Goal: Information Seeking & Learning: Learn about a topic

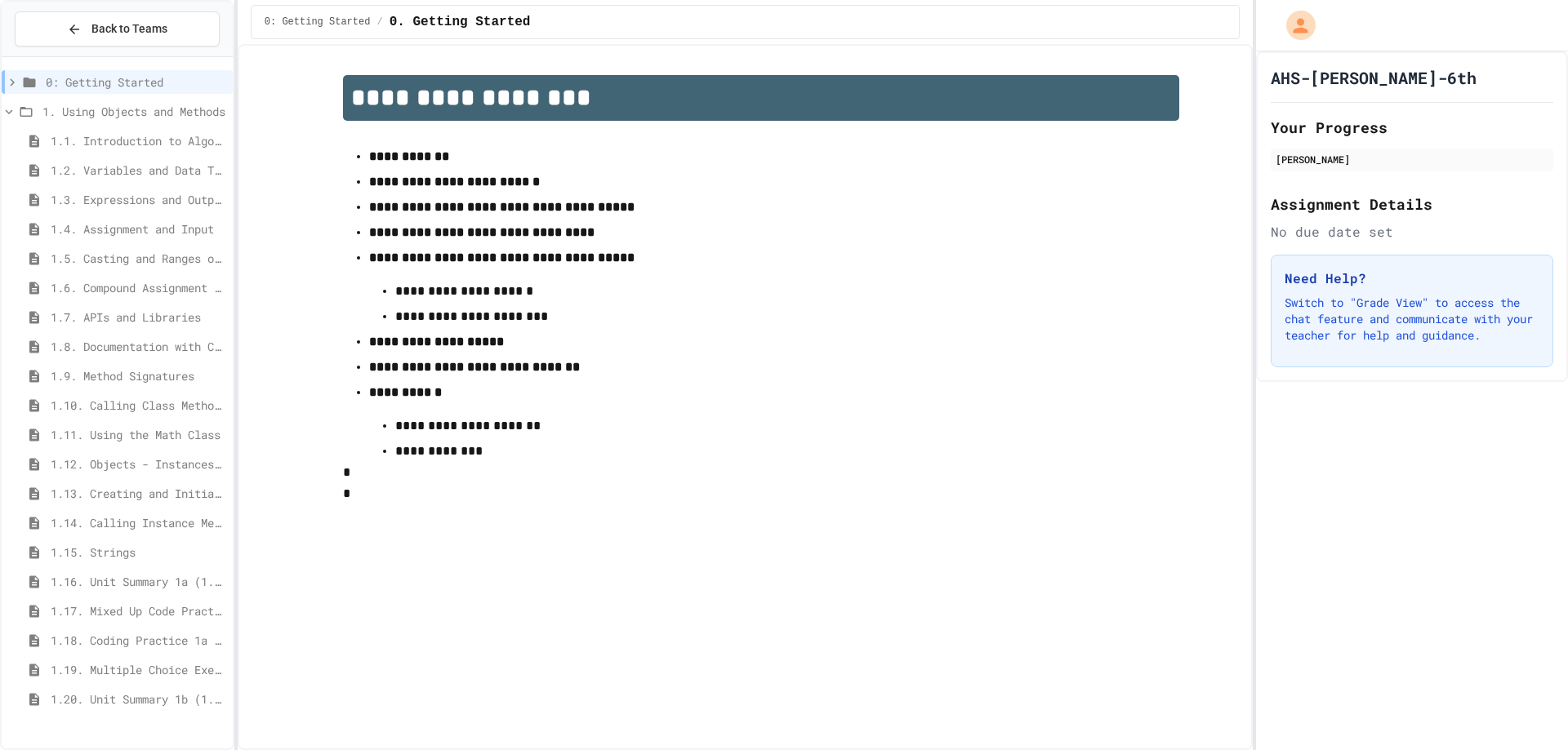
click at [174, 258] on span "1.5. Casting and Ranges of Values" at bounding box center [138, 258] width 176 height 17
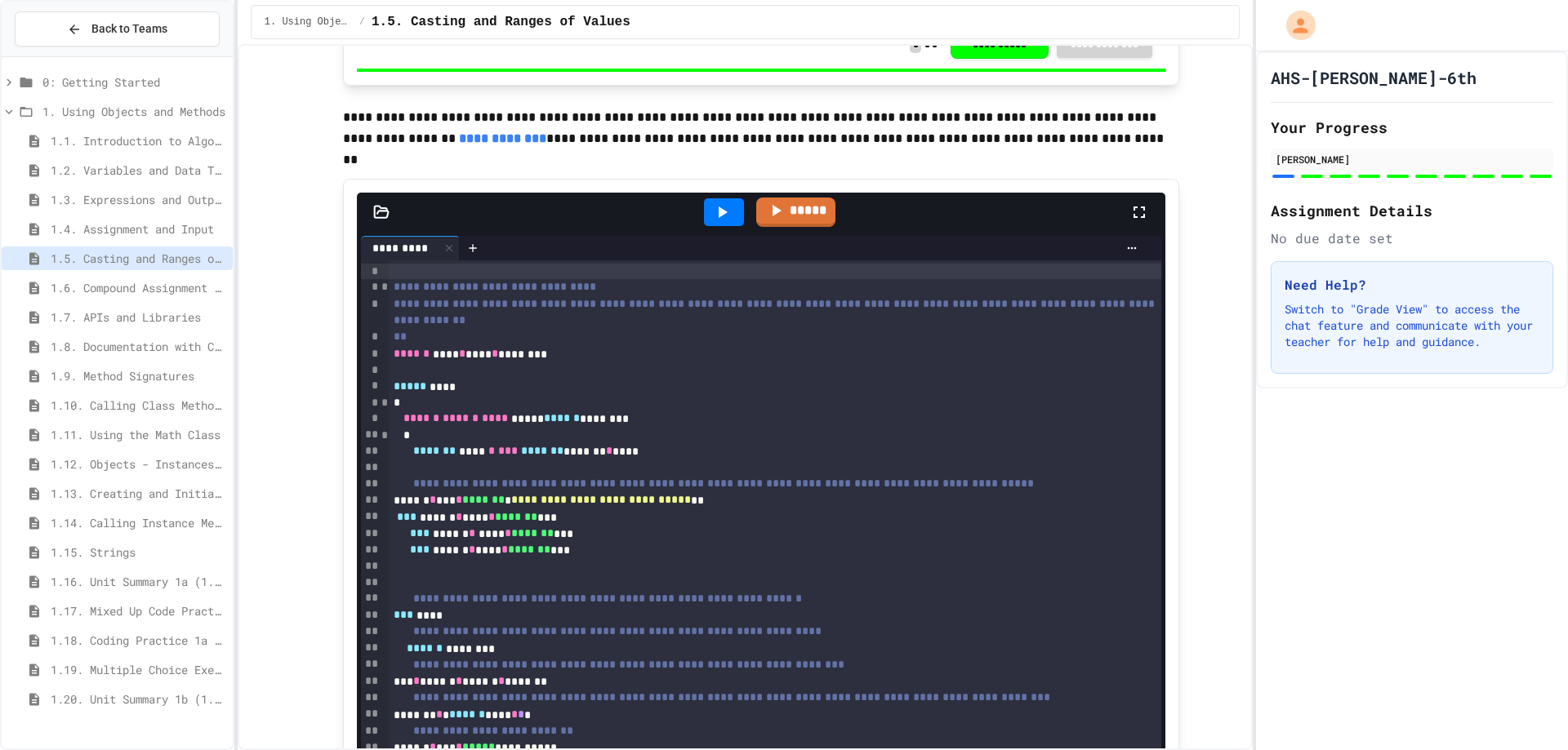
scroll to position [7022, 0]
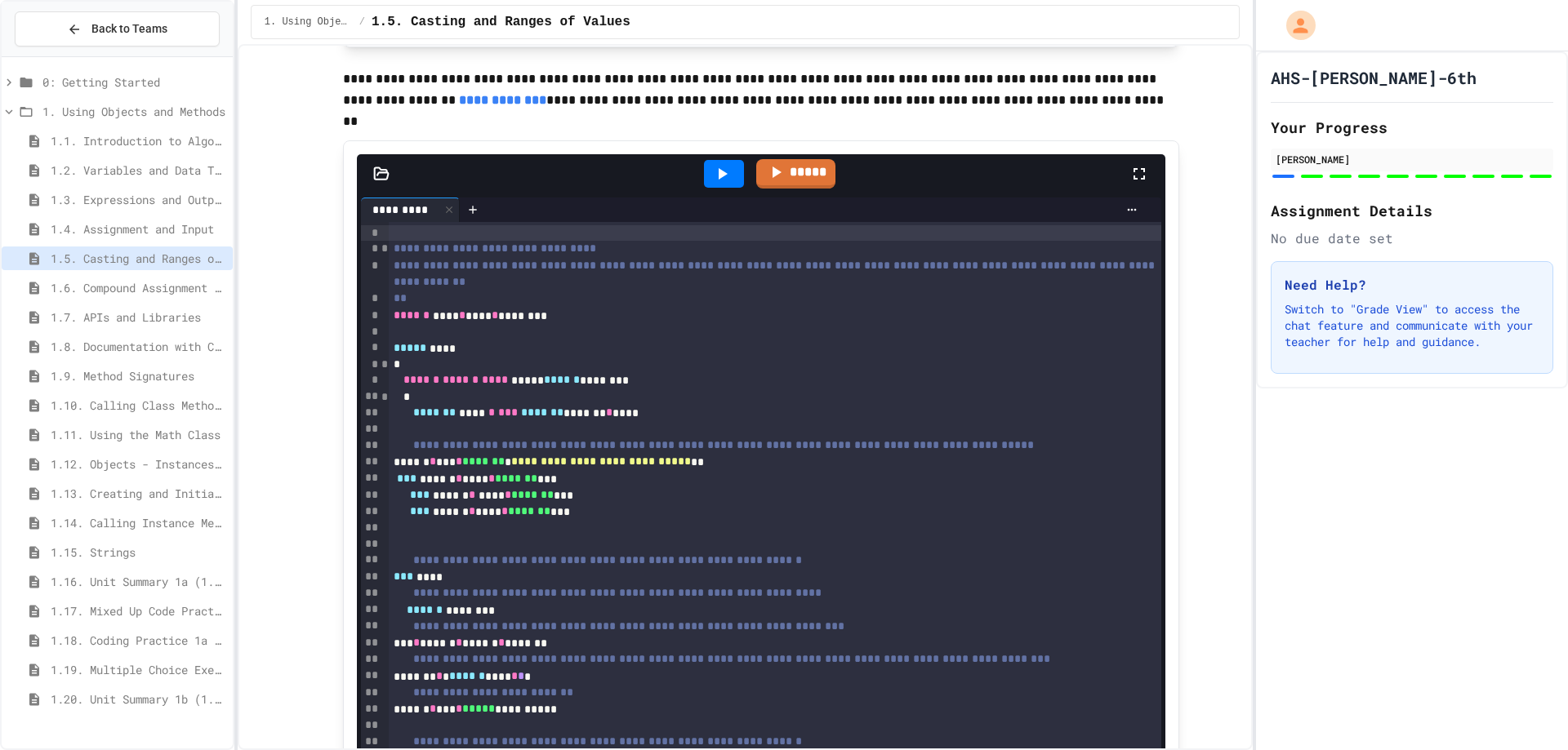
click at [712, 184] on icon at bounding box center [722, 174] width 20 height 20
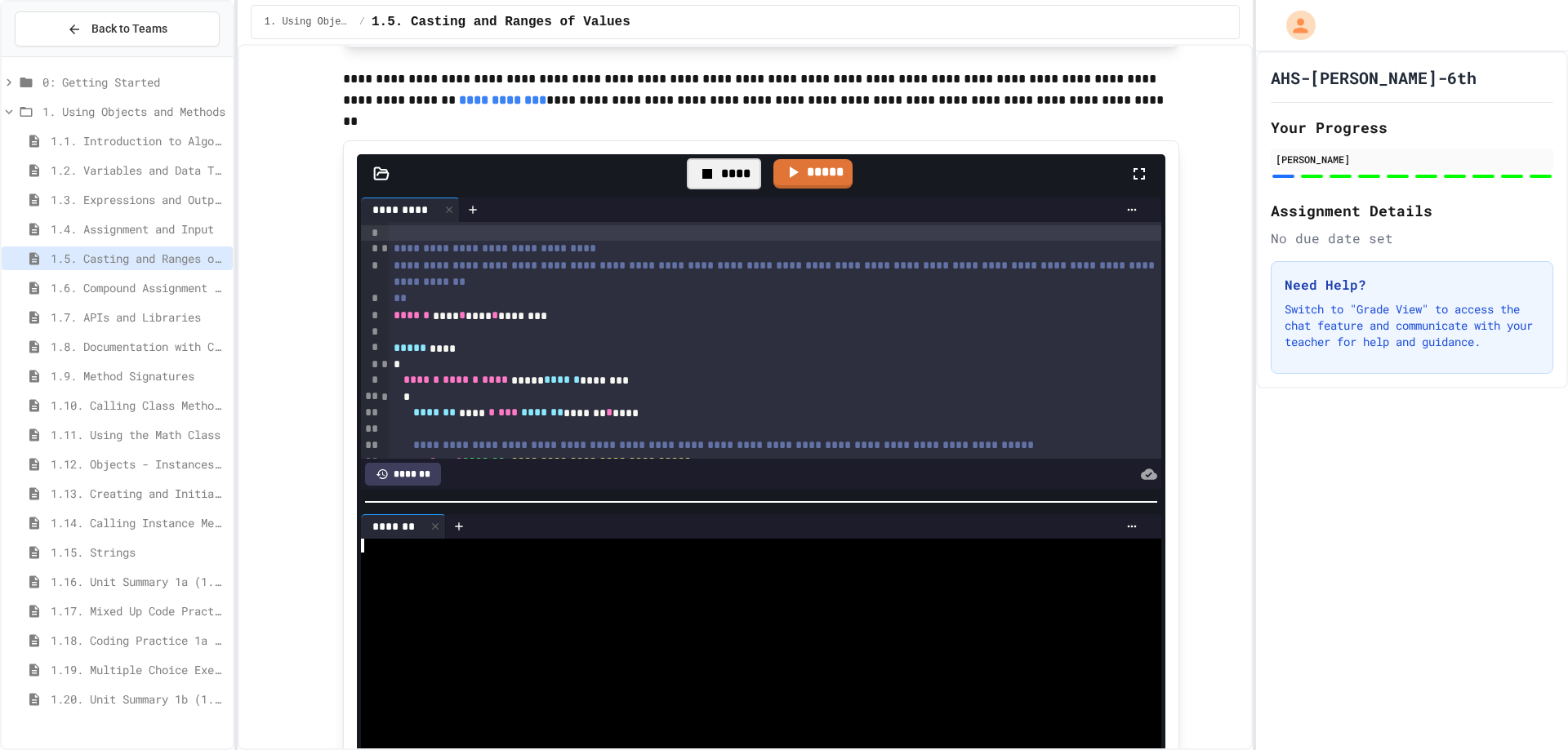
click at [605, 580] on div at bounding box center [746, 573] width 772 height 14
drag, startPoint x: 482, startPoint y: 586, endPoint x: 544, endPoint y: 588, distance: 62.0
click at [544, 580] on div "**********" at bounding box center [746, 573] width 772 height 14
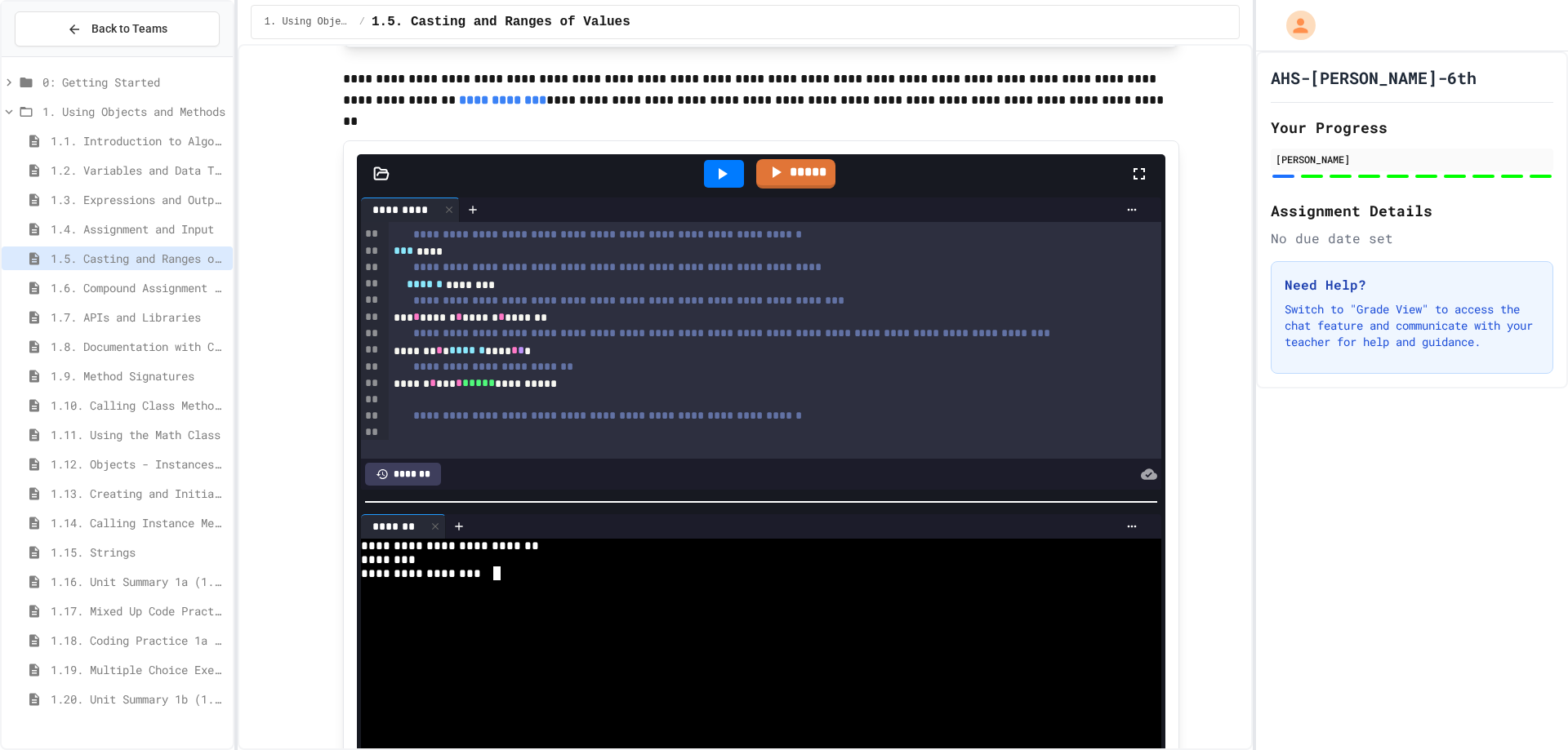
scroll to position [327, 0]
drag, startPoint x: 535, startPoint y: 581, endPoint x: 349, endPoint y: 588, distance: 186.1
click at [349, 588] on div "**********" at bounding box center [761, 508] width 837 height 735
click at [733, 186] on div at bounding box center [724, 174] width 40 height 28
click at [565, 594] on div at bounding box center [746, 587] width 772 height 14
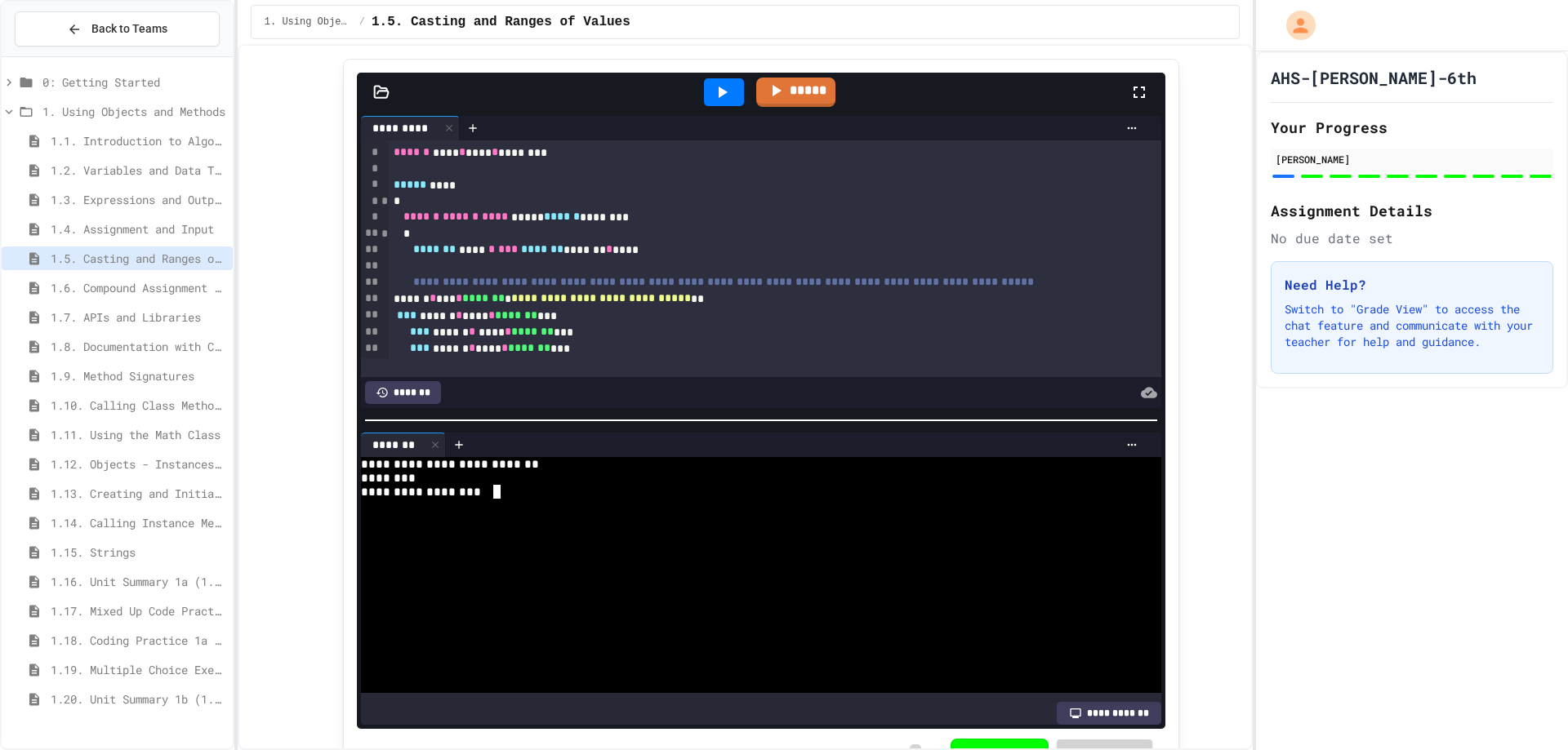
scroll to position [163, 0]
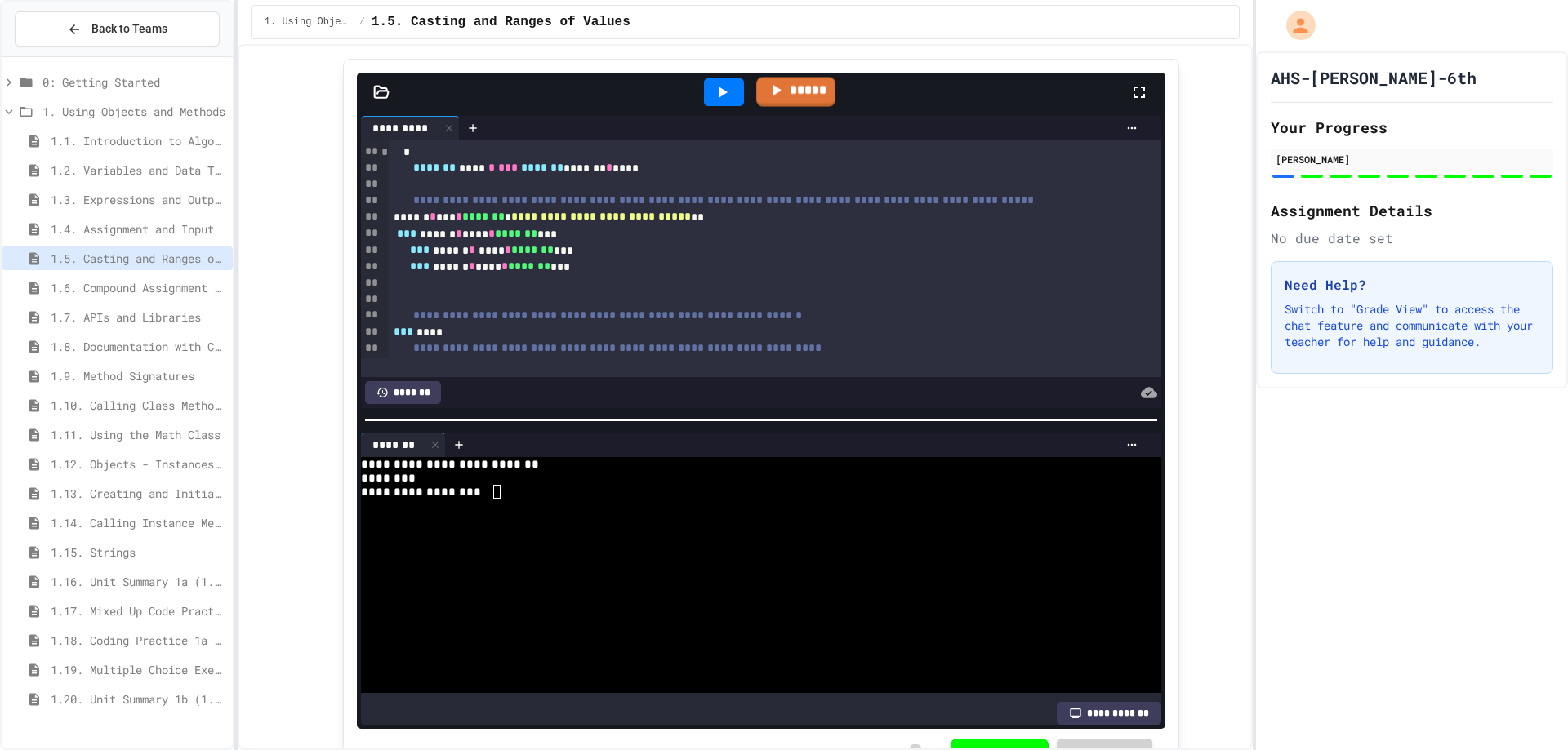
click at [717, 102] on icon at bounding box center [722, 92] width 20 height 20
click at [776, 607] on div at bounding box center [746, 603] width 772 height 14
click at [743, 107] on div at bounding box center [723, 92] width 57 height 44
click at [721, 102] on icon at bounding box center [722, 92] width 20 height 20
click at [621, 608] on div at bounding box center [746, 603] width 772 height 14
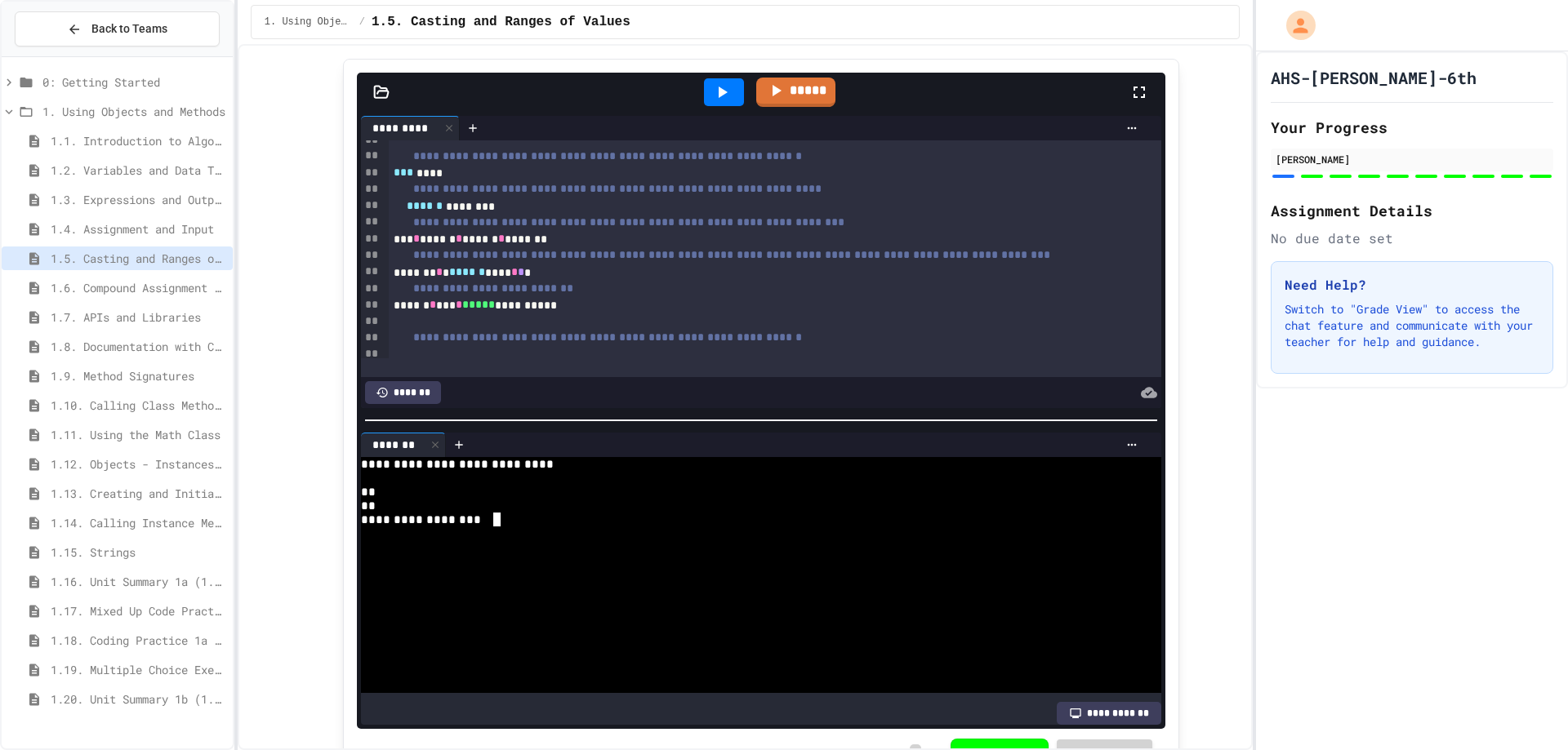
scroll to position [327, 0]
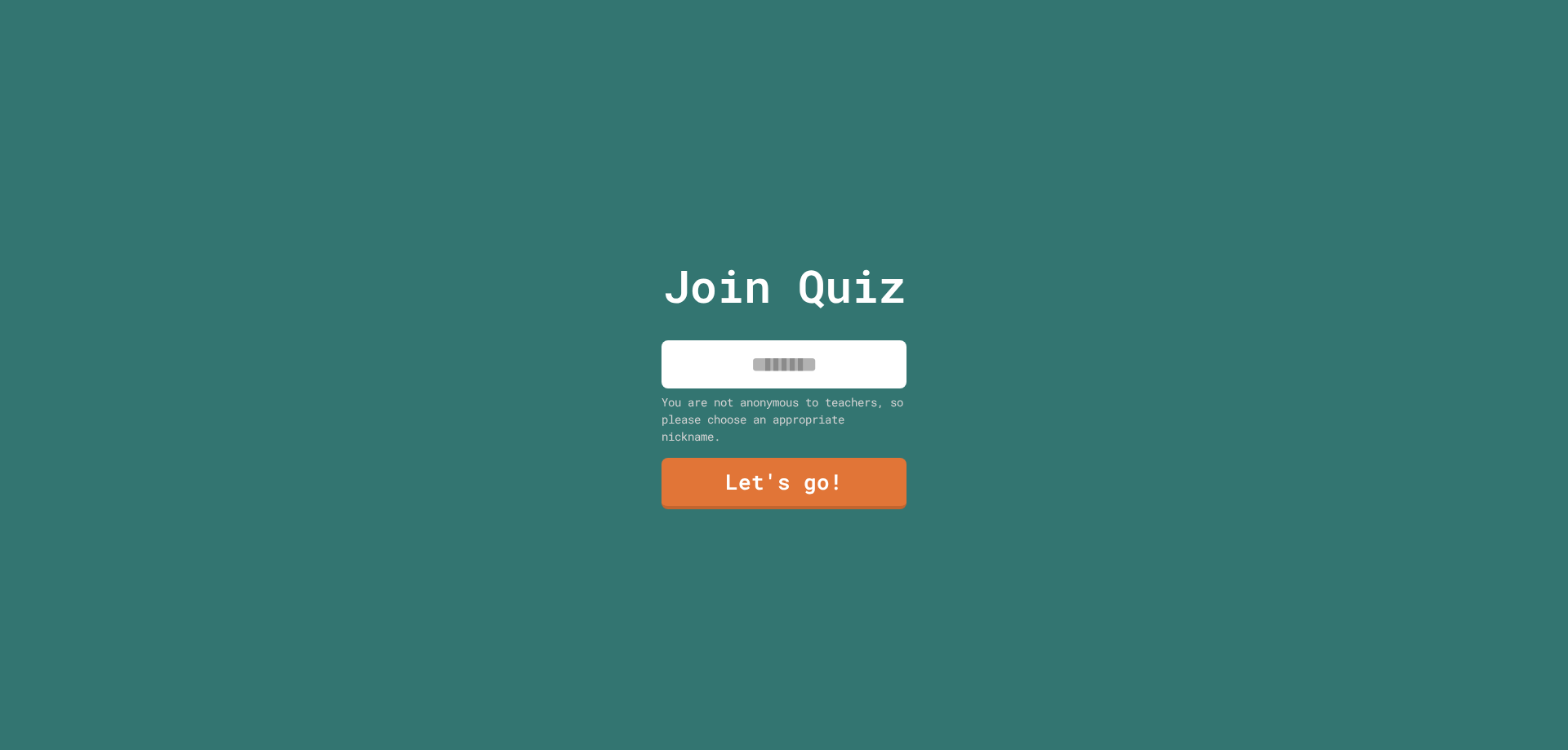
click at [740, 369] on input at bounding box center [784, 365] width 245 height 48
type input "***"
click at [849, 490] on link "Let's go!" at bounding box center [784, 483] width 247 height 54
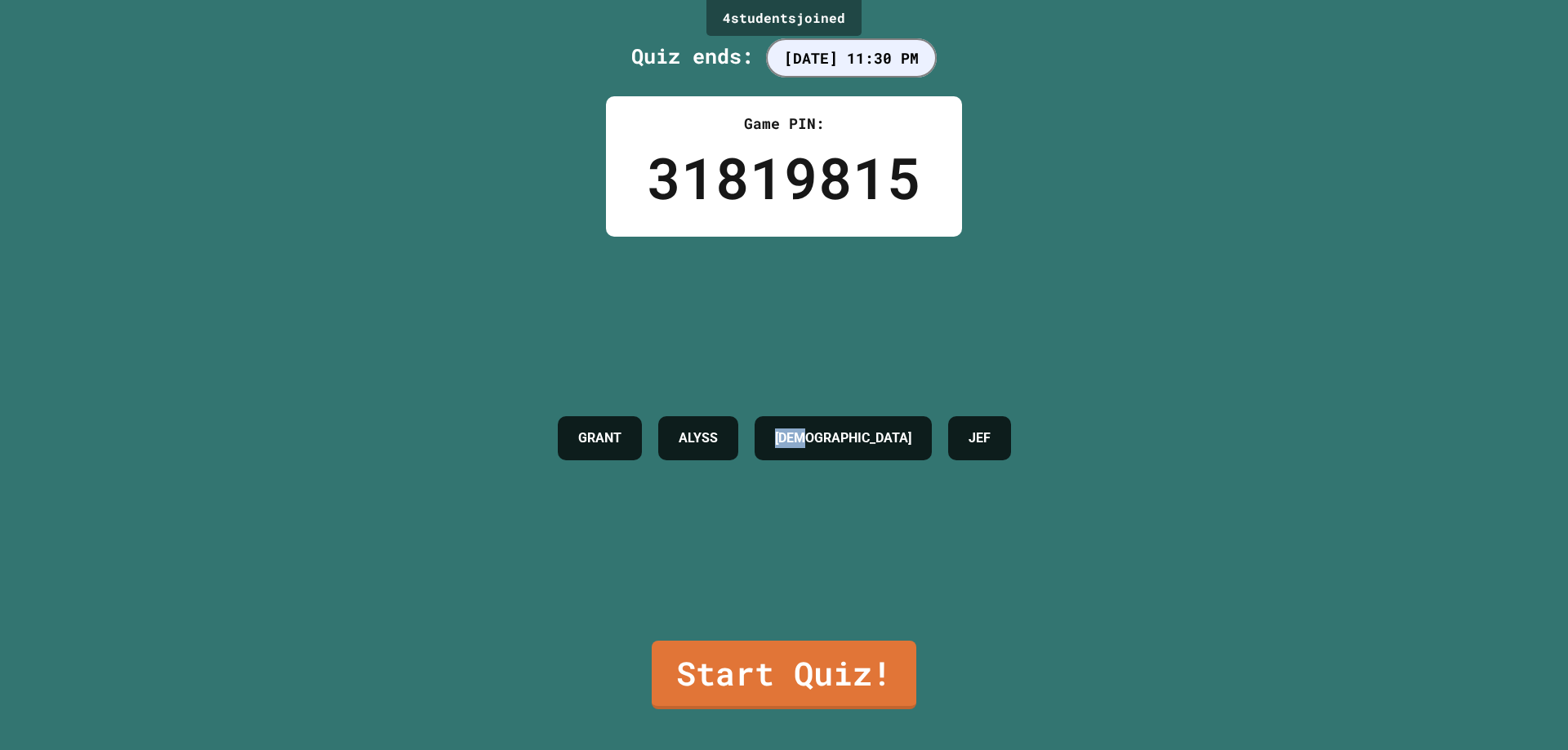
drag, startPoint x: 889, startPoint y: 437, endPoint x: 822, endPoint y: 443, distance: 67.3
click at [822, 443] on div "JUDE" at bounding box center [843, 438] width 177 height 44
click at [820, 443] on div "JUDE" at bounding box center [843, 438] width 177 height 44
click at [871, 416] on div "JUDE" at bounding box center [843, 438] width 177 height 44
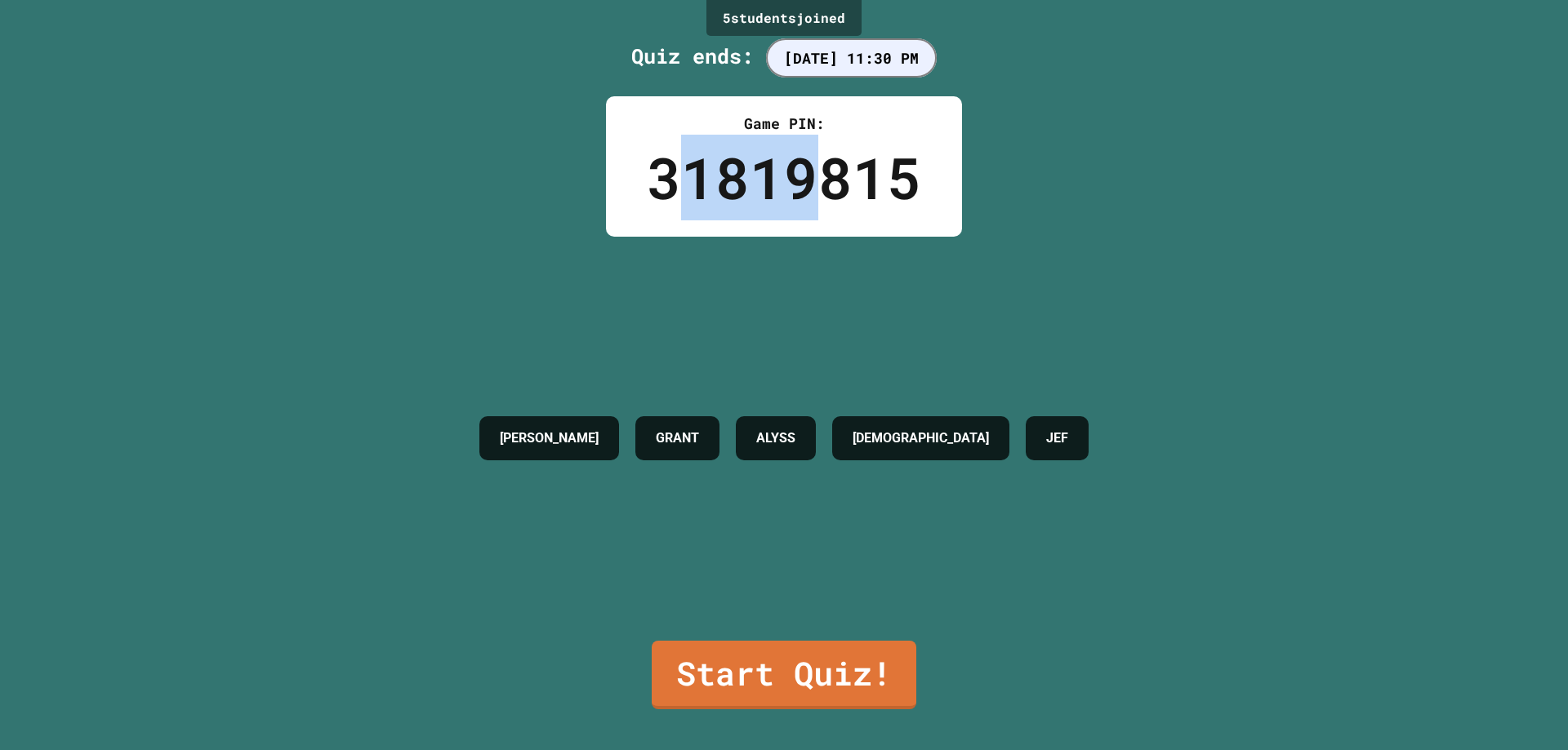
drag, startPoint x: 671, startPoint y: 195, endPoint x: 818, endPoint y: 173, distance: 148.6
click at [818, 173] on div "31819815" at bounding box center [784, 178] width 274 height 85
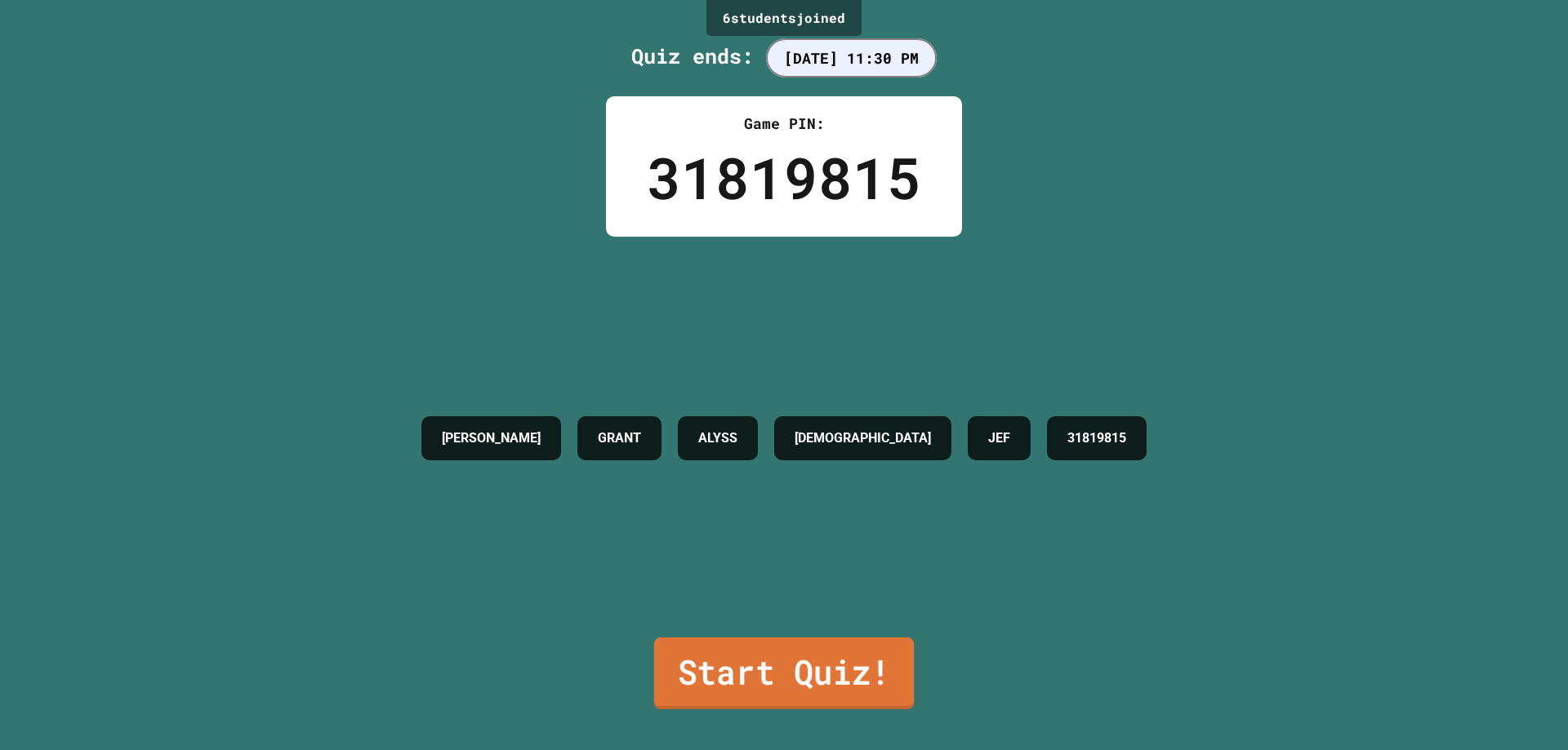
click at [854, 650] on link "Start Quiz!" at bounding box center [783, 674] width 259 height 72
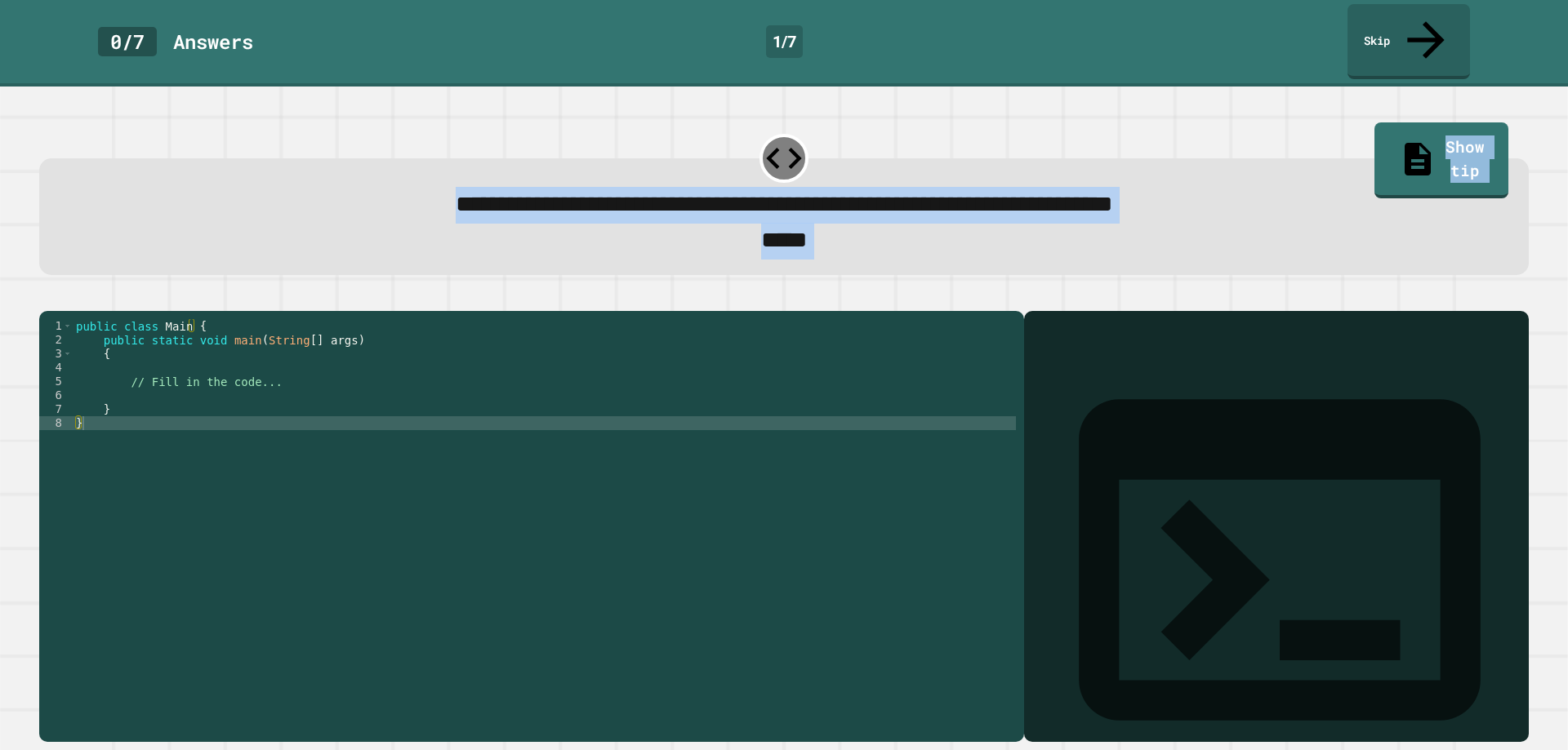
drag, startPoint x: 929, startPoint y: 301, endPoint x: 761, endPoint y: 368, distance: 180.9
click at [763, 374] on div "**********" at bounding box center [784, 418] width 1568 height 664
click at [919, 223] on div "*****" at bounding box center [784, 240] width 1432 height 36
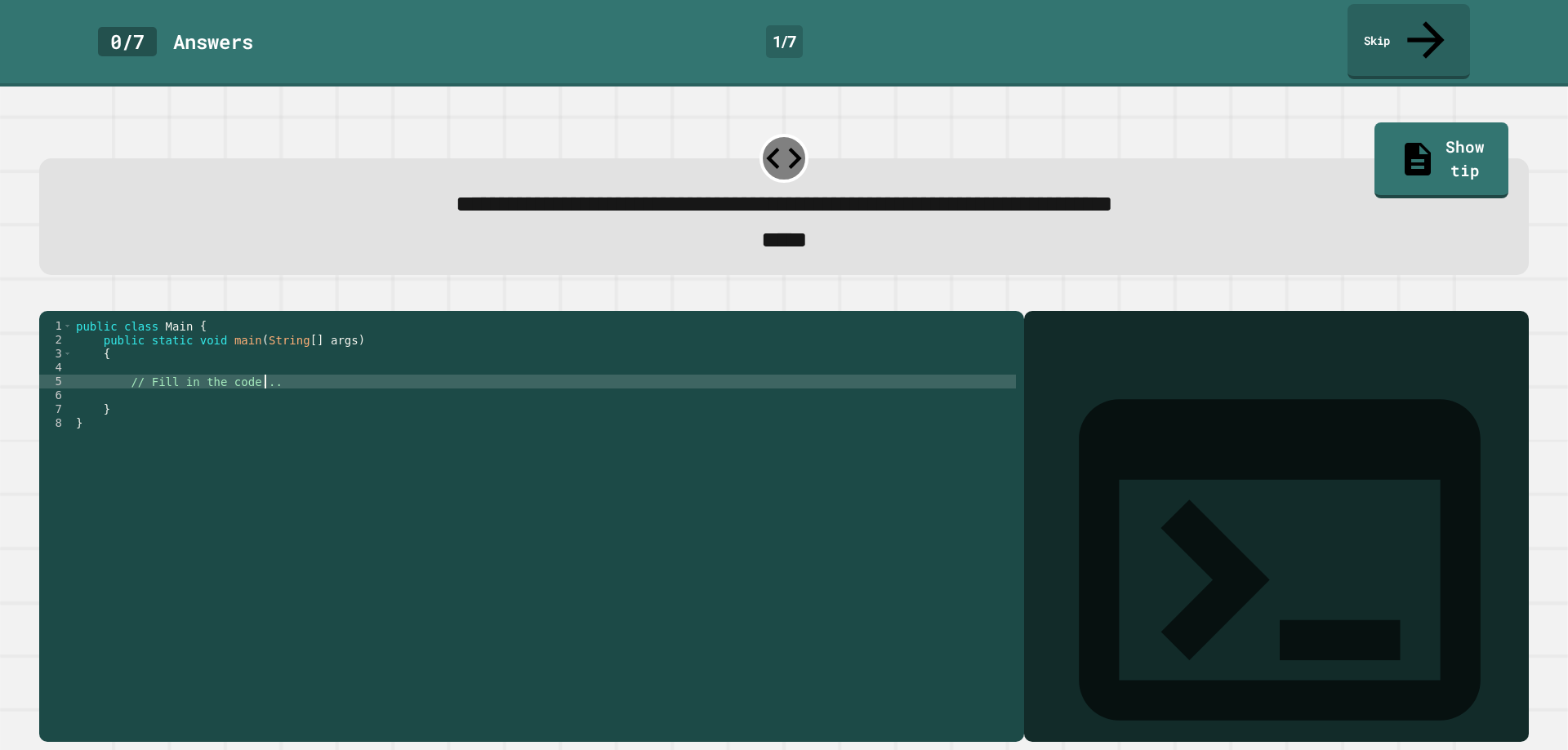
click at [288, 368] on div "public class Main { public static void main ( String [ ] args ) { // Fill in th…" at bounding box center [544, 526] width 943 height 416
type textarea "**********"
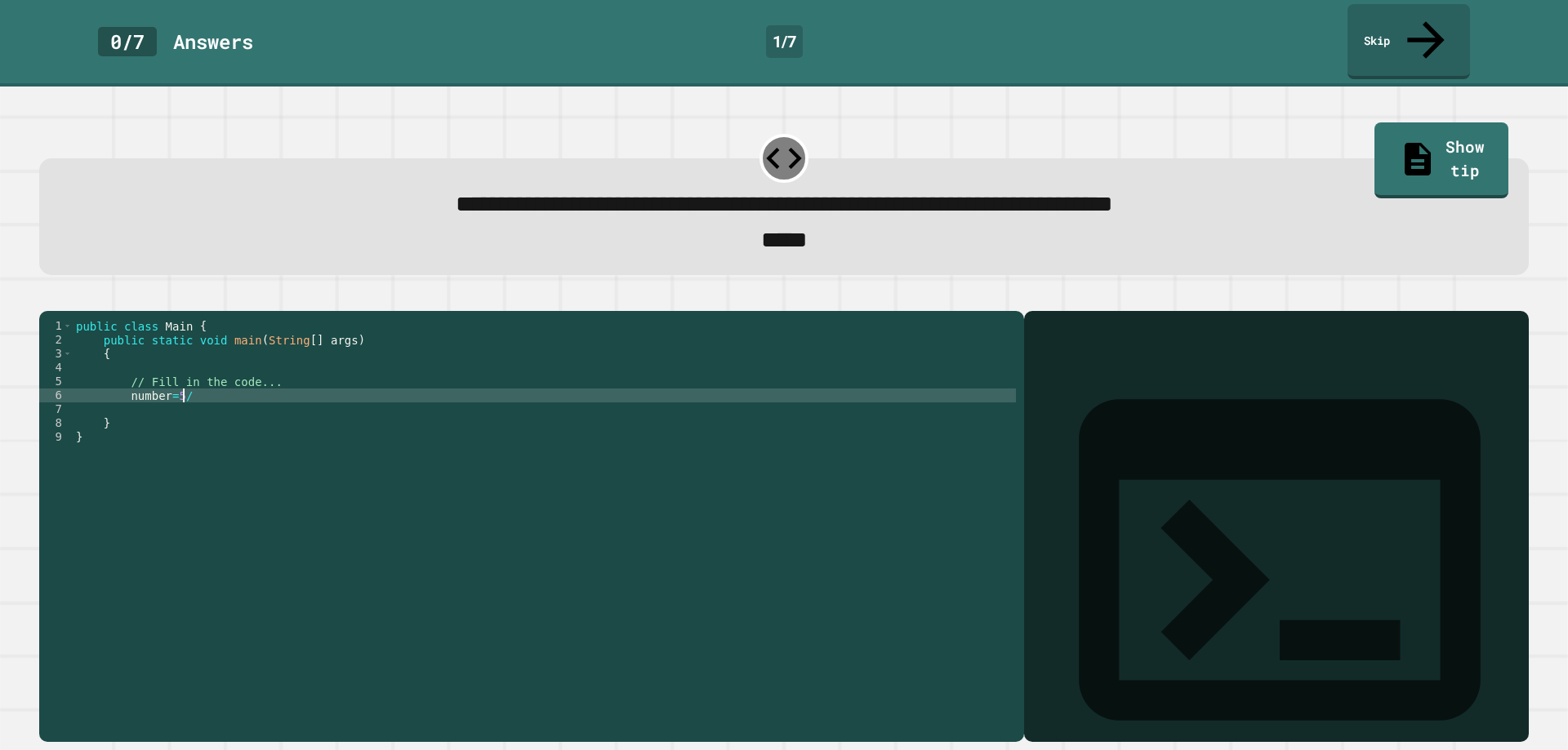
scroll to position [0, 7]
type textarea "**********"
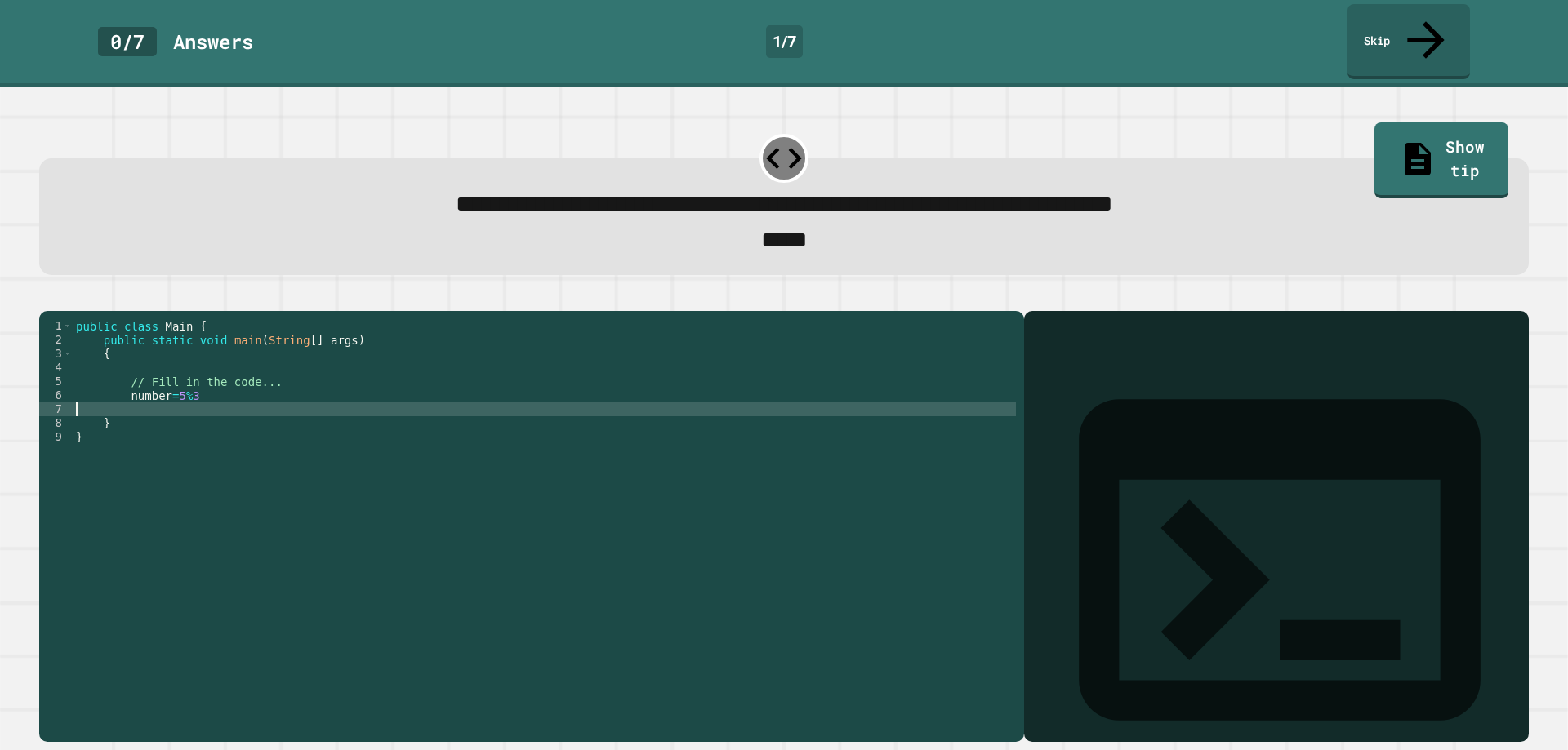
click at [432, 399] on div "public class Main { public static void main ( String [ ] args ) { // Fill in th…" at bounding box center [544, 526] width 943 height 416
click at [337, 401] on div "public class Main { public static void main ( String [ ] args ) { // Fill in th…" at bounding box center [544, 526] width 943 height 416
click at [310, 380] on div "public class Main { public static void main ( String [ ] args ) { // Fill in th…" at bounding box center [544, 526] width 943 height 416
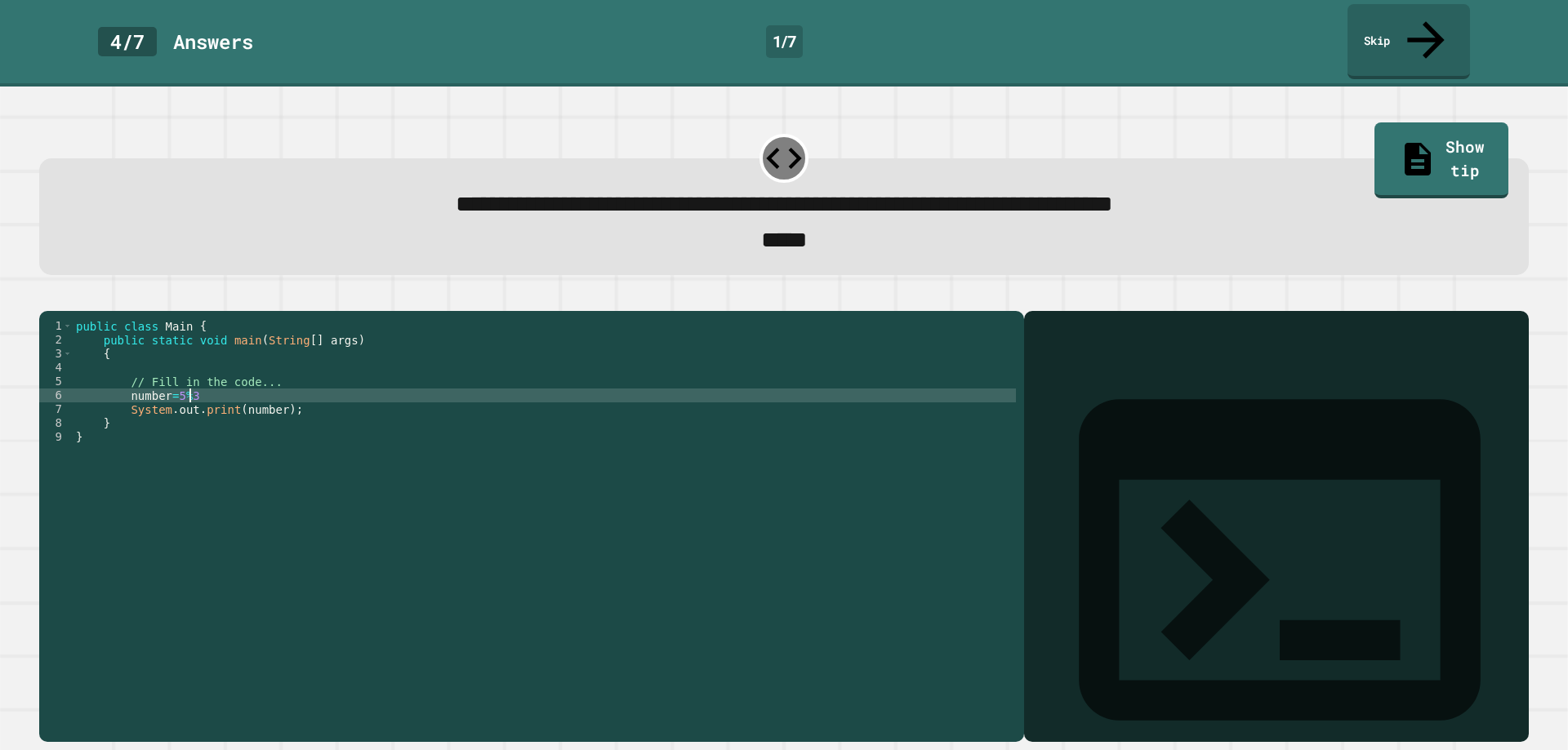
scroll to position [0, 7]
click at [48, 297] on icon "button" at bounding box center [48, 297] width 0 height 0
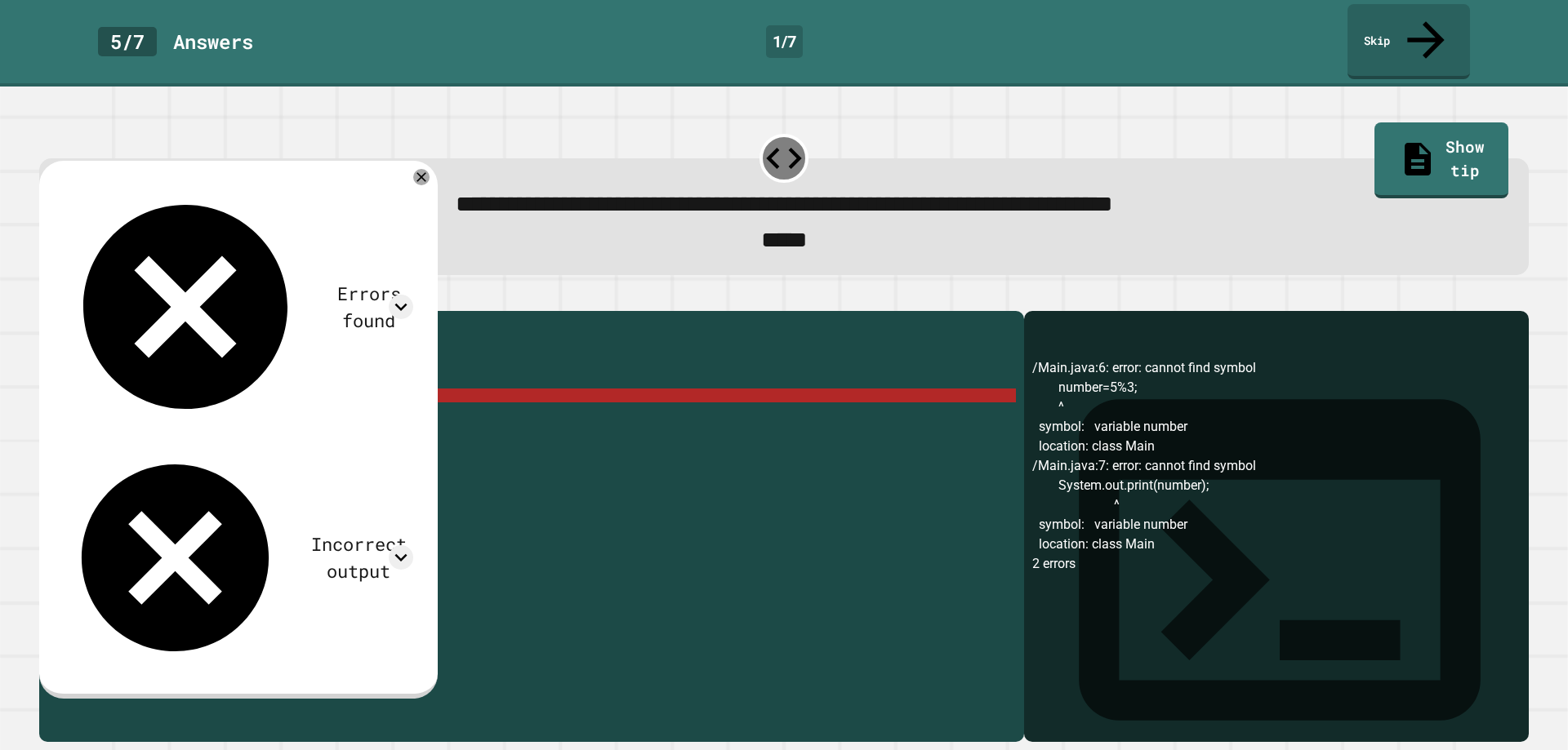
click at [126, 380] on div "public class Main { public static void main ( String [ ] args ) { // Fill in th…" at bounding box center [544, 526] width 943 height 416
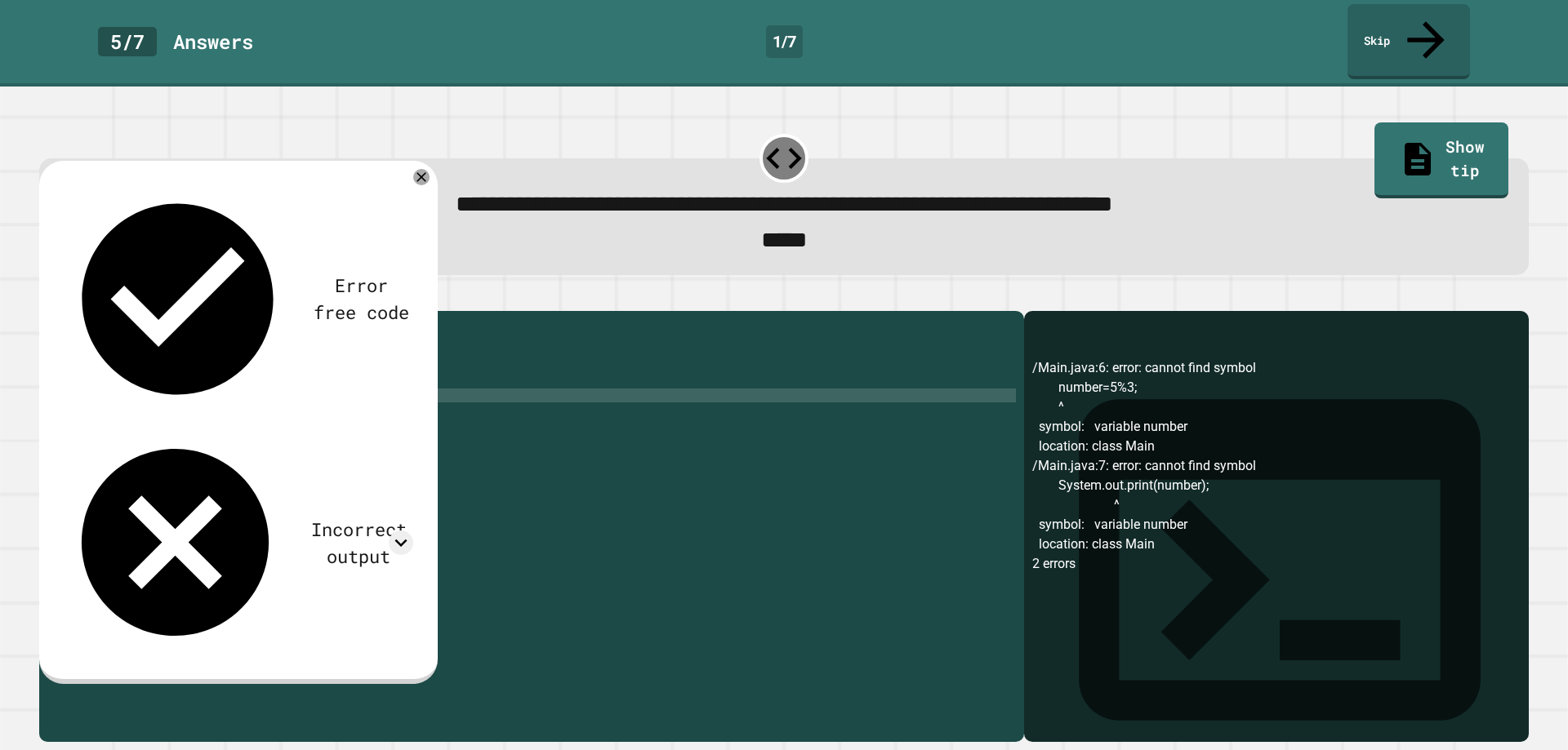
scroll to position [0, 5]
type textarea "**********"
click at [47, 291] on div at bounding box center [783, 301] width 1490 height 20
click at [48, 297] on icon "button" at bounding box center [48, 297] width 0 height 0
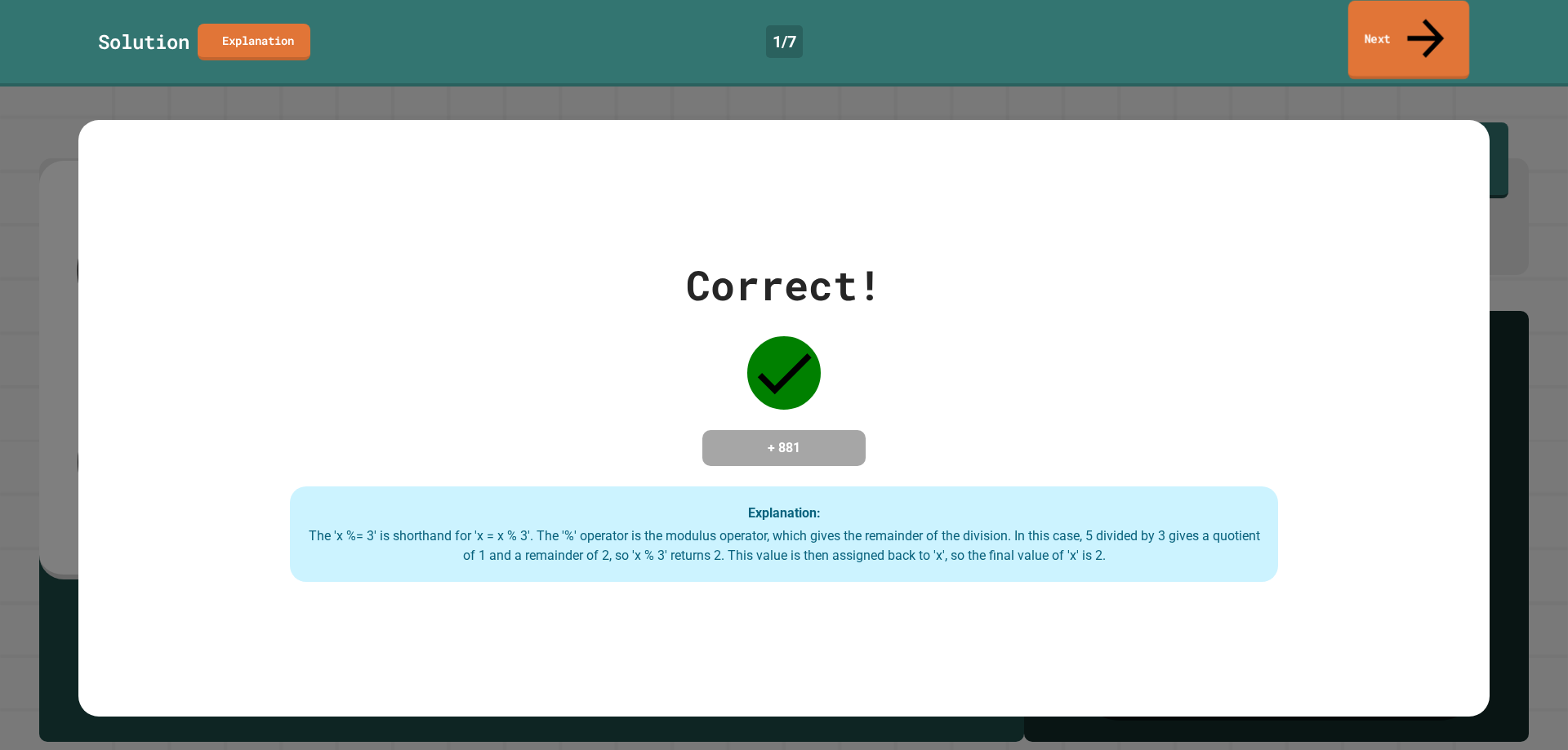
click at [1433, 16] on icon at bounding box center [1425, 38] width 55 height 58
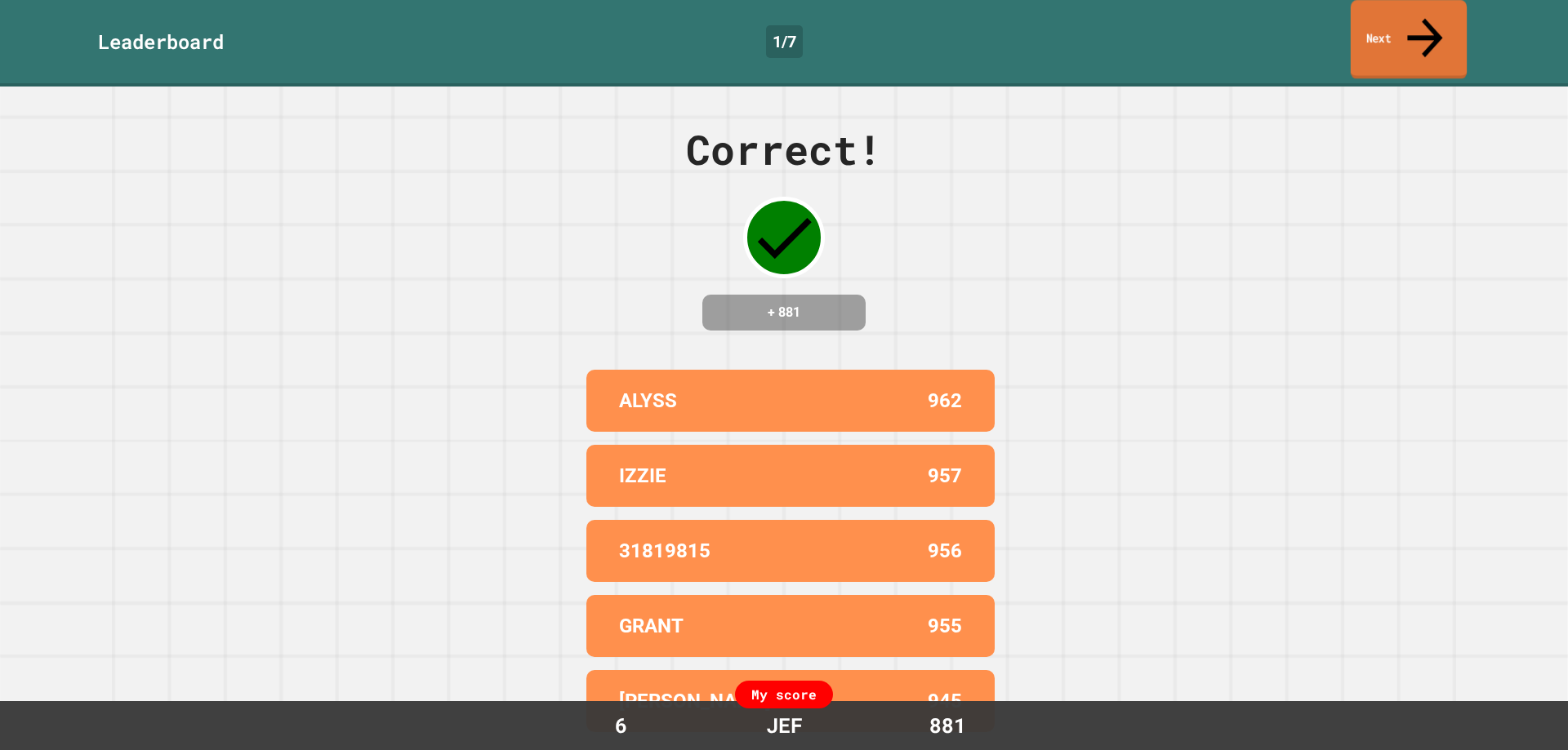
click at [1452, 18] on link "Next" at bounding box center [1408, 40] width 116 height 79
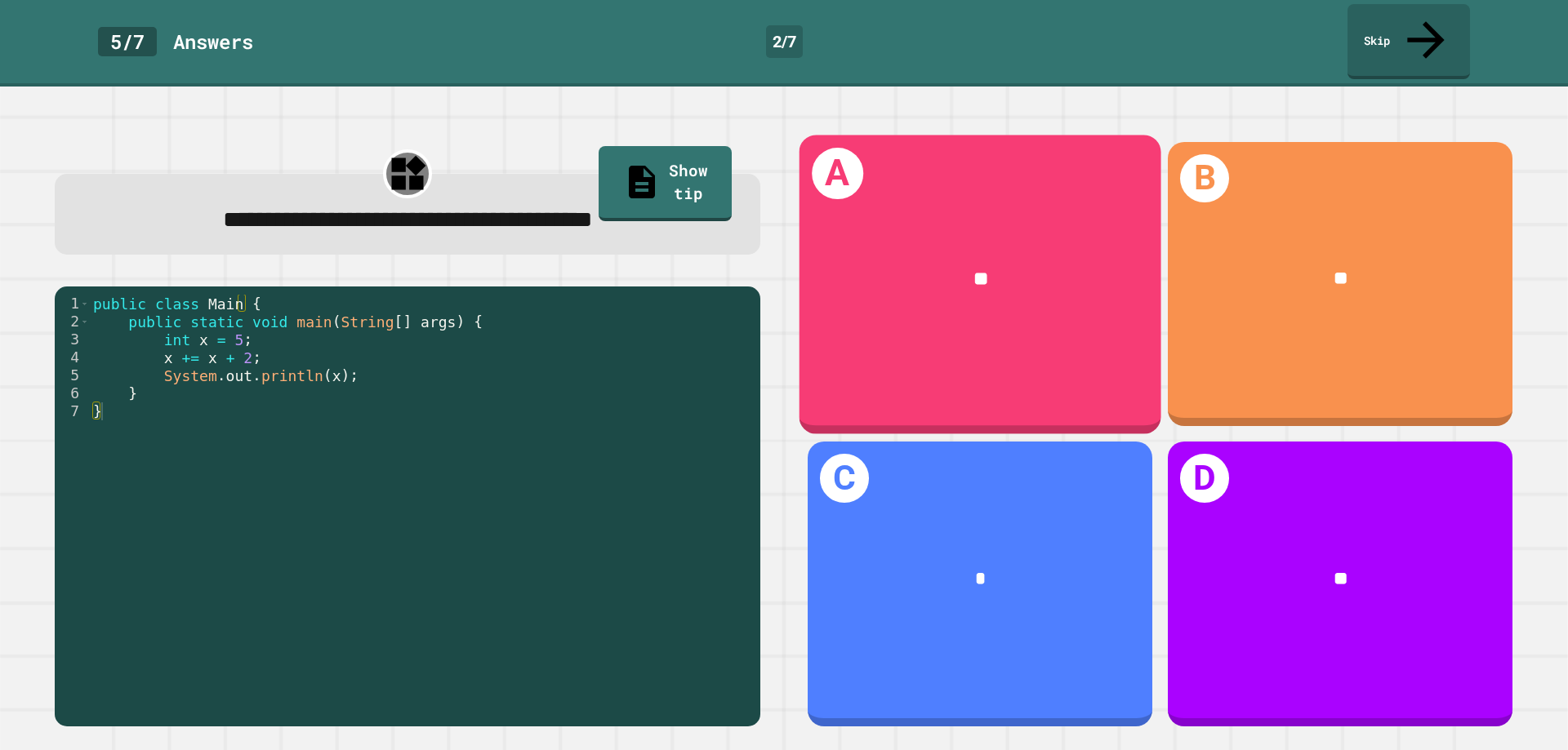
click at [926, 343] on div "A **" at bounding box center [981, 284] width 362 height 299
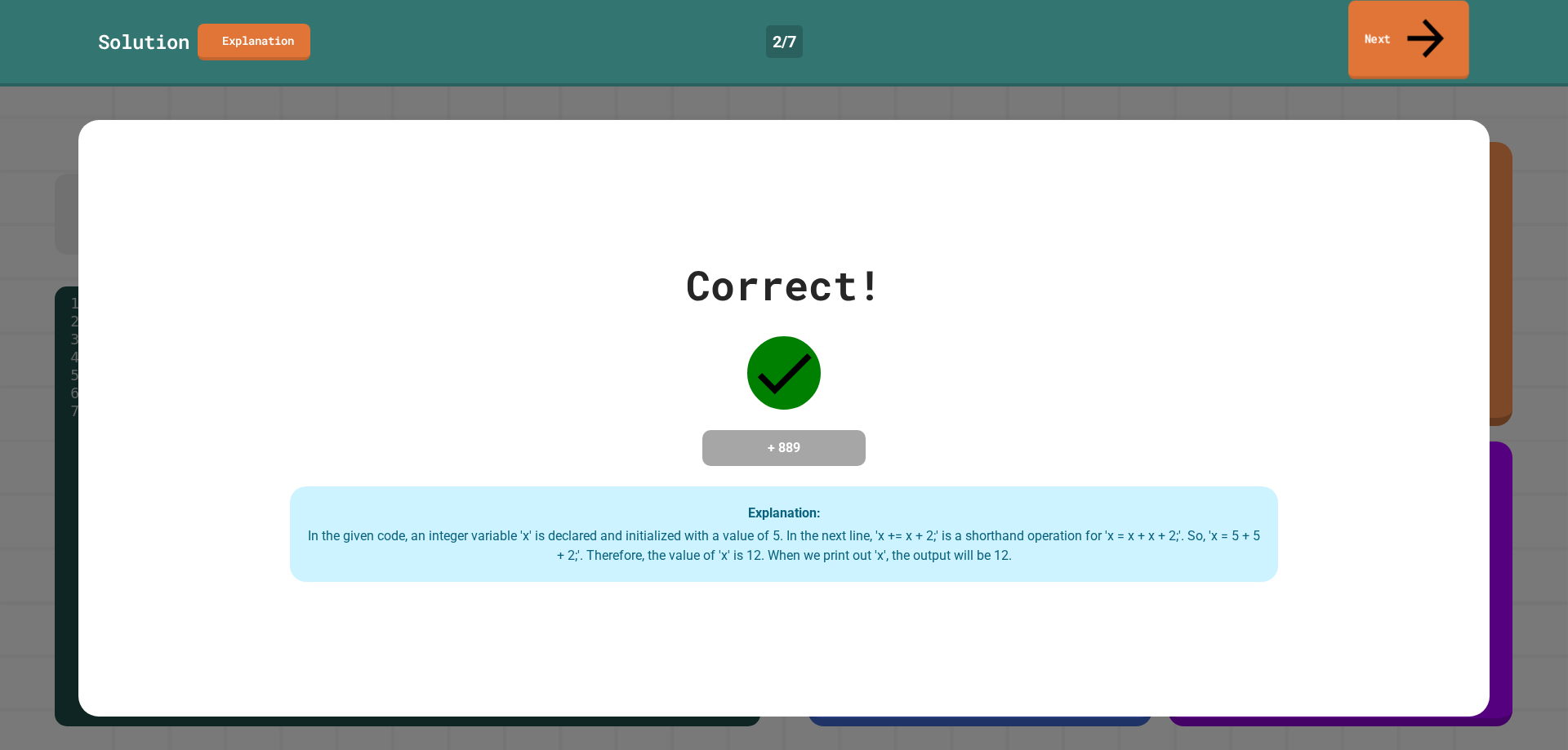
click at [1427, 13] on icon at bounding box center [1425, 38] width 55 height 58
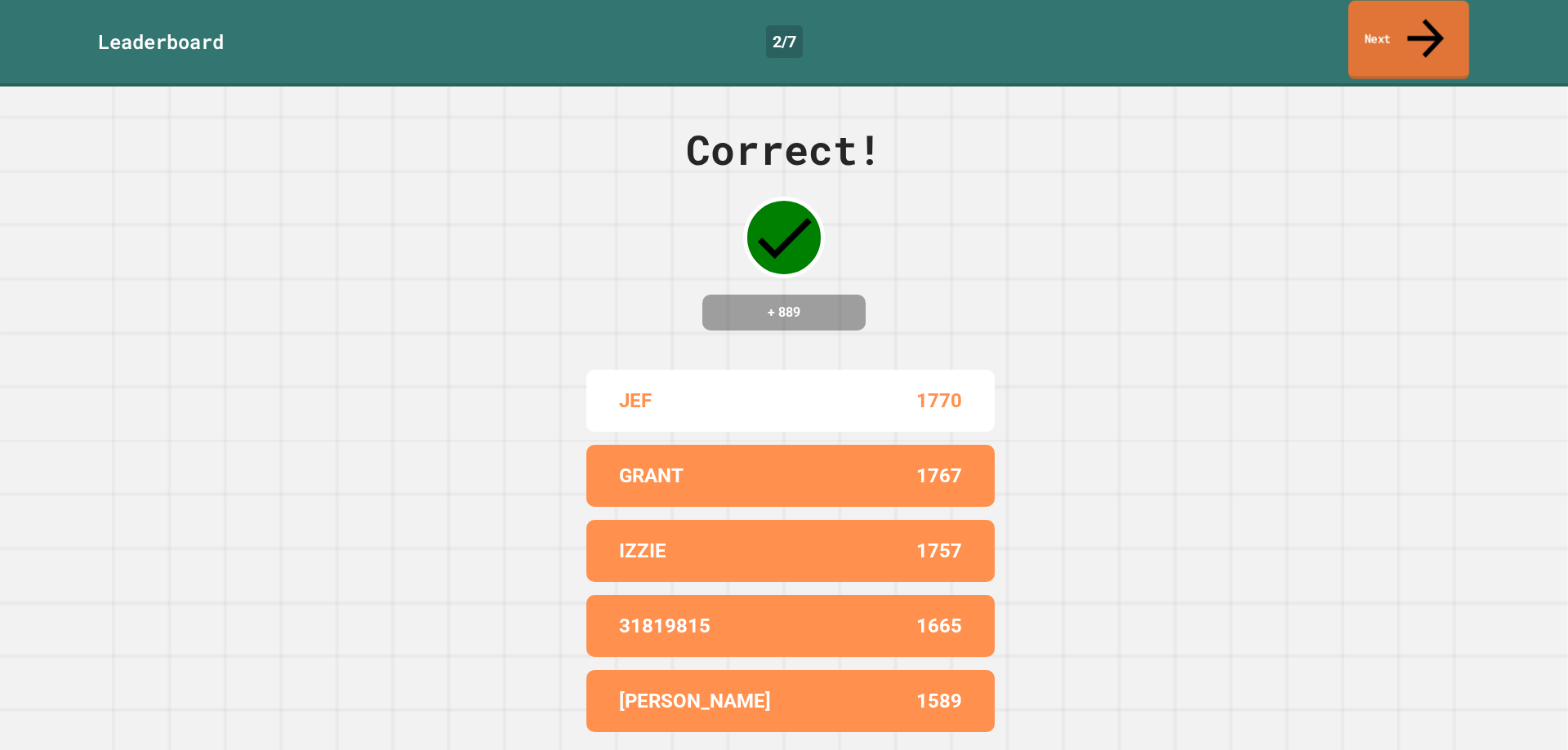
click at [1413, 14] on link "Next" at bounding box center [1409, 41] width 121 height 79
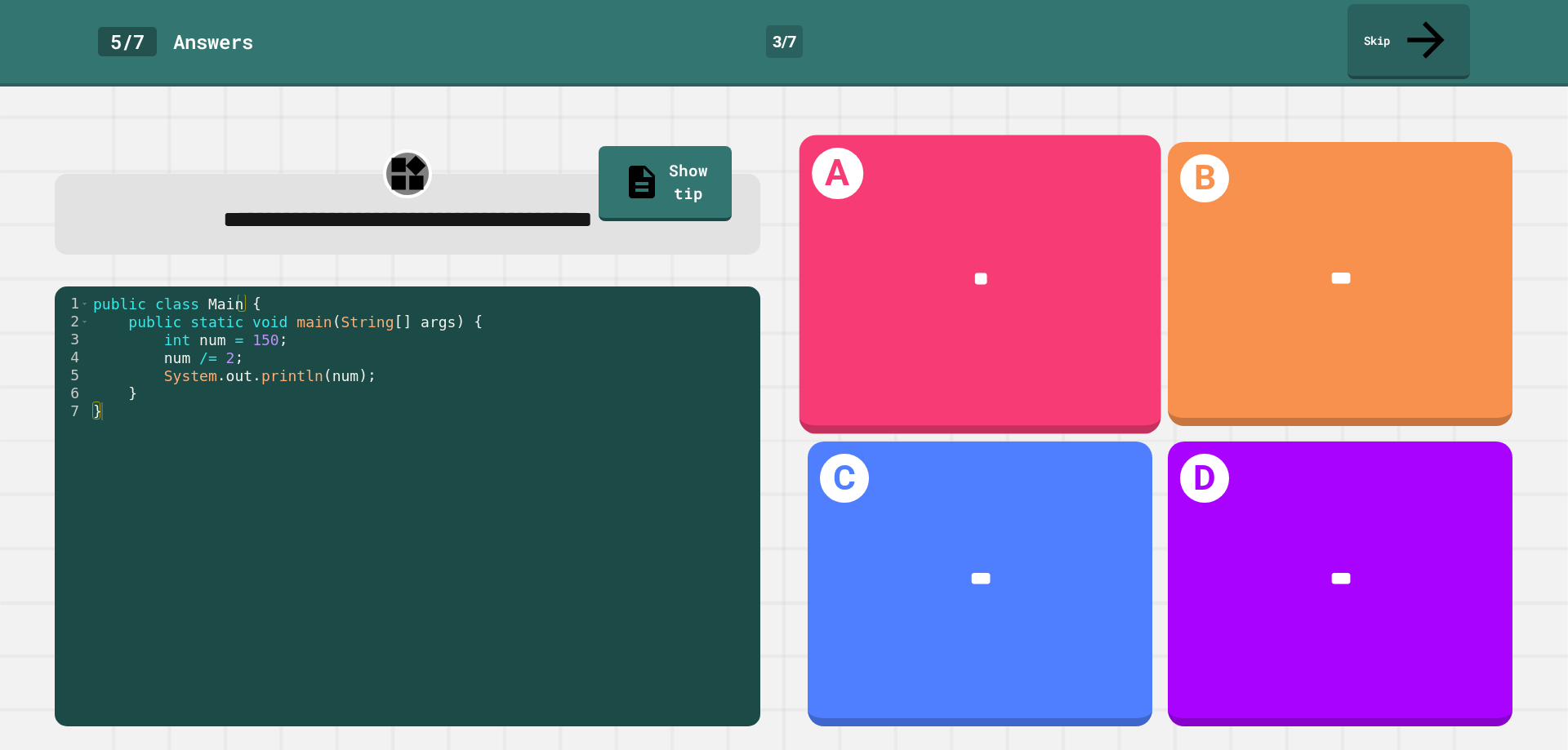
click at [940, 321] on div "A **" at bounding box center [981, 284] width 362 height 299
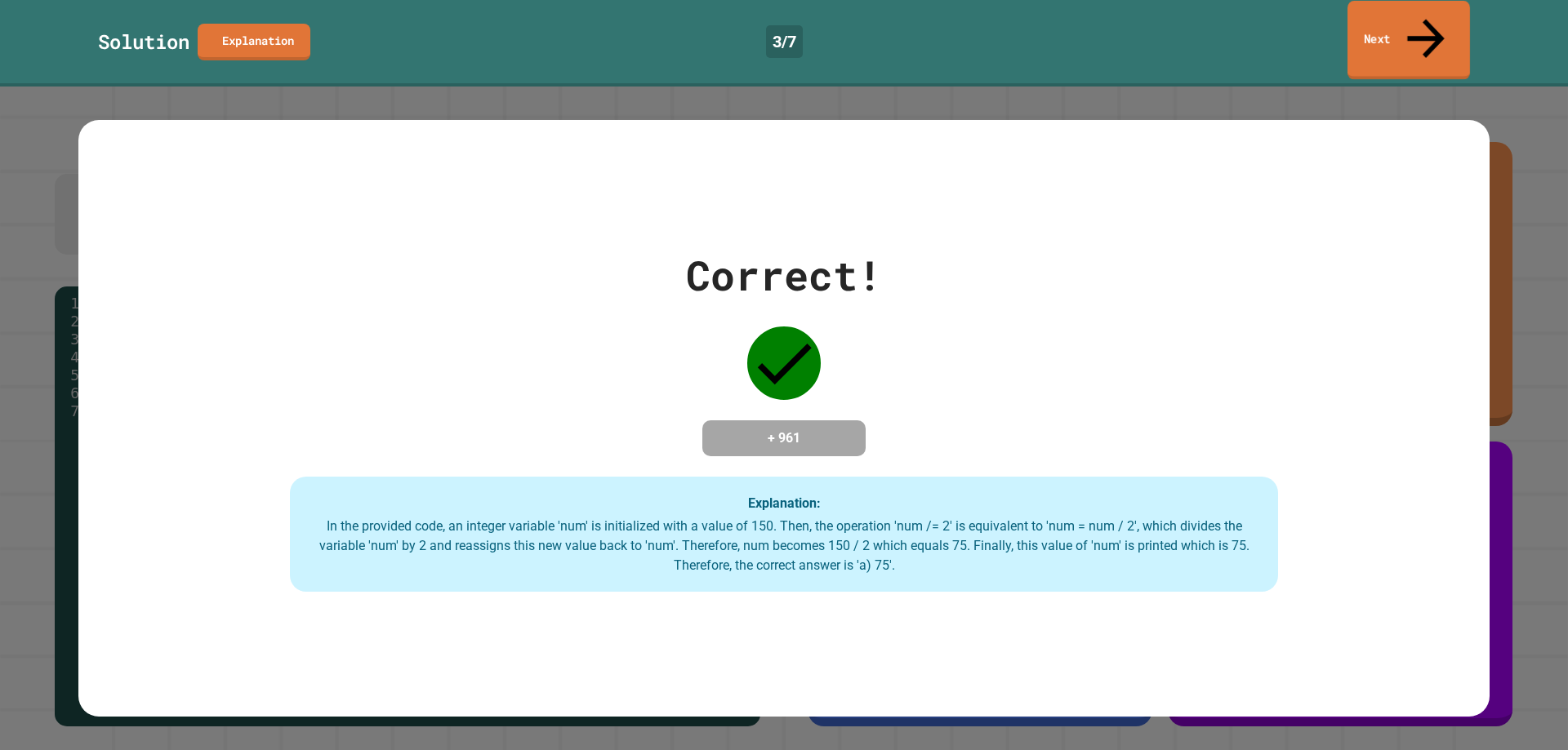
click at [1412, 28] on link "Next" at bounding box center [1408, 41] width 122 height 79
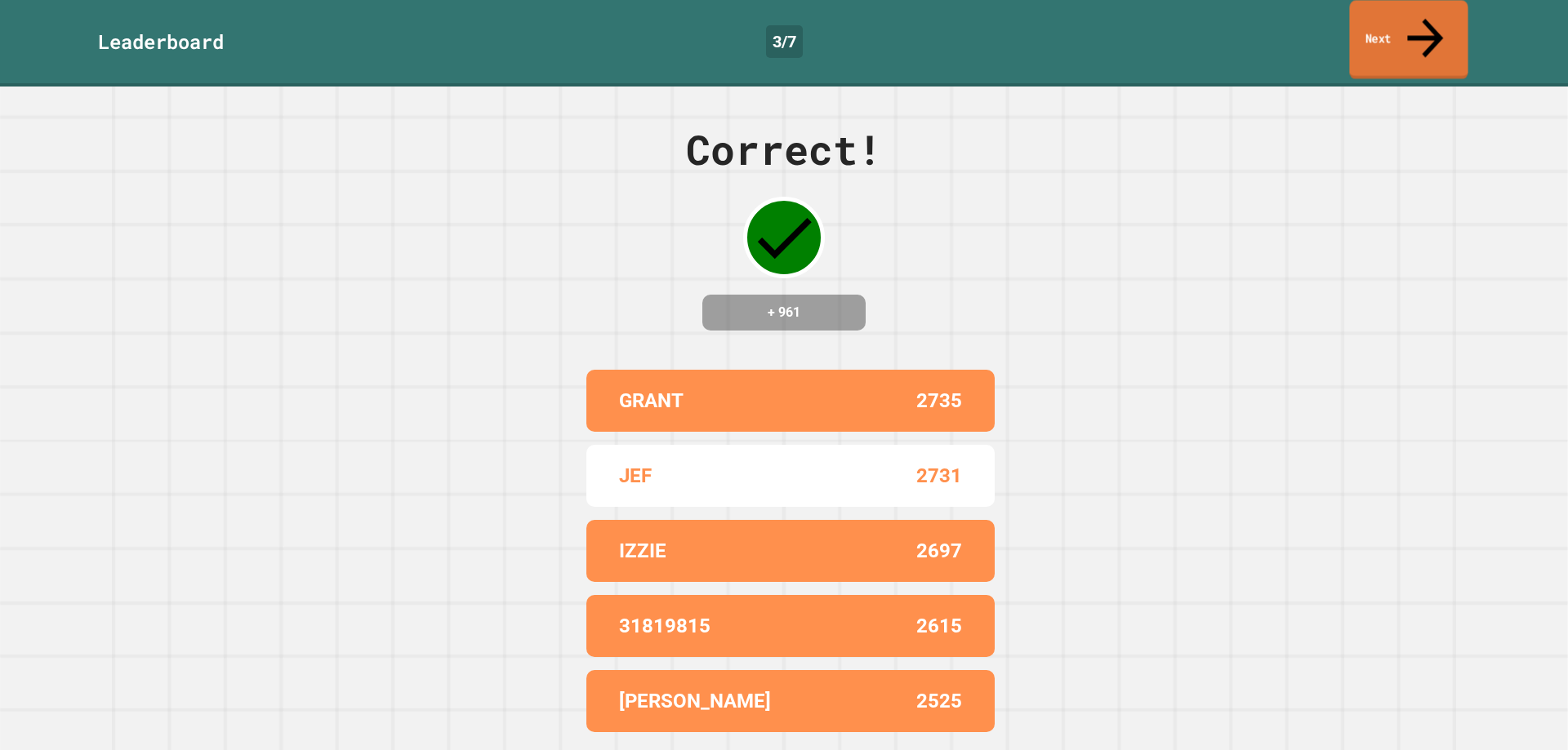
click at [1463, 21] on link "Next" at bounding box center [1408, 40] width 118 height 79
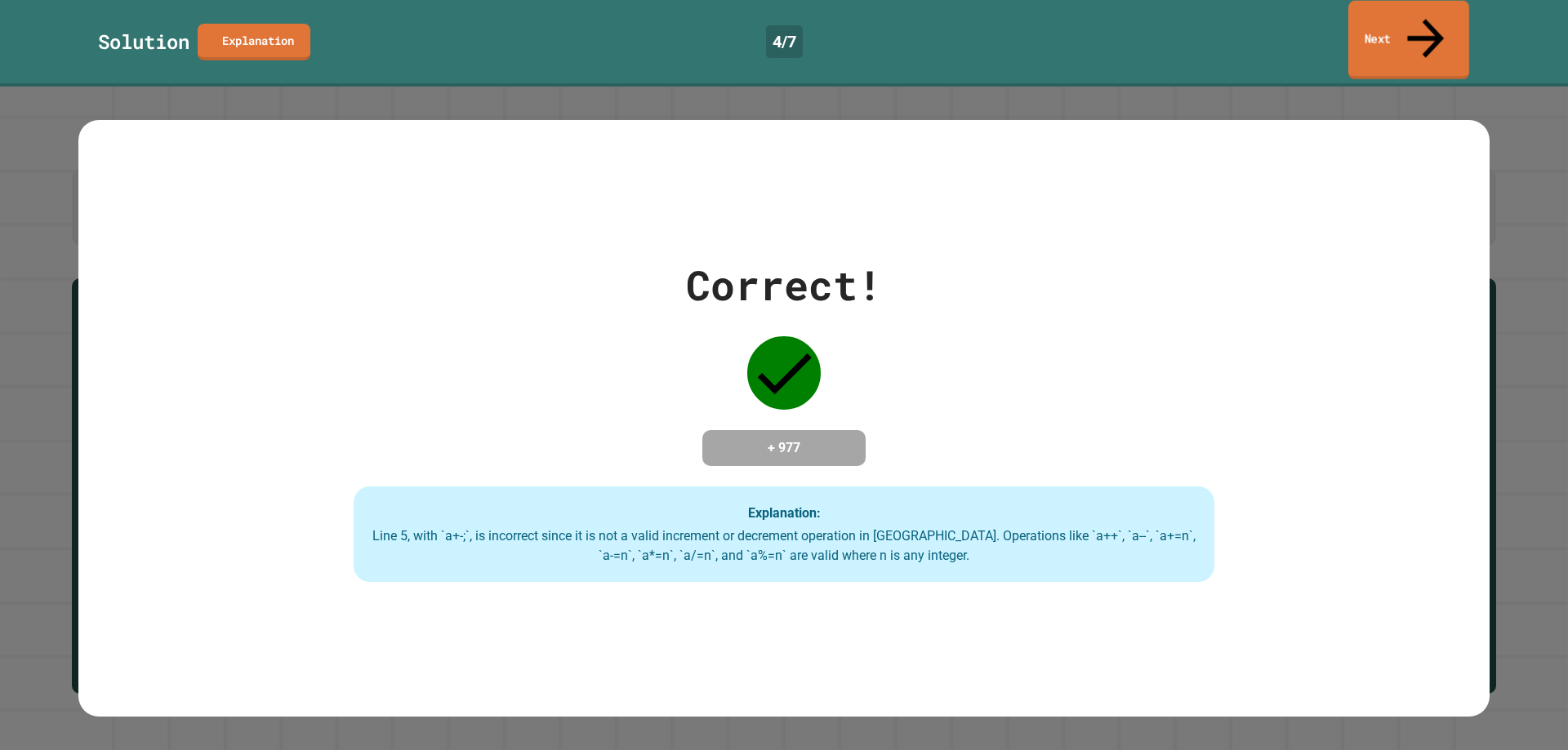
click at [1414, 12] on link "Next" at bounding box center [1409, 41] width 121 height 79
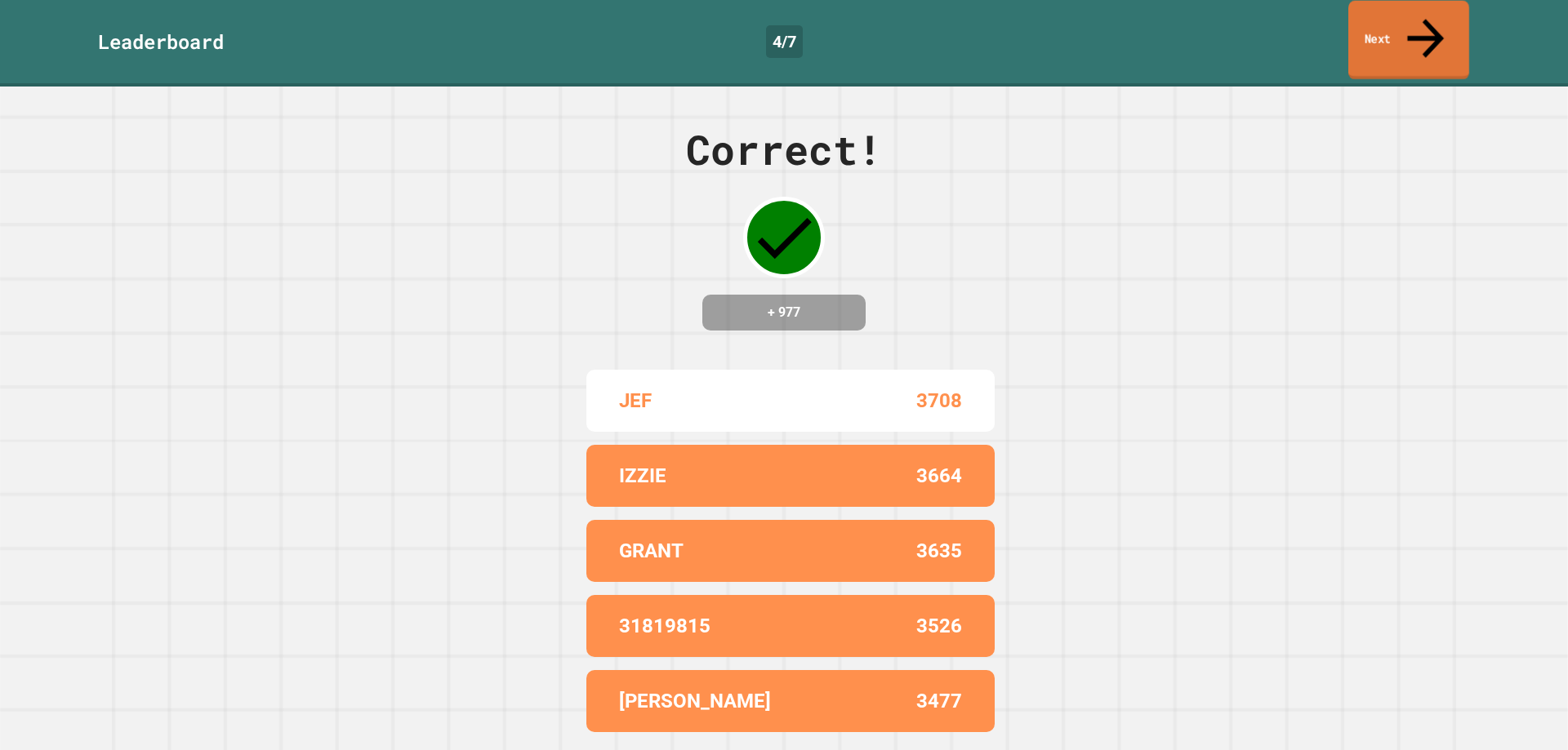
click at [1447, 23] on link "Next" at bounding box center [1409, 41] width 121 height 79
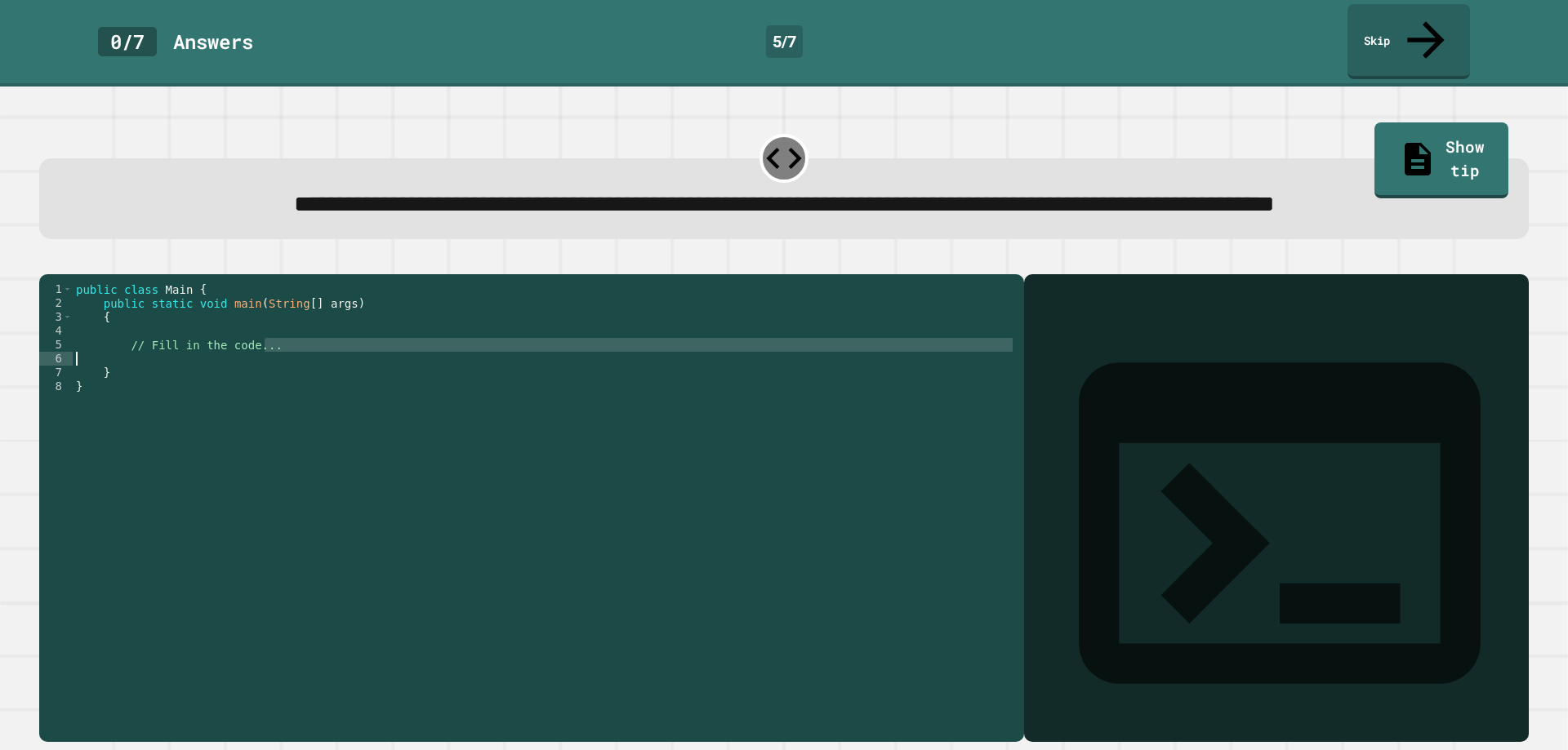
drag, startPoint x: 292, startPoint y: 369, endPoint x: 257, endPoint y: 375, distance: 35.5
click at [244, 375] on div "public class Main { public static void main ( String [ ] args ) { // Fill in th…" at bounding box center [544, 490] width 943 height 416
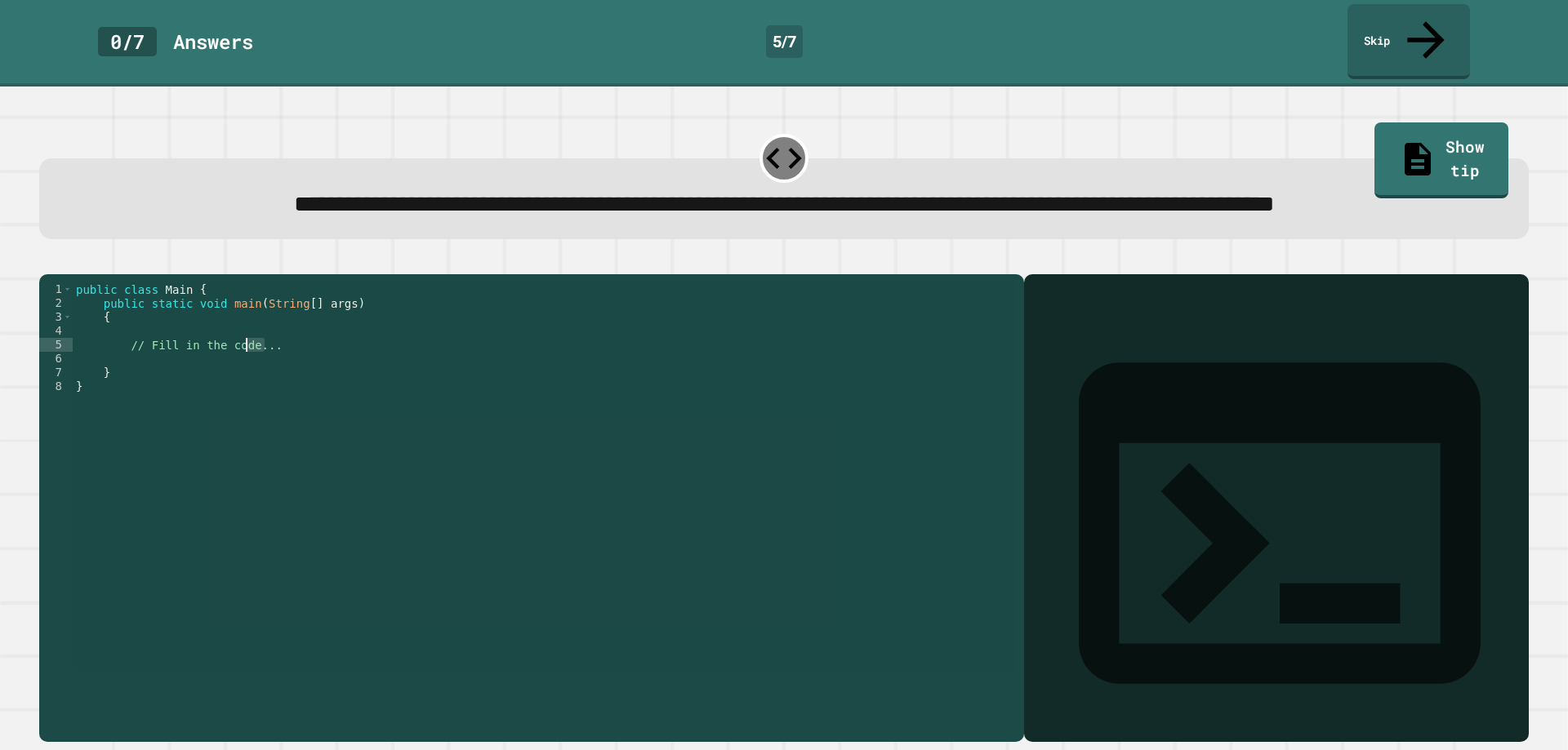
click at [288, 372] on div "public class Main { public static void main ( String [ ] args ) { // Fill in th…" at bounding box center [544, 476] width 943 height 388
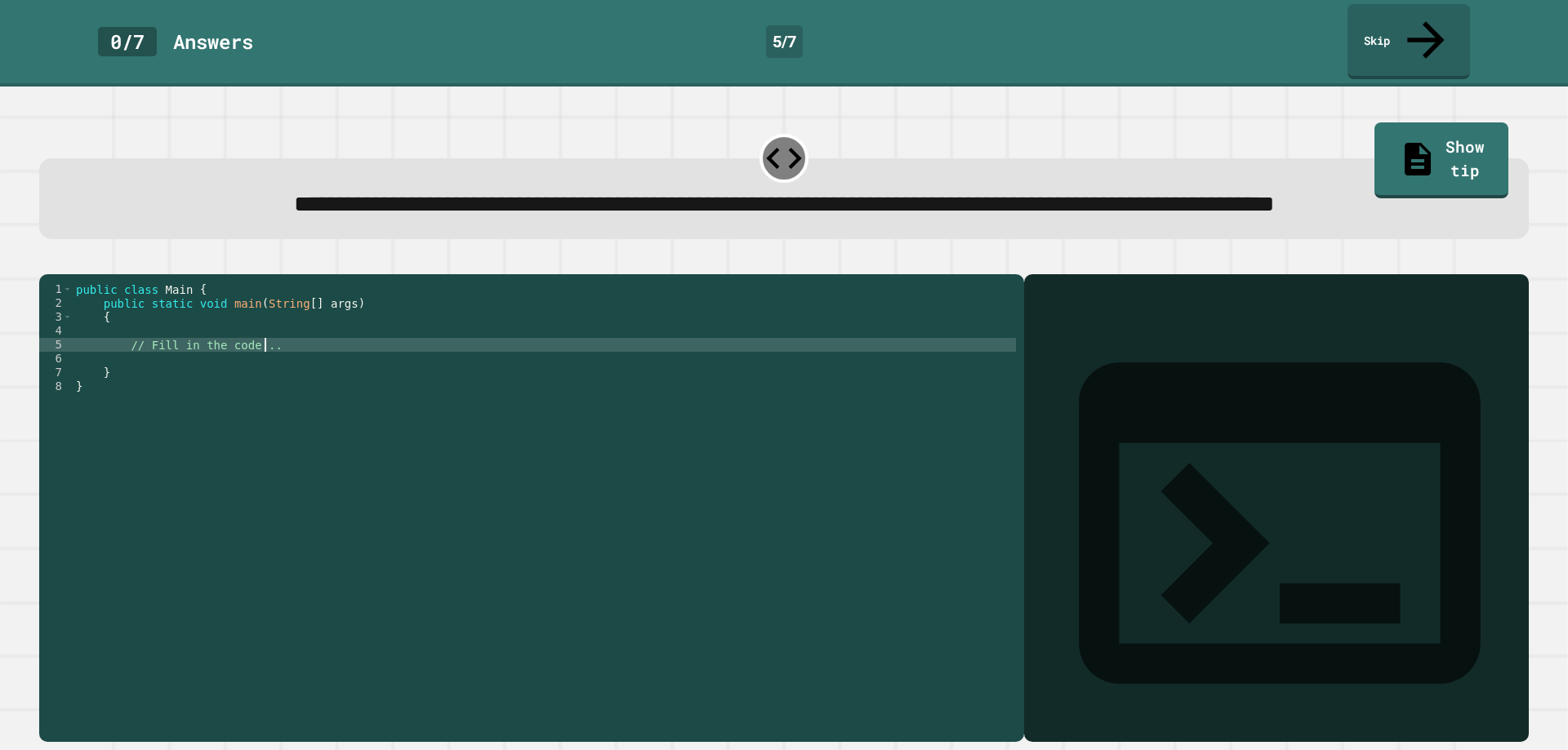
type textarea "**********"
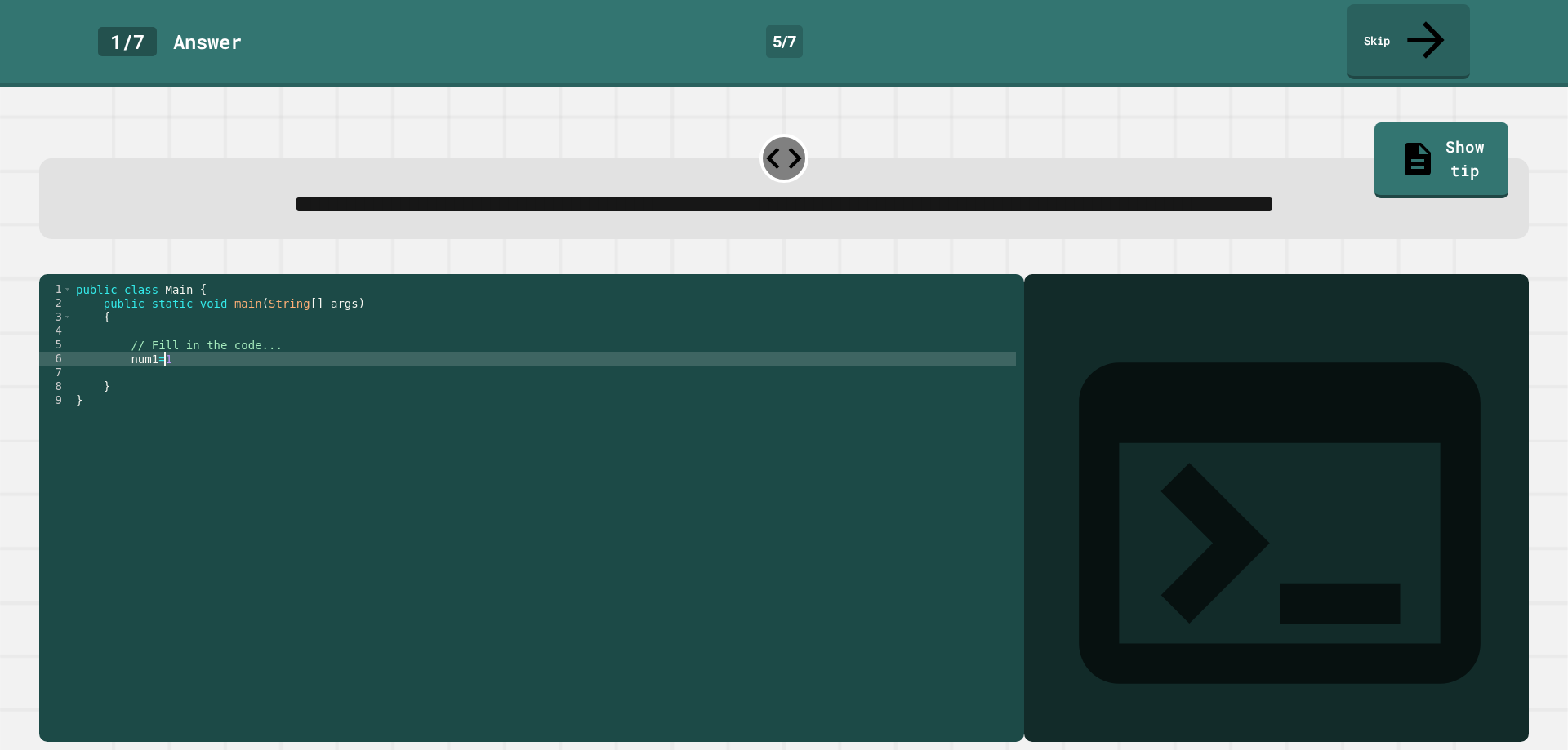
type textarea "*******"
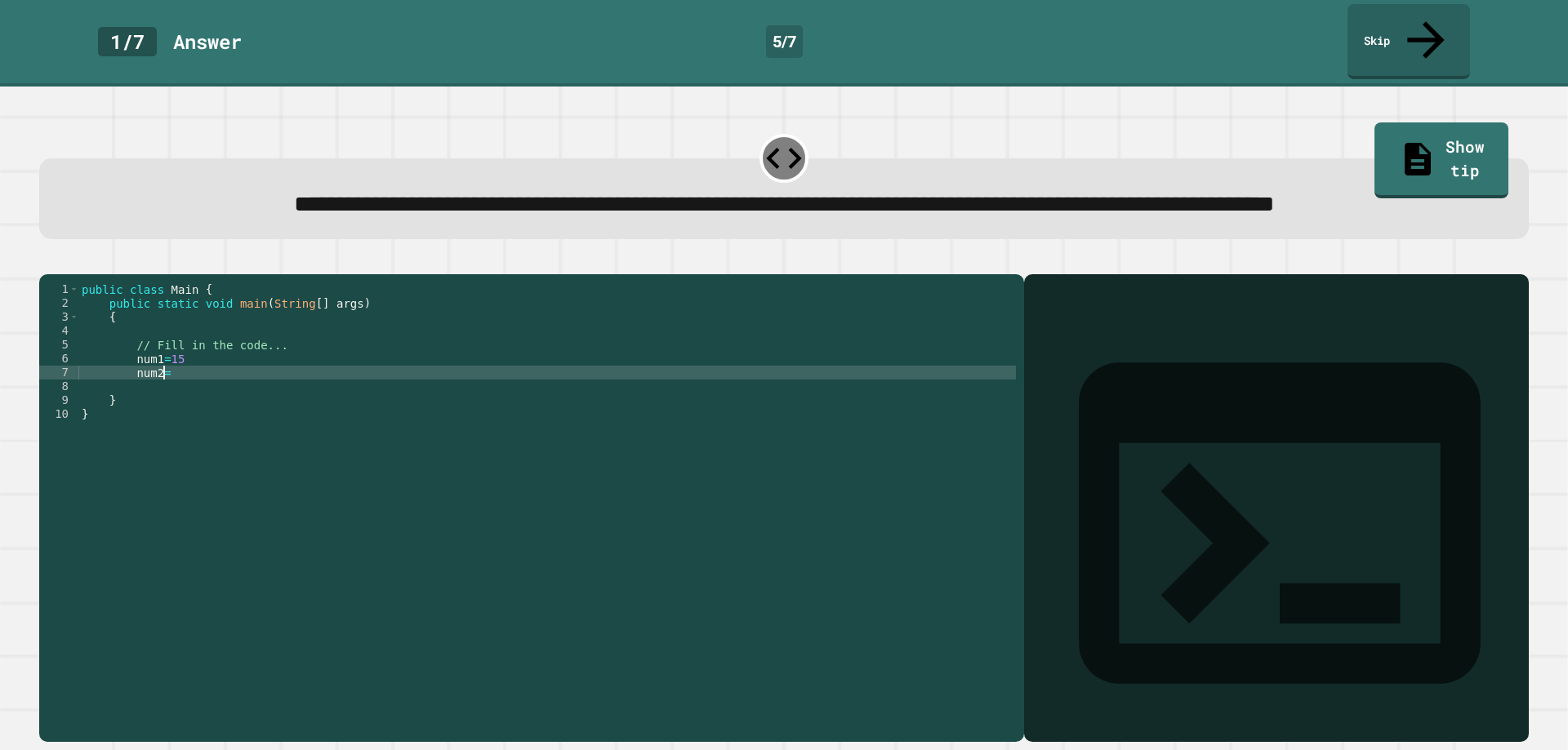
type textarea "******"
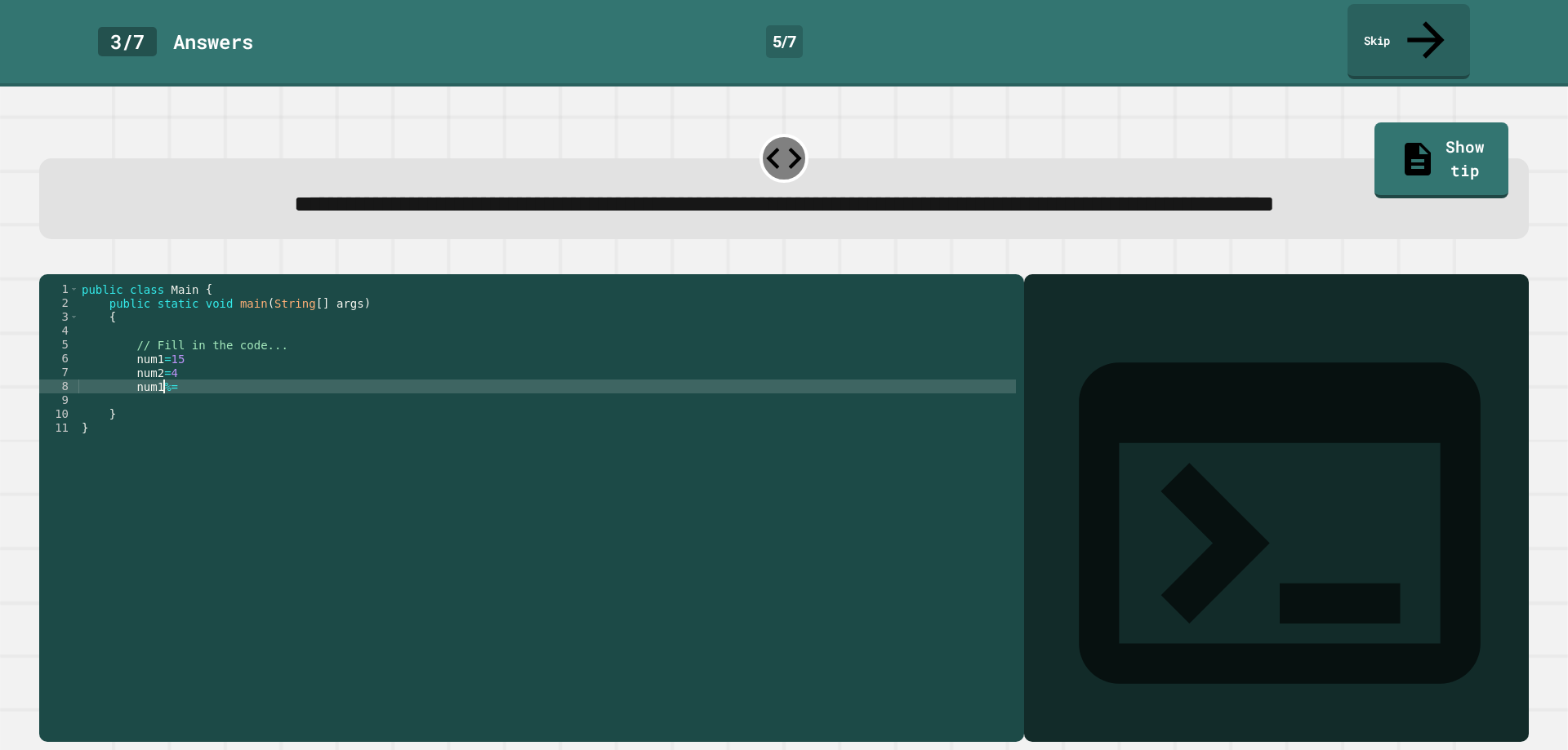
click at [218, 409] on div "public class Main { public static void main ( String [ ] args ) { // Fill in th…" at bounding box center [548, 490] width 938 height 416
click at [354, 410] on div "public class Main { public static void main ( String [ ] args ) { // Fill in th…" at bounding box center [548, 490] width 938 height 416
type textarea "**********"
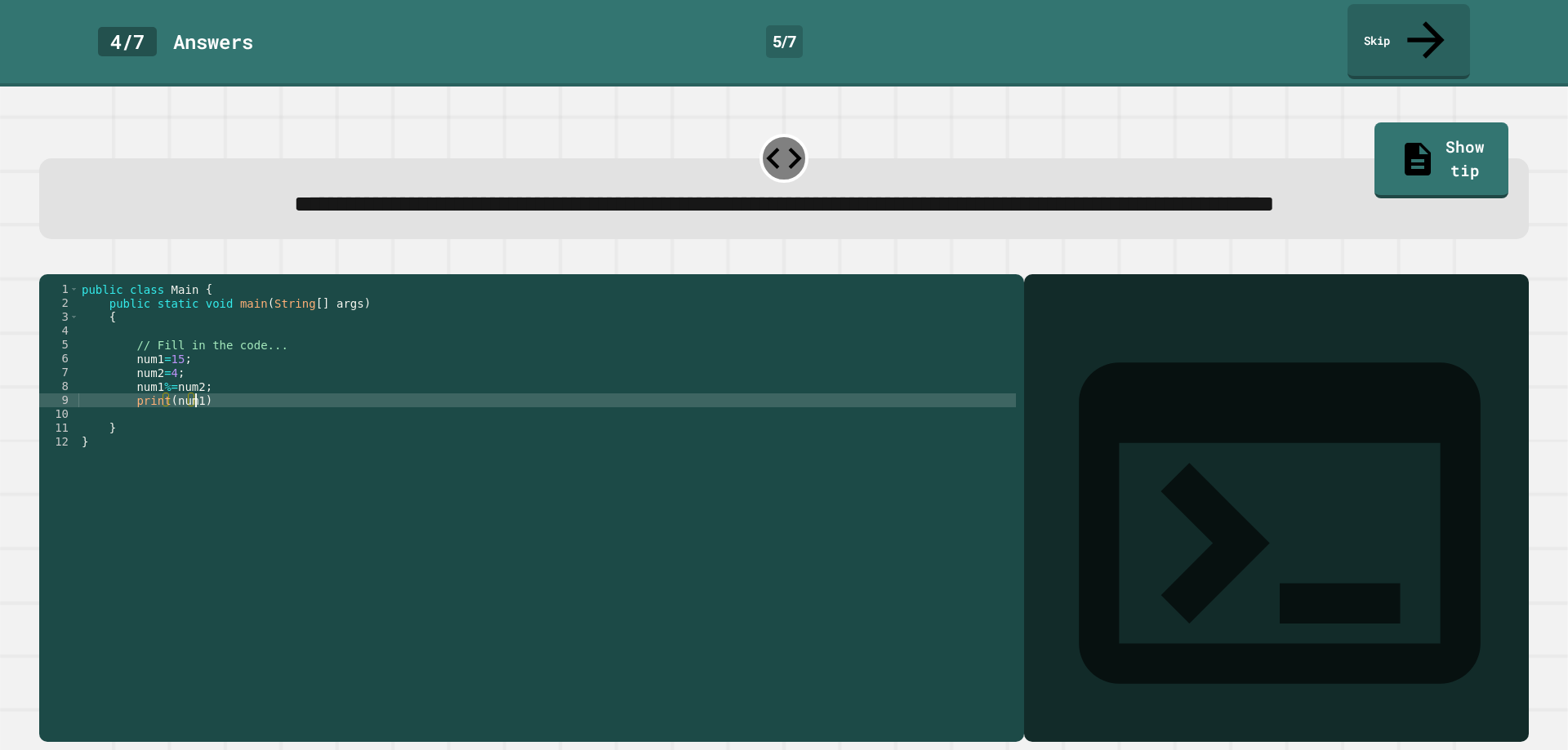
scroll to position [0, 7]
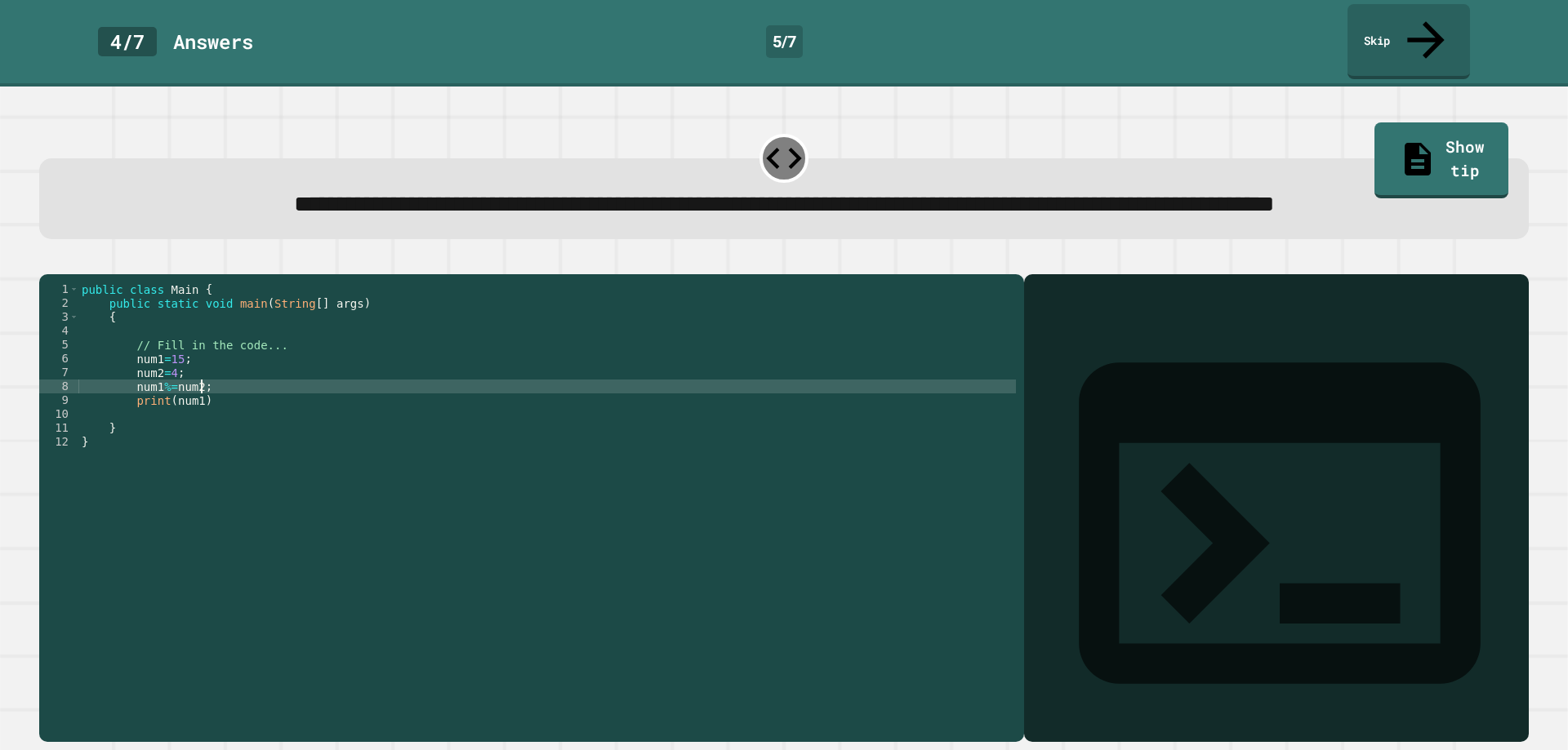
click at [354, 410] on div "public class Main { public static void main ( String [ ] args ) { // Fill in th…" at bounding box center [548, 490] width 938 height 416
click at [360, 423] on div "public class Main { public static void main ( String [ ] args ) { // Fill in th…" at bounding box center [548, 490] width 938 height 416
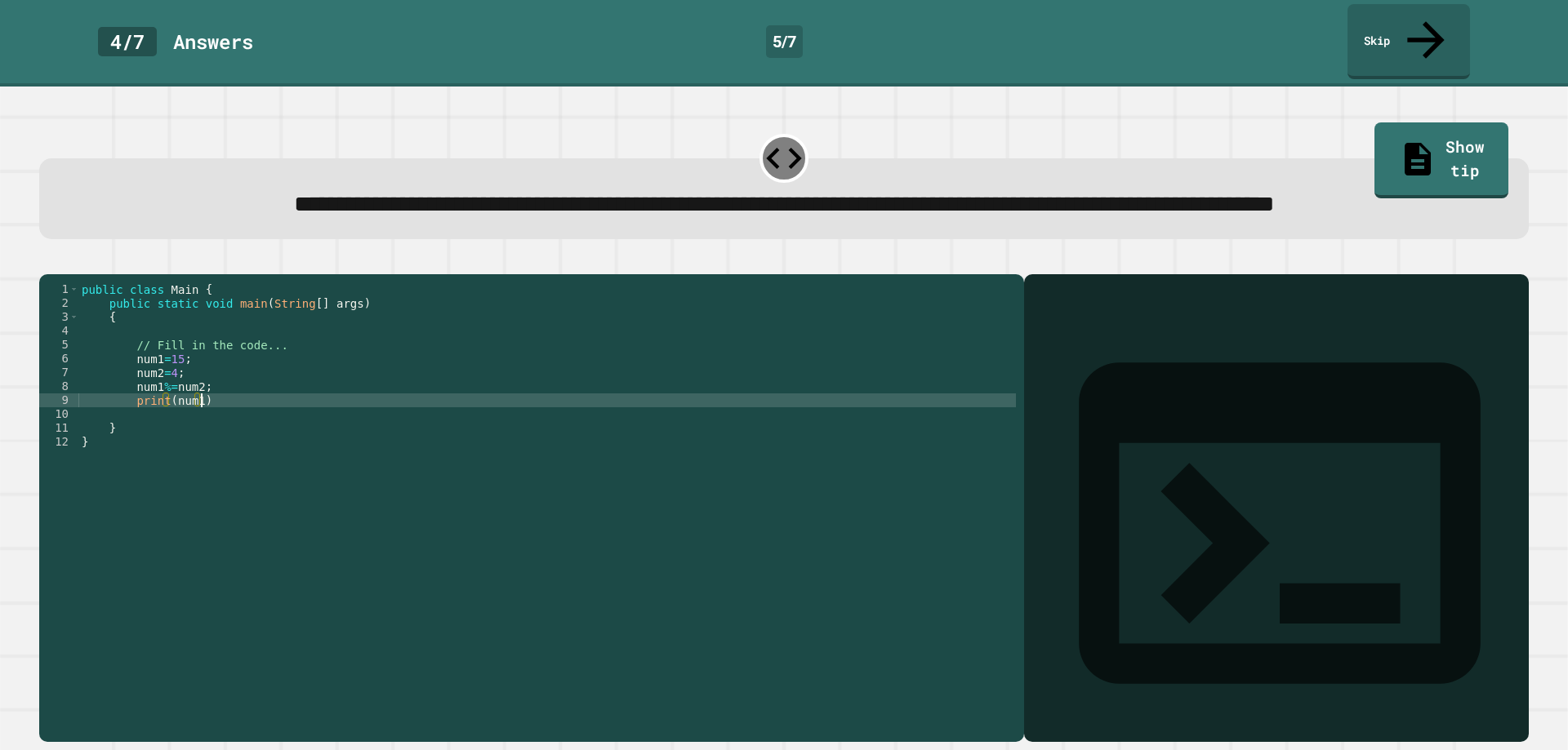
scroll to position [0, 8]
click at [48, 261] on button "button" at bounding box center [48, 261] width 0 height 0
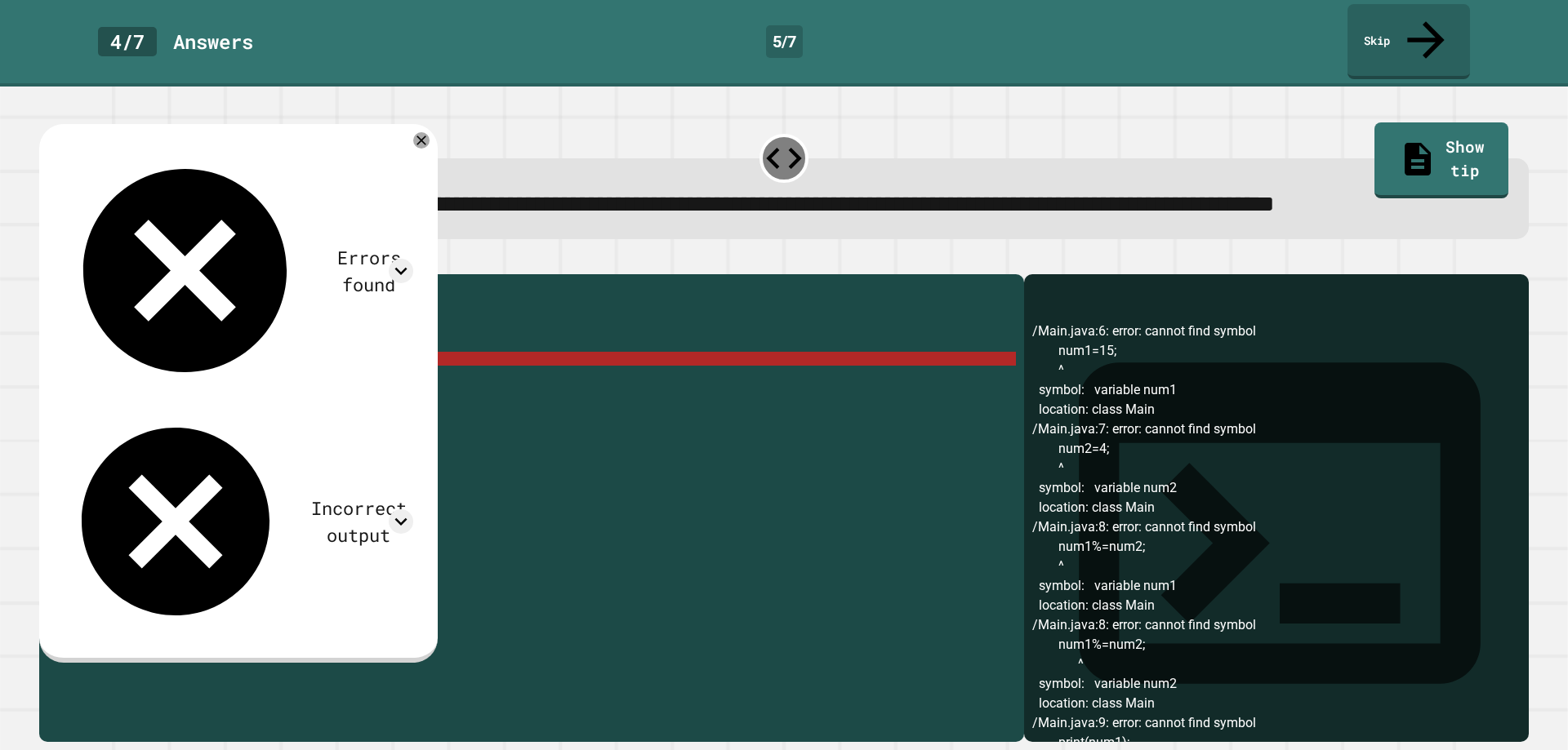
scroll to position [0, 7]
click at [128, 379] on div "public class Main { public static void main ( String [ ] args ) { // Fill in th…" at bounding box center [548, 490] width 938 height 416
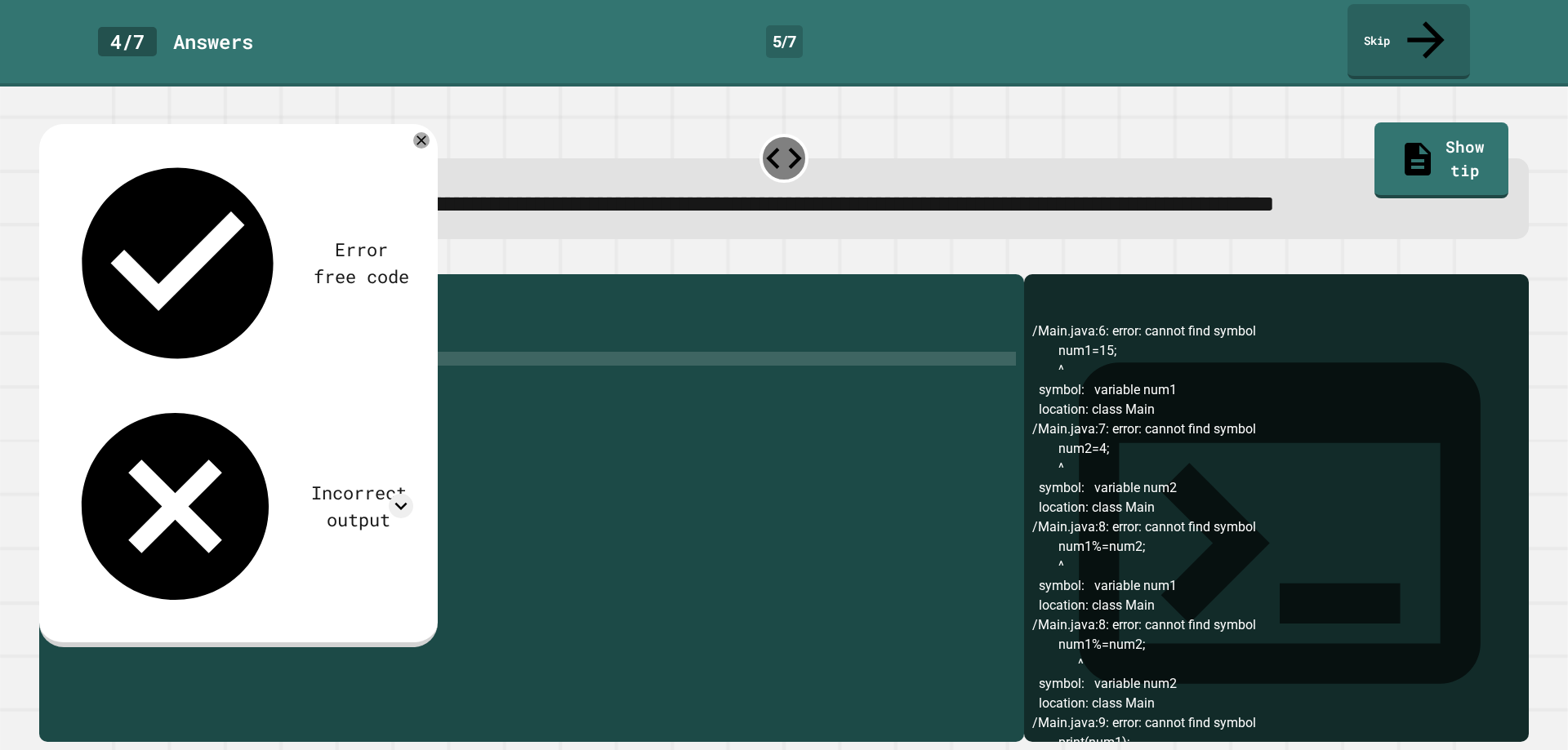
scroll to position [0, 5]
click at [131, 391] on div "public class Main { public static void main ( String [ ] args ) { // Fill in th…" at bounding box center [548, 490] width 938 height 416
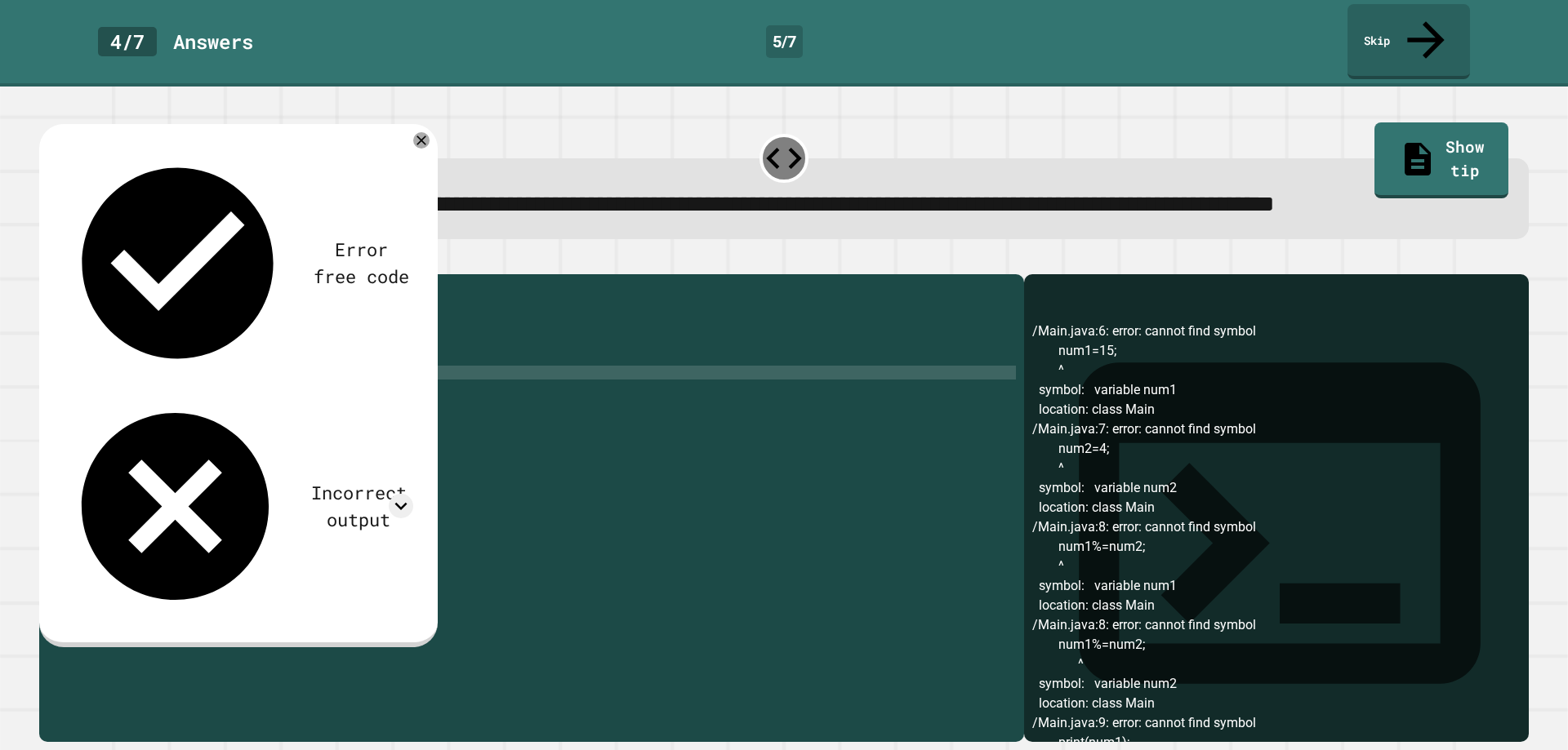
click at [48, 261] on icon "button" at bounding box center [48, 261] width 0 height 0
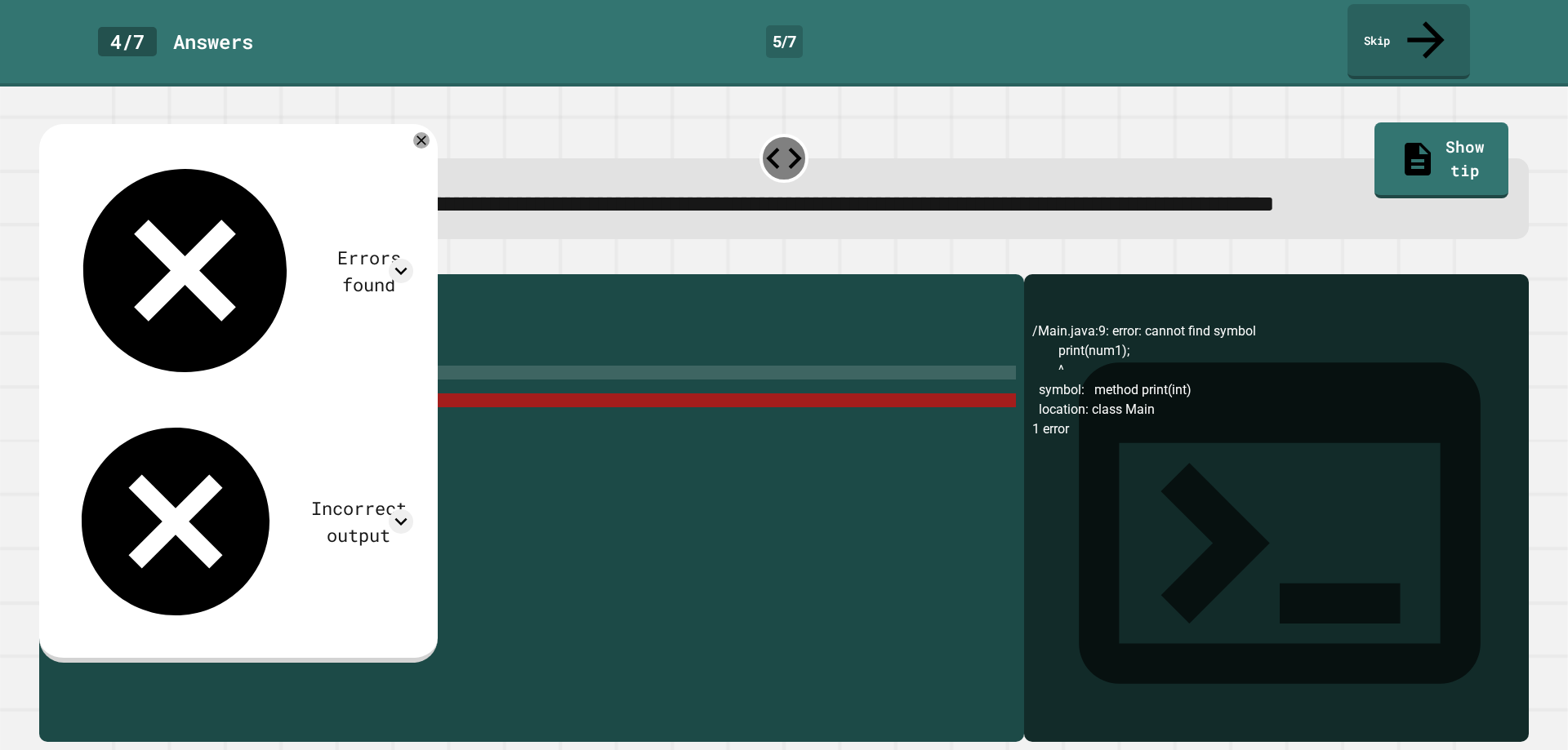
click at [126, 427] on div "public class Main { public static void main ( String [ ] args ) { // Fill in th…" at bounding box center [548, 490] width 938 height 416
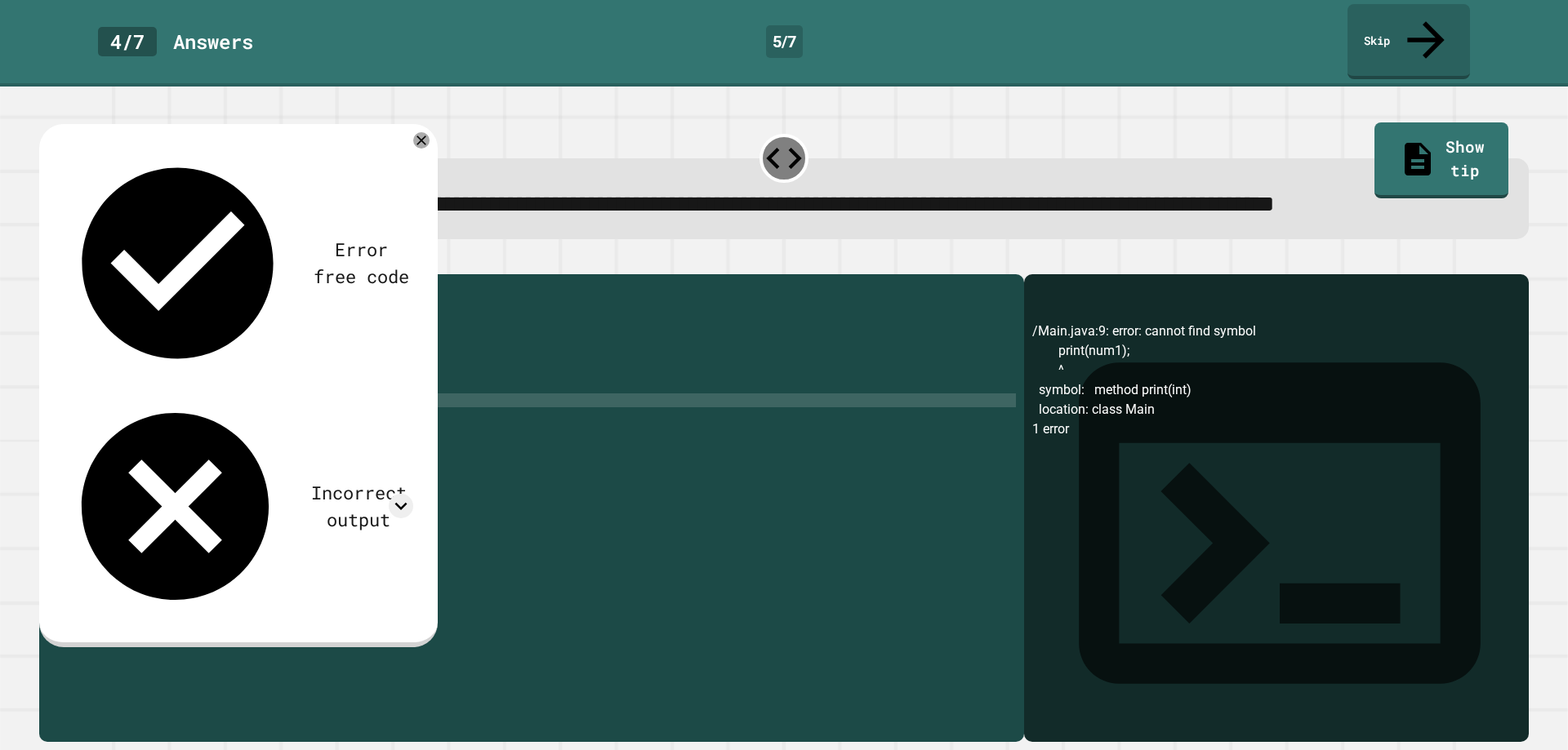
scroll to position [0, 7]
click at [657, 502] on div "public class Main { public static void main ( String [ ] args ) { // Fill in th…" at bounding box center [548, 490] width 938 height 416
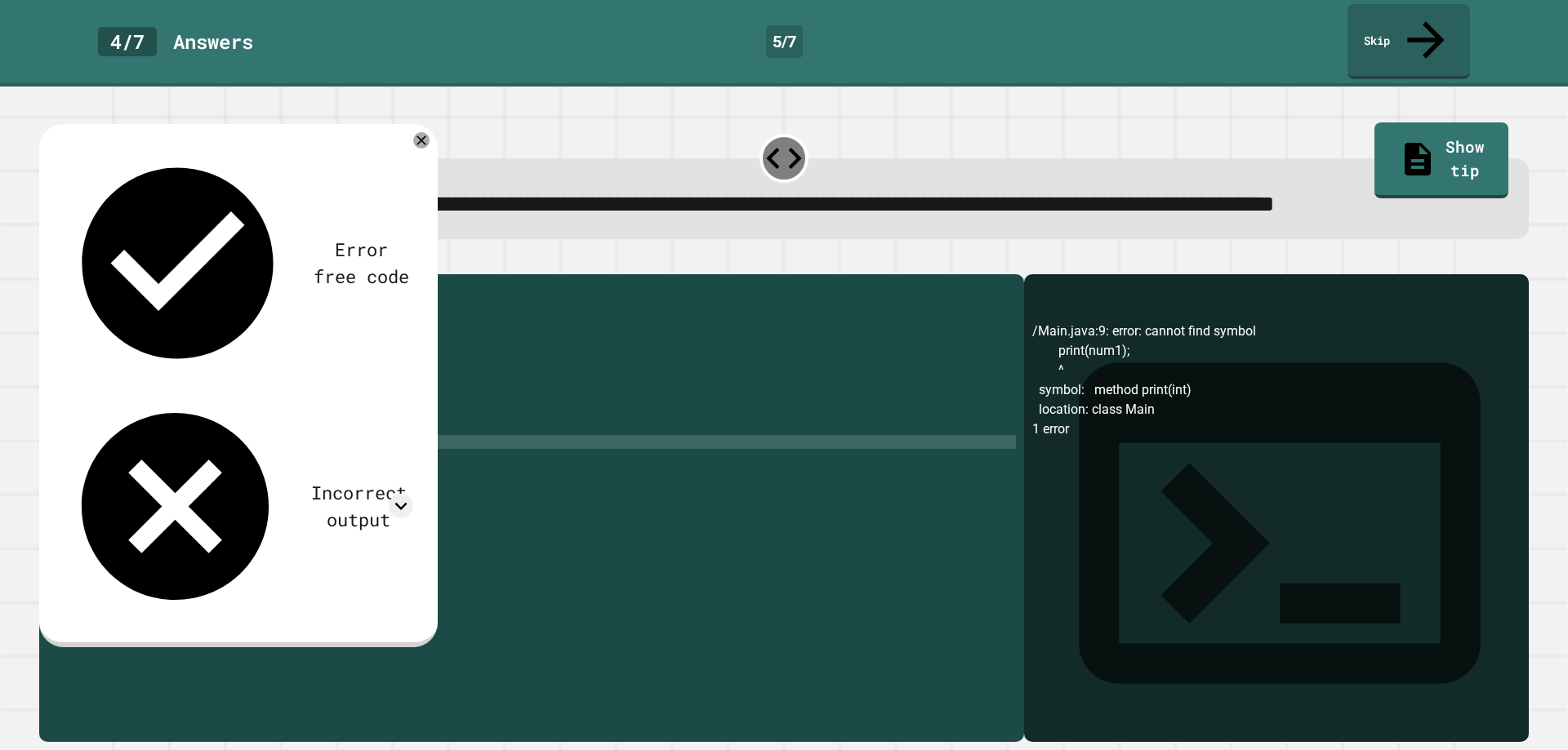
scroll to position [0, 0]
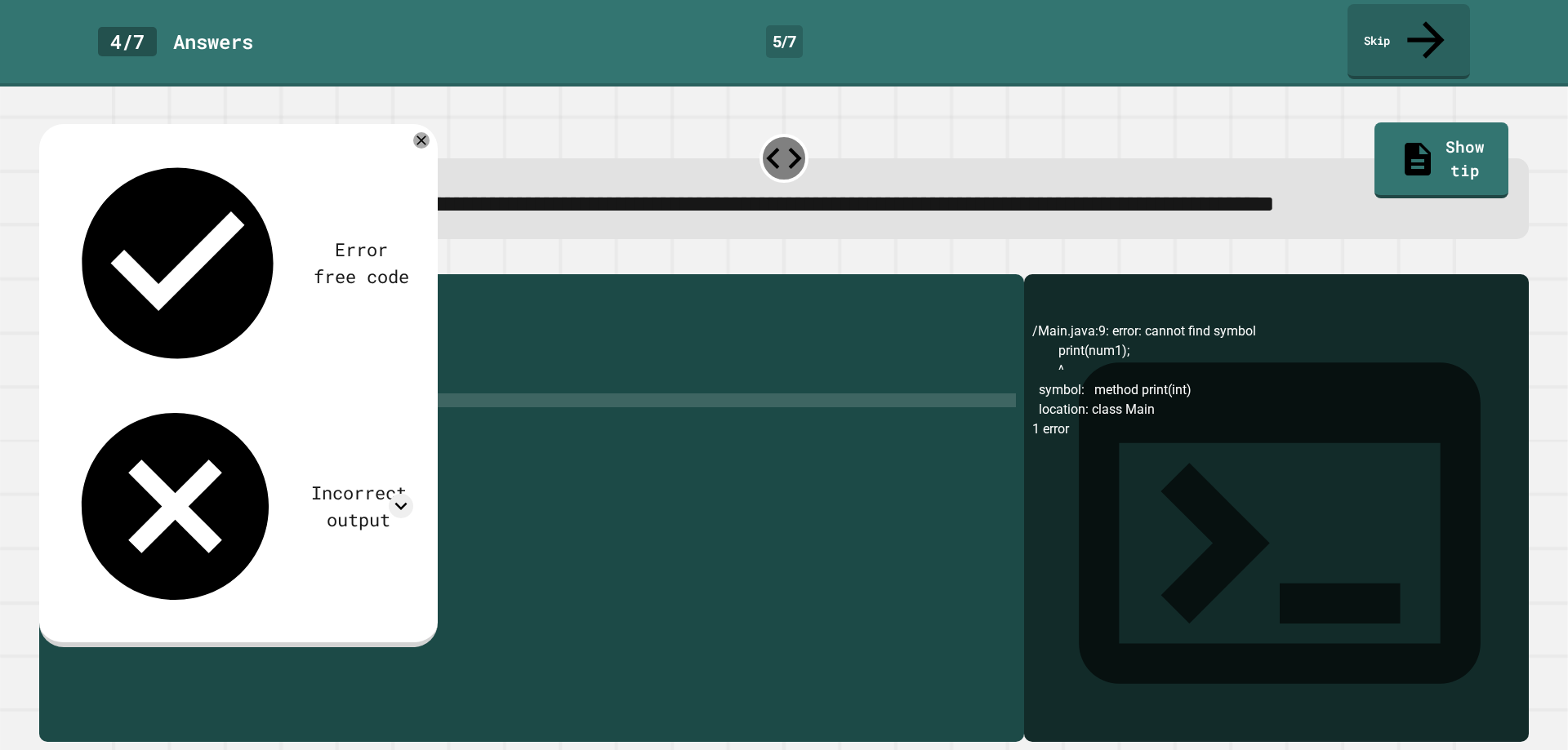
click at [146, 421] on div "public class Main { public static void main ( String [ ] args ) { // Fill in th…" at bounding box center [548, 490] width 938 height 416
type textarea "**********"
click at [48, 261] on button "button" at bounding box center [48, 261] width 0 height 0
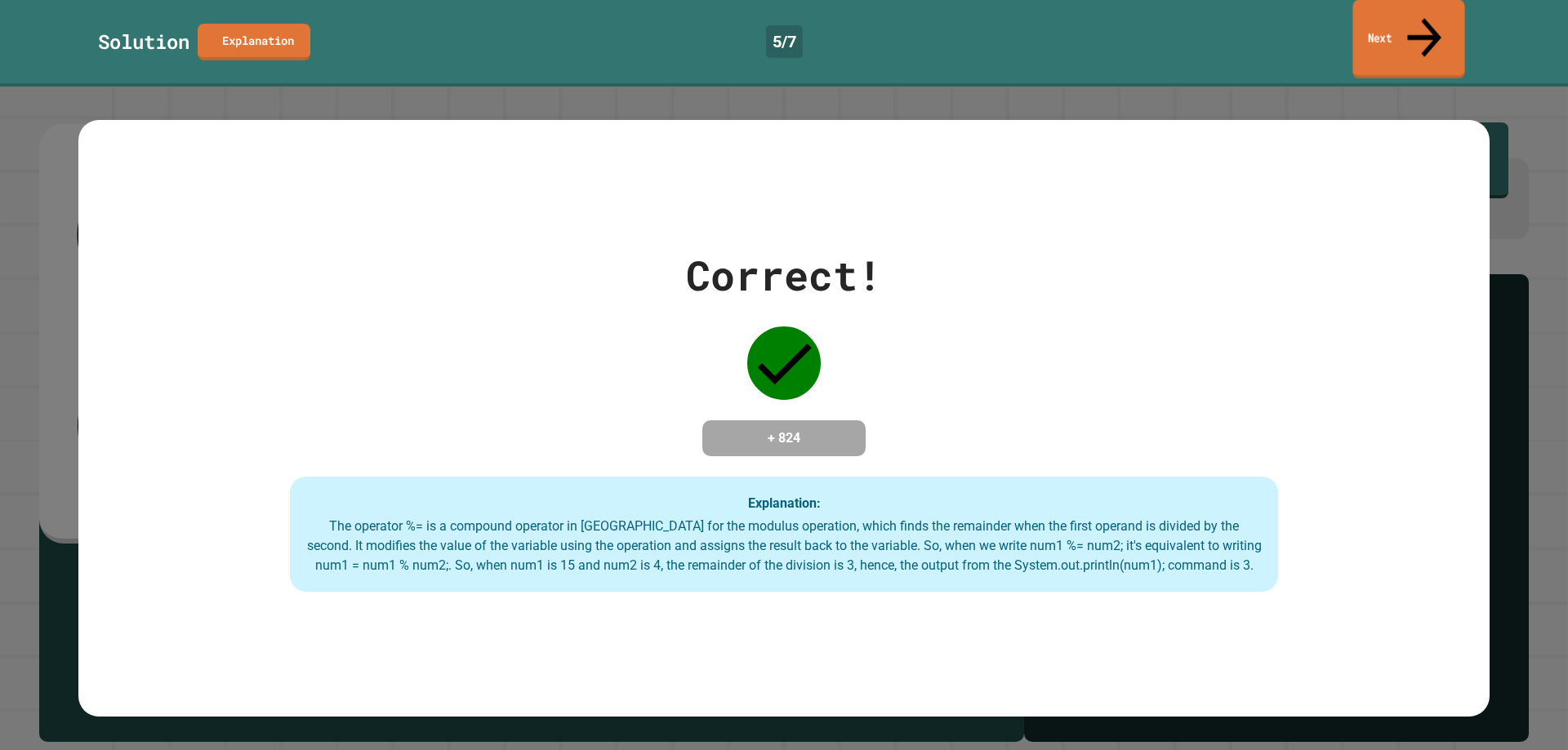
click at [1400, 11] on link "Next" at bounding box center [1408, 40] width 112 height 79
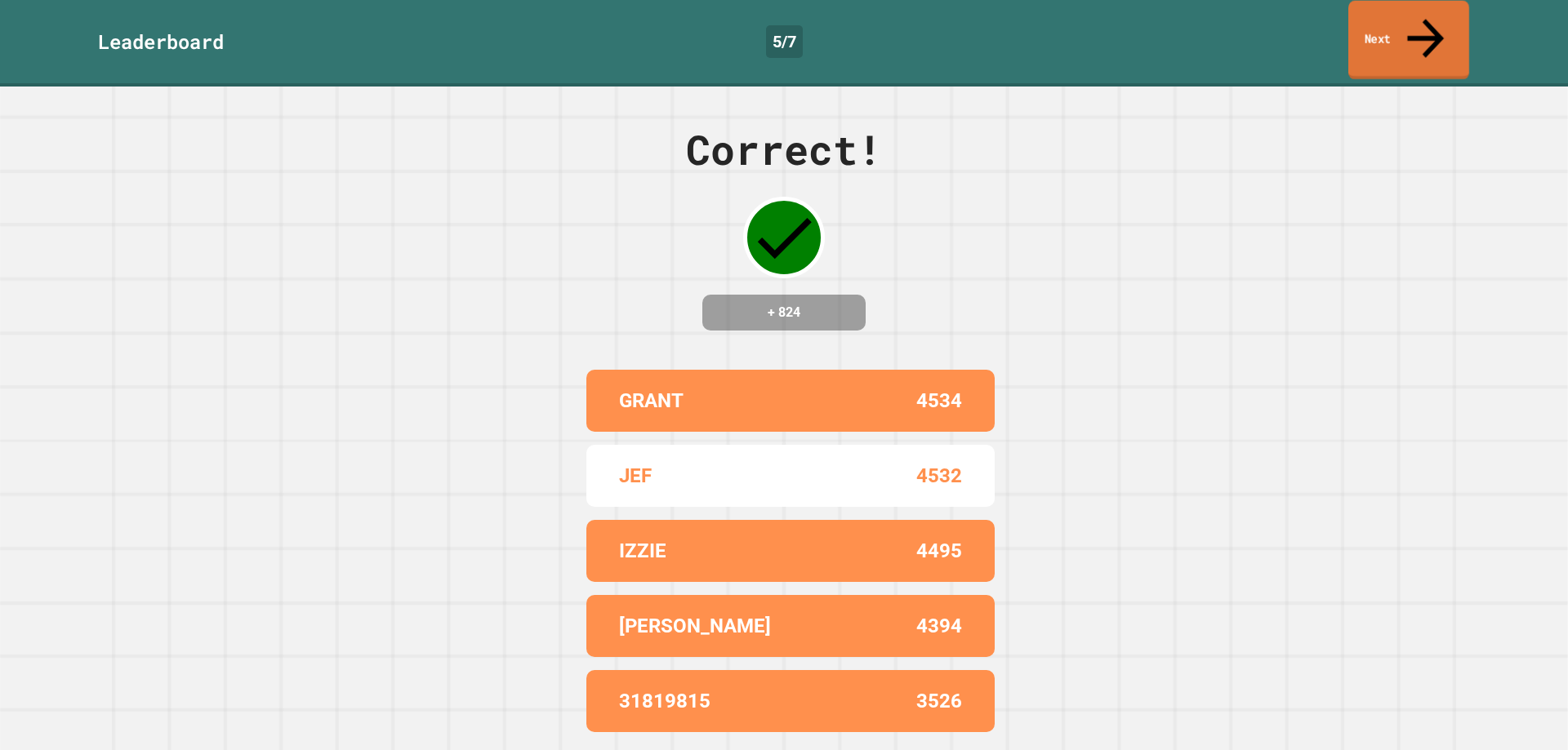
click at [1414, 21] on link "Next" at bounding box center [1409, 41] width 121 height 79
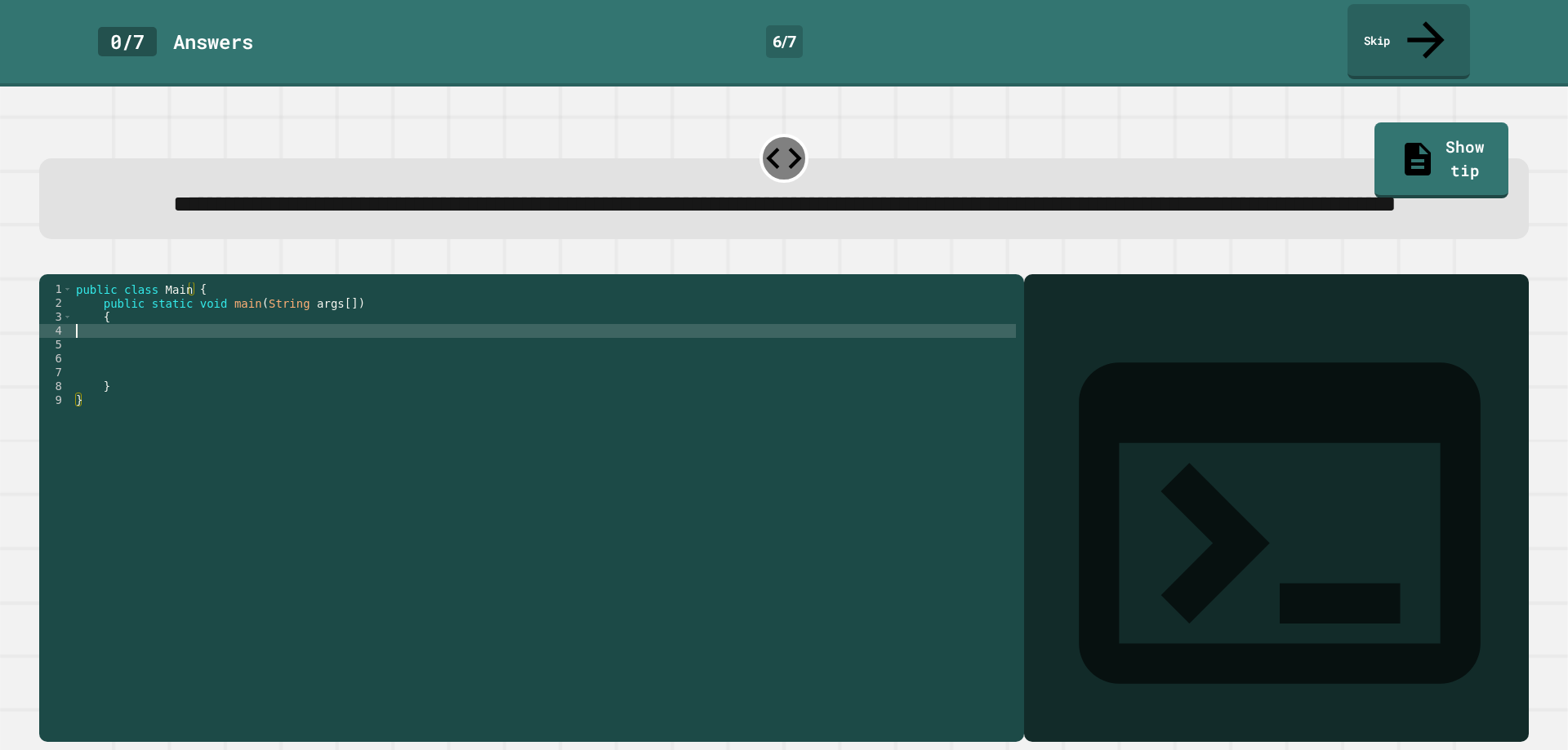
click at [171, 354] on div "public class Main { public static void main ( String args [ ]) { } }" at bounding box center [544, 490] width 943 height 416
click at [785, 487] on div "public class Main { public static void main ( String args [ ]) { } }" at bounding box center [544, 490] width 943 height 416
click at [165, 355] on div "public class Main { public static void main ( String args [ ]) { } }" at bounding box center [544, 490] width 943 height 416
click at [77, 356] on div "public class Main { public static void main ( String args [ ]) { percentage = 0…" at bounding box center [544, 490] width 943 height 416
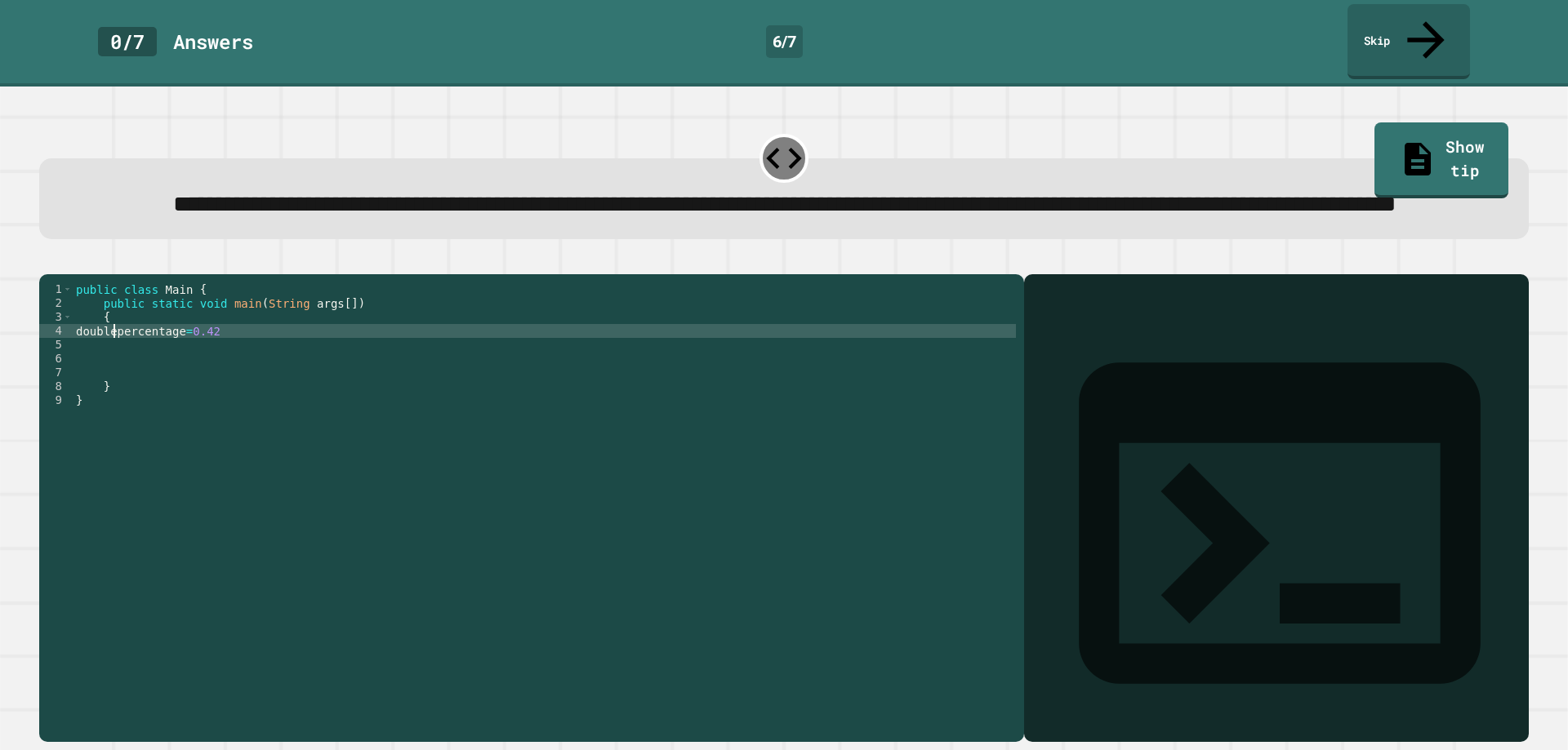
scroll to position [0, 2]
click at [530, 353] on div "public class Main { public static void main ( String args [ ]) { double percent…" at bounding box center [544, 490] width 943 height 416
type textarea "**********"
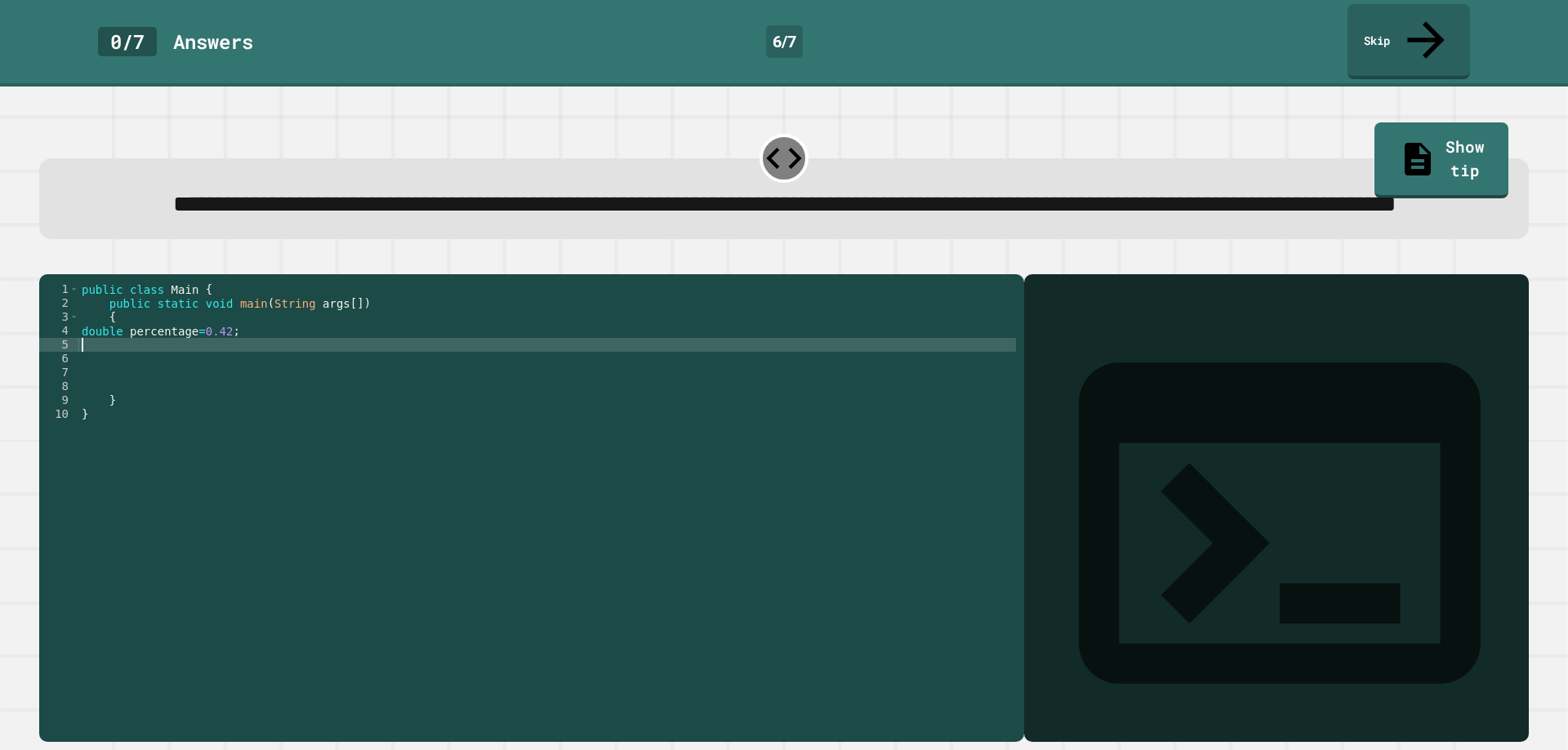
type textarea "*"
type textarea "**********"
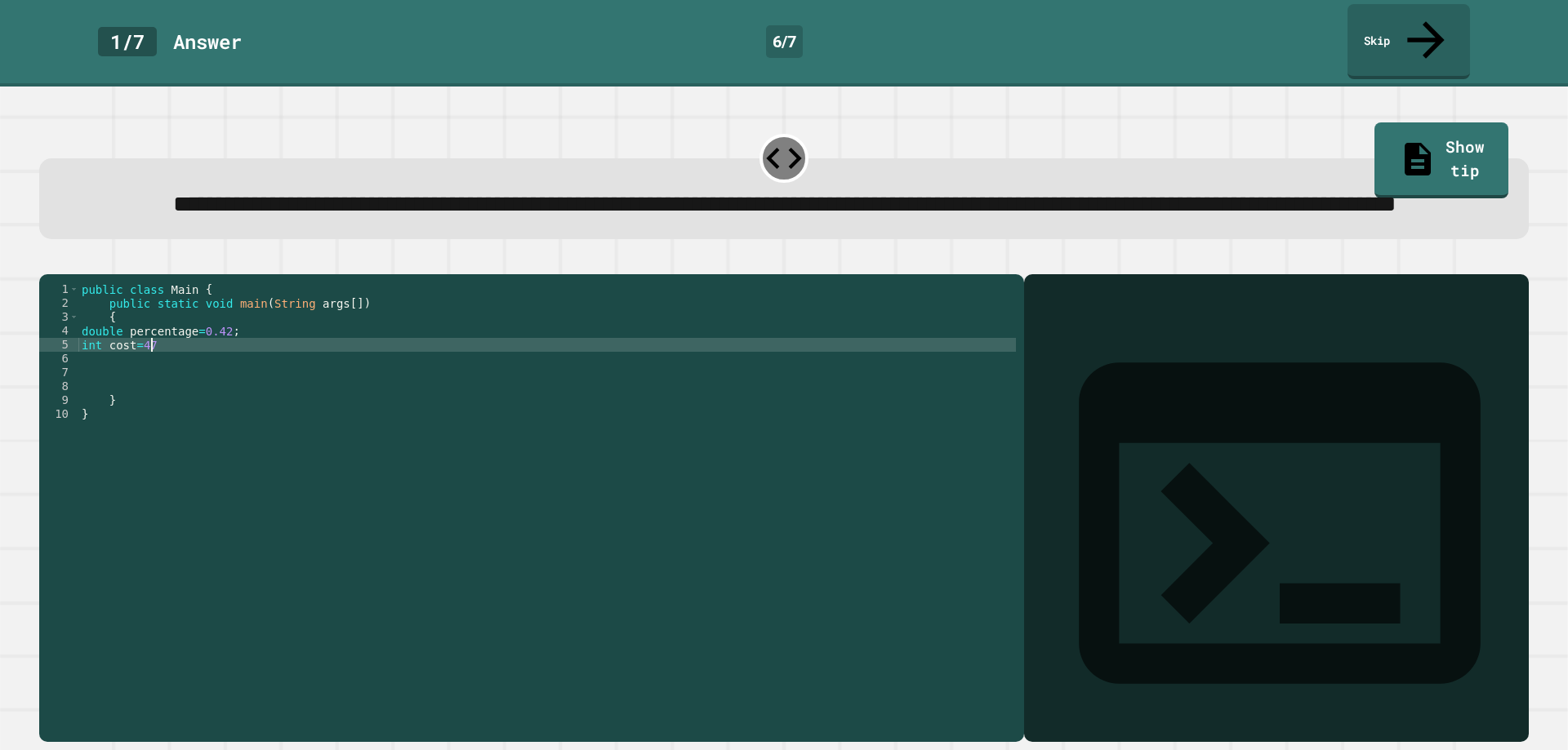
type textarea "**********"
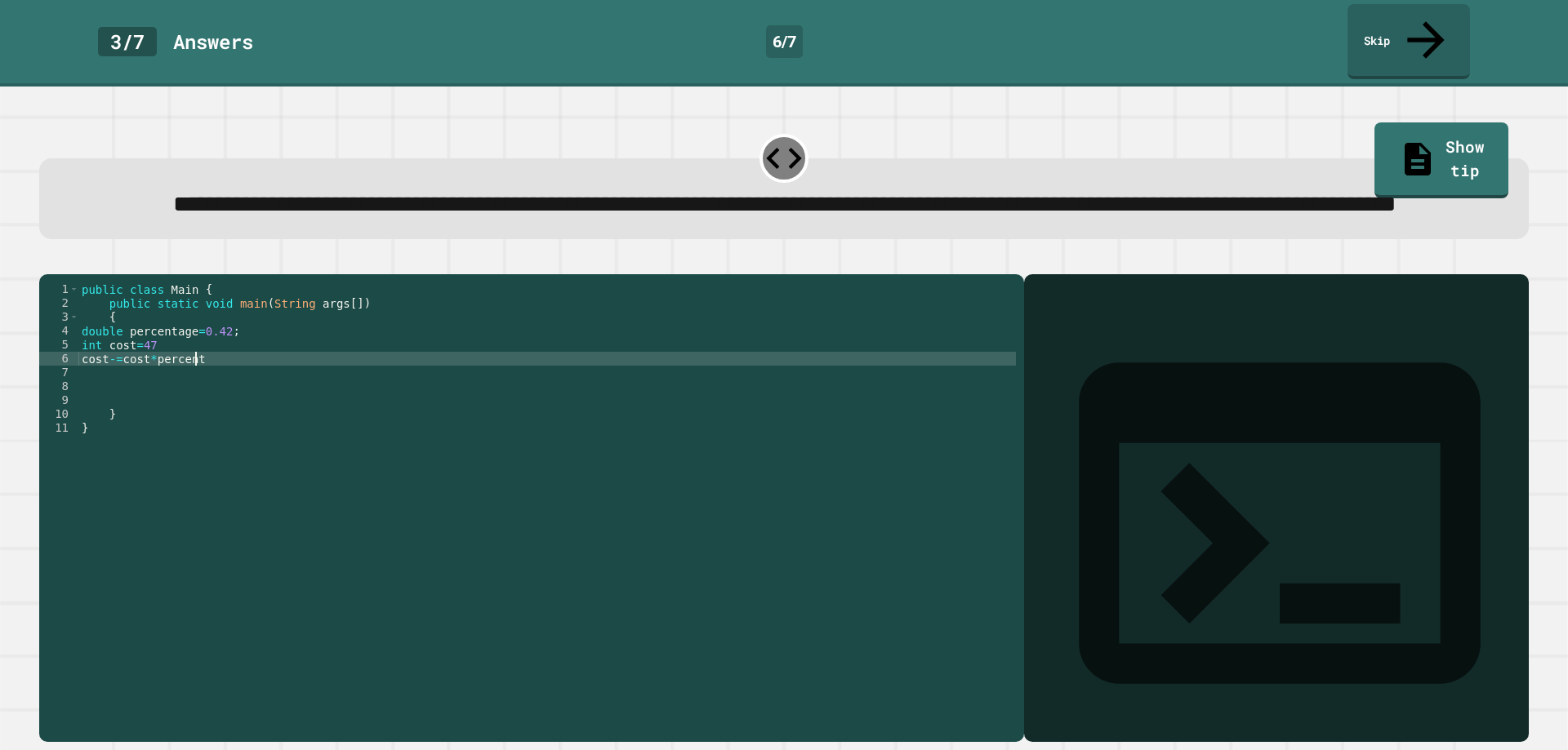
scroll to position [0, 8]
drag, startPoint x: 78, startPoint y: 387, endPoint x: 88, endPoint y: 379, distance: 12.8
click at [80, 387] on div "**********" at bounding box center [527, 476] width 977 height 388
click at [80, 385] on div "public class Main { public static void main ( String args [ ]) { double percent…" at bounding box center [548, 490] width 938 height 416
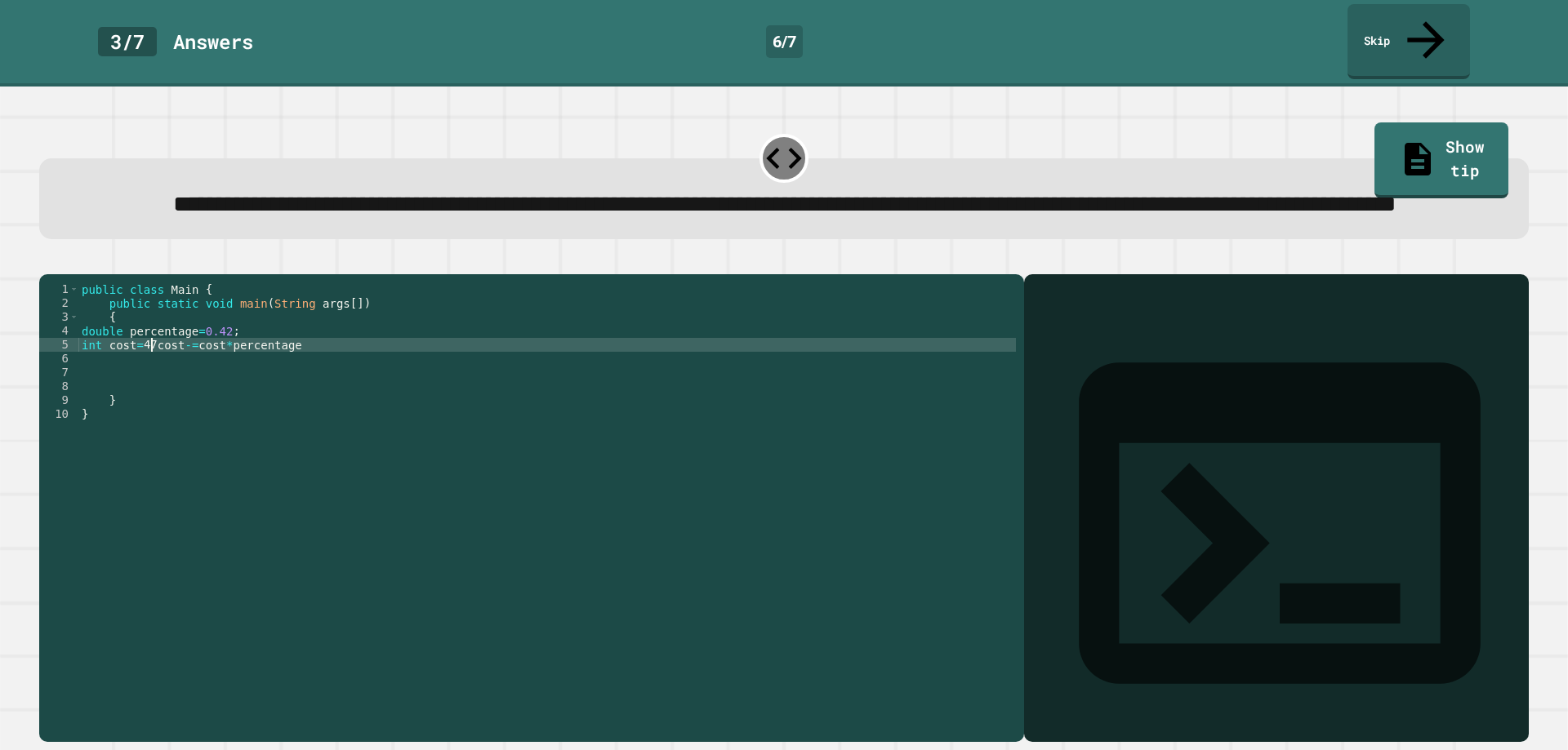
scroll to position [0, 0]
click at [100, 370] on div "public class Main { public static void main ( String args [ ]) { double percent…" at bounding box center [548, 490] width 938 height 416
click at [233, 382] on div "public class Main { public static void main ( String args [ ]) { double percent…" at bounding box center [548, 490] width 938 height 416
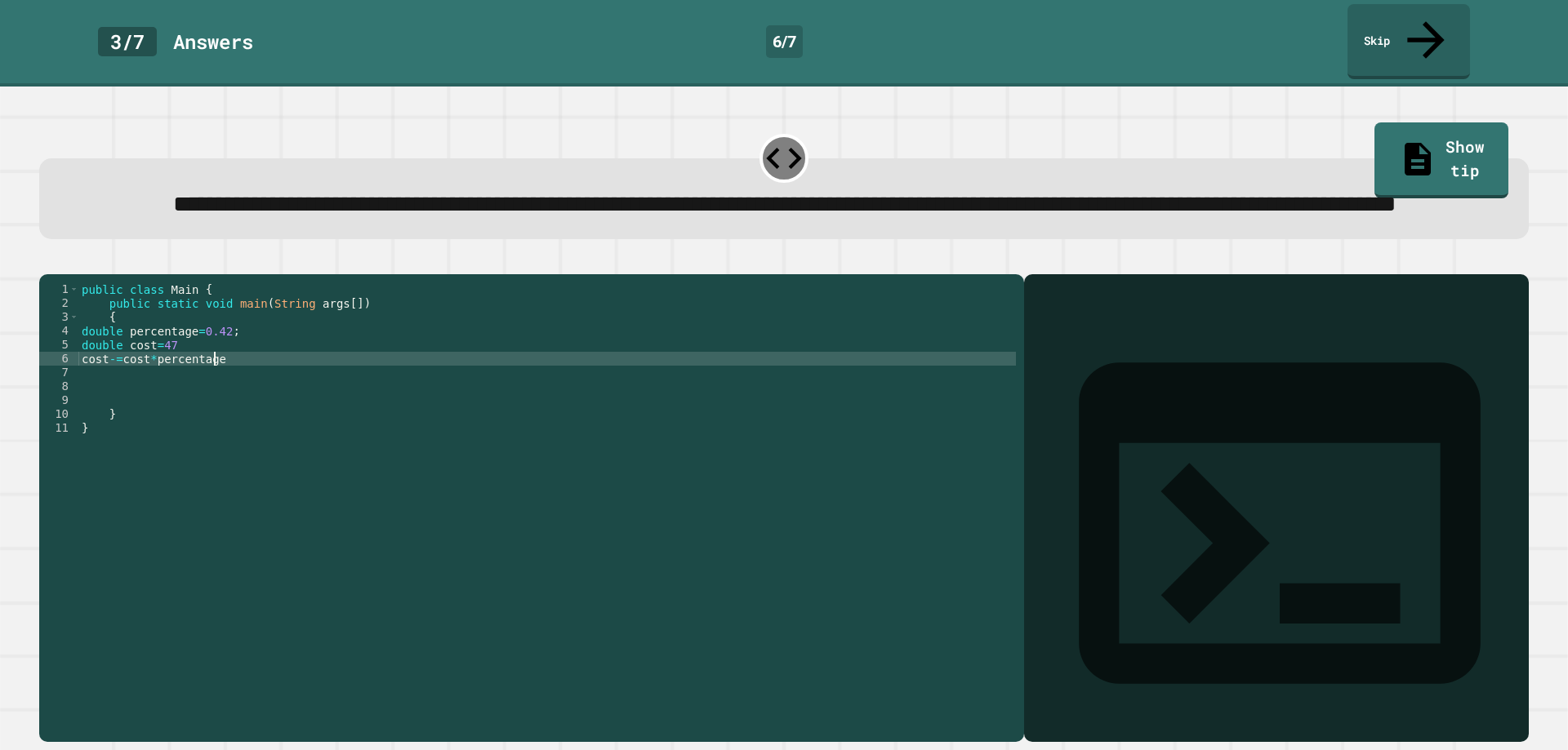
type textarea "**********"
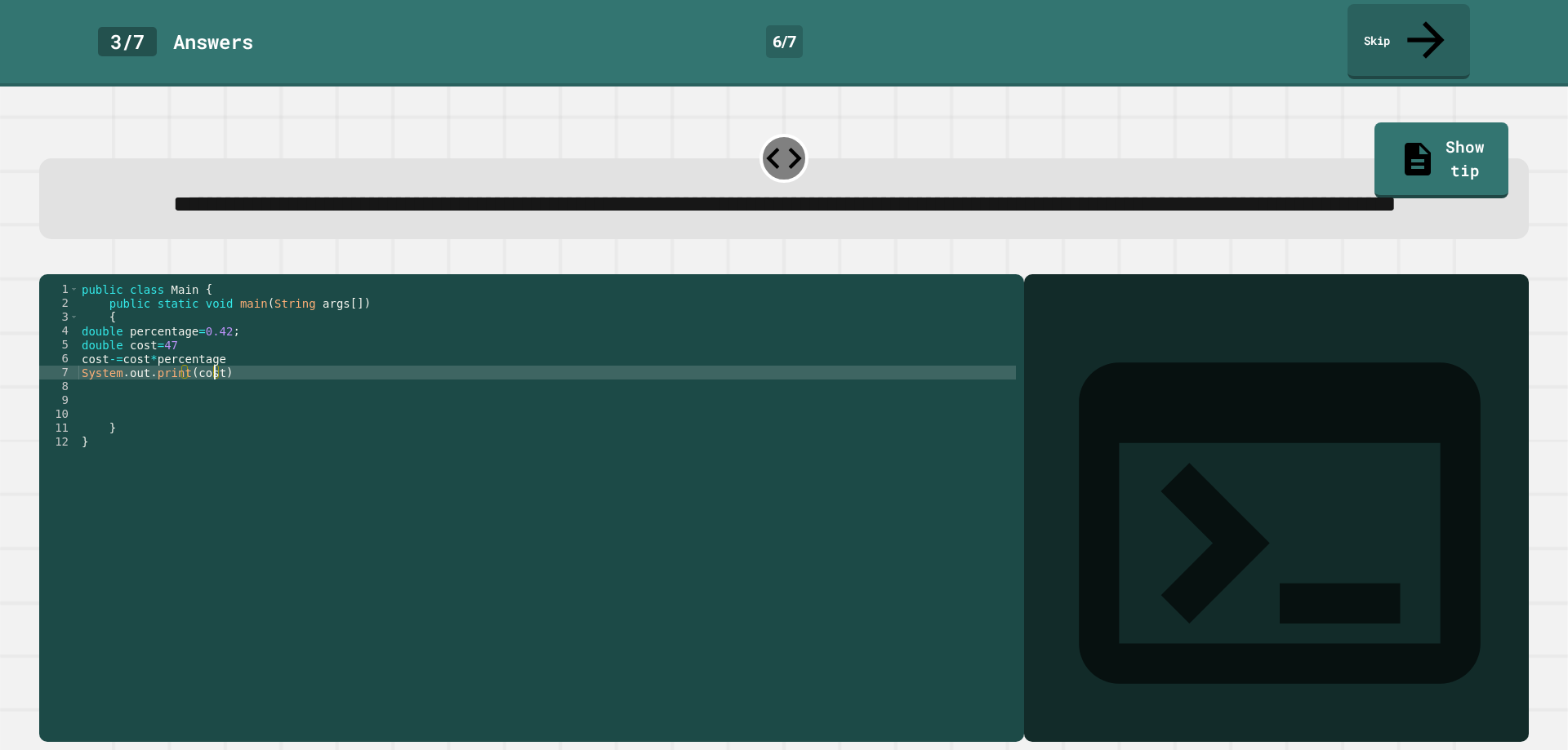
scroll to position [0, 9]
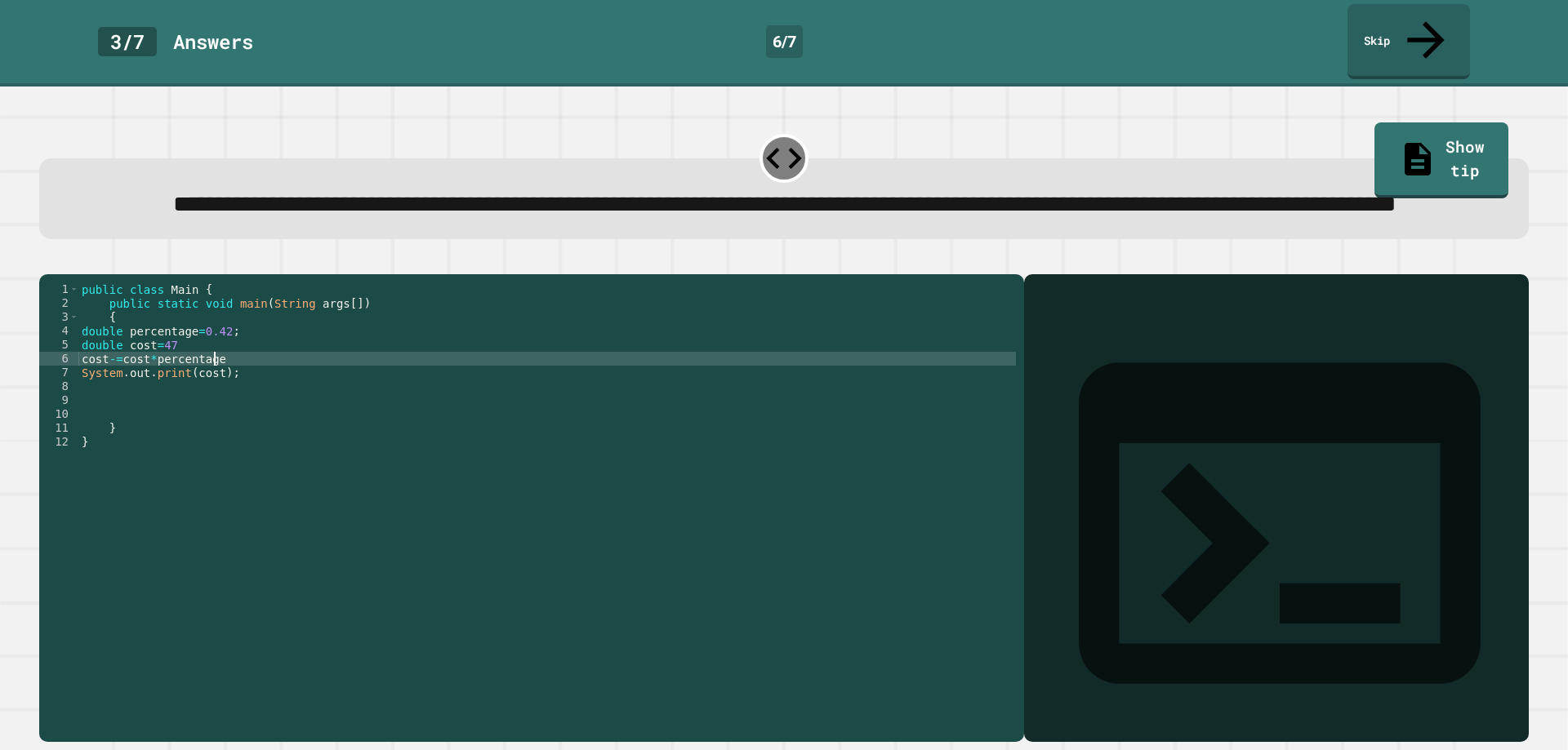
click at [238, 378] on div "public class Main { public static void main ( String args [ ]) { double percent…" at bounding box center [548, 490] width 938 height 416
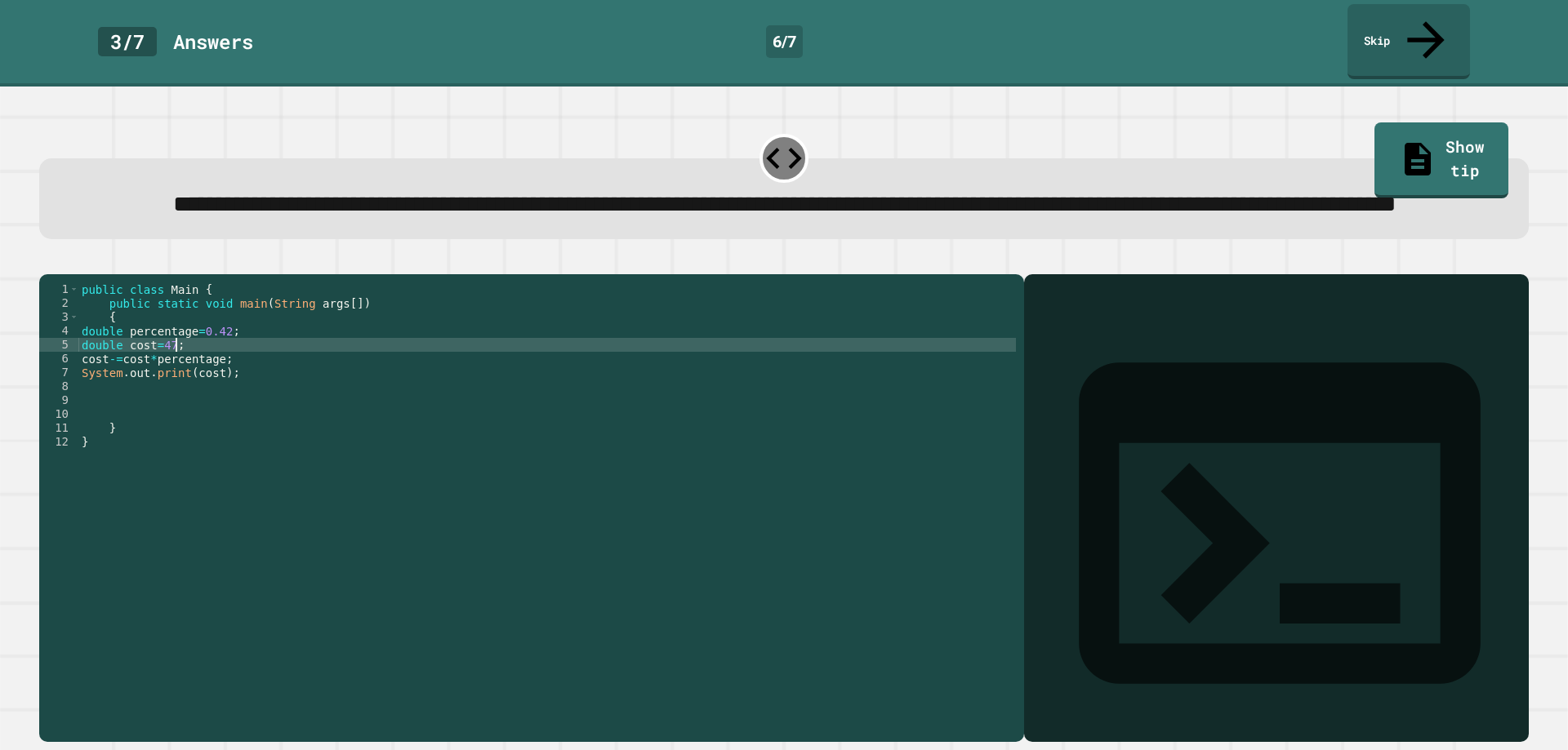
type textarea "**********"
click at [48, 261] on icon "button" at bounding box center [48, 261] width 0 height 0
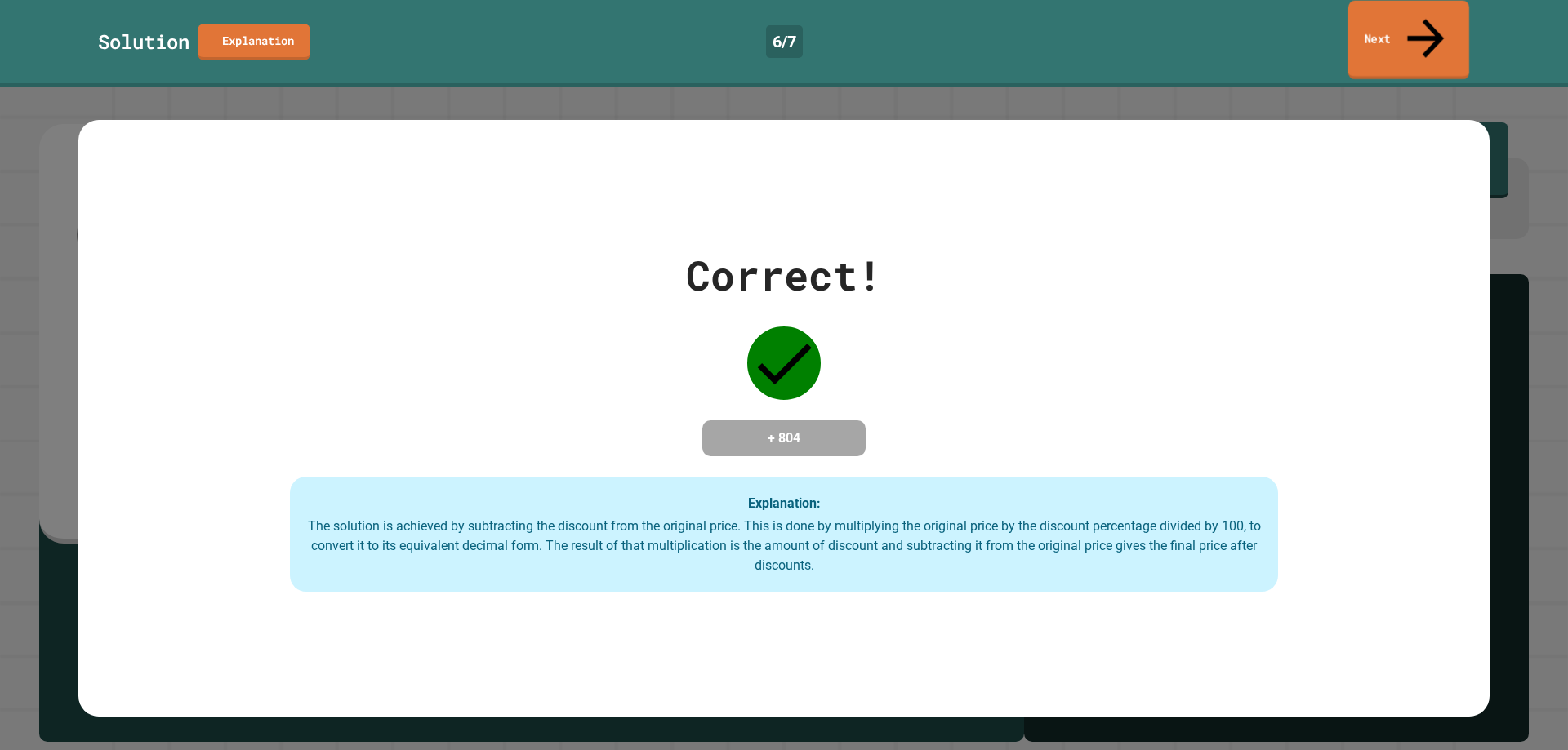
click at [1413, 35] on link "Next" at bounding box center [1409, 41] width 121 height 79
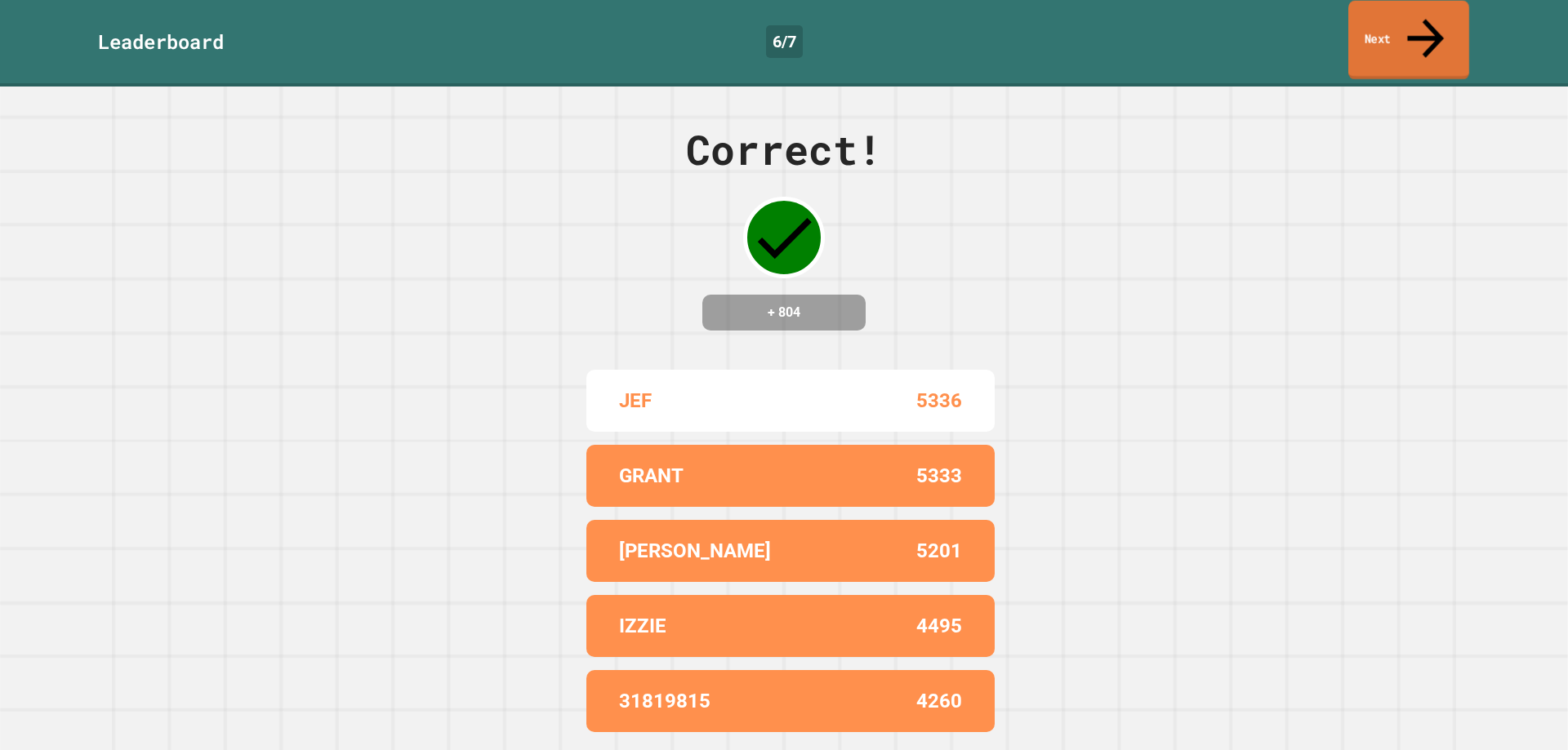
click at [1418, 12] on icon at bounding box center [1425, 38] width 55 height 58
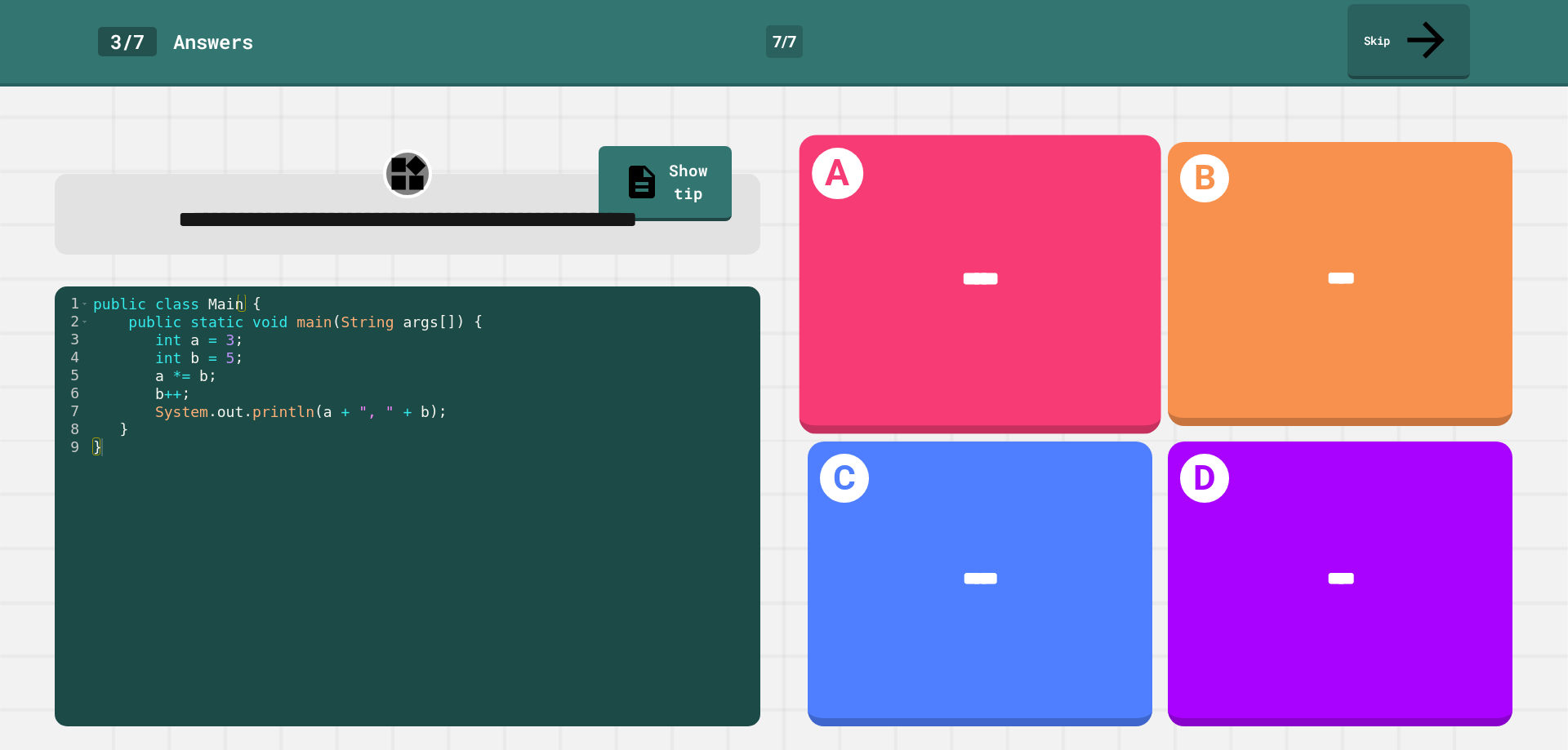
click at [907, 316] on div "A *****" at bounding box center [981, 284] width 362 height 299
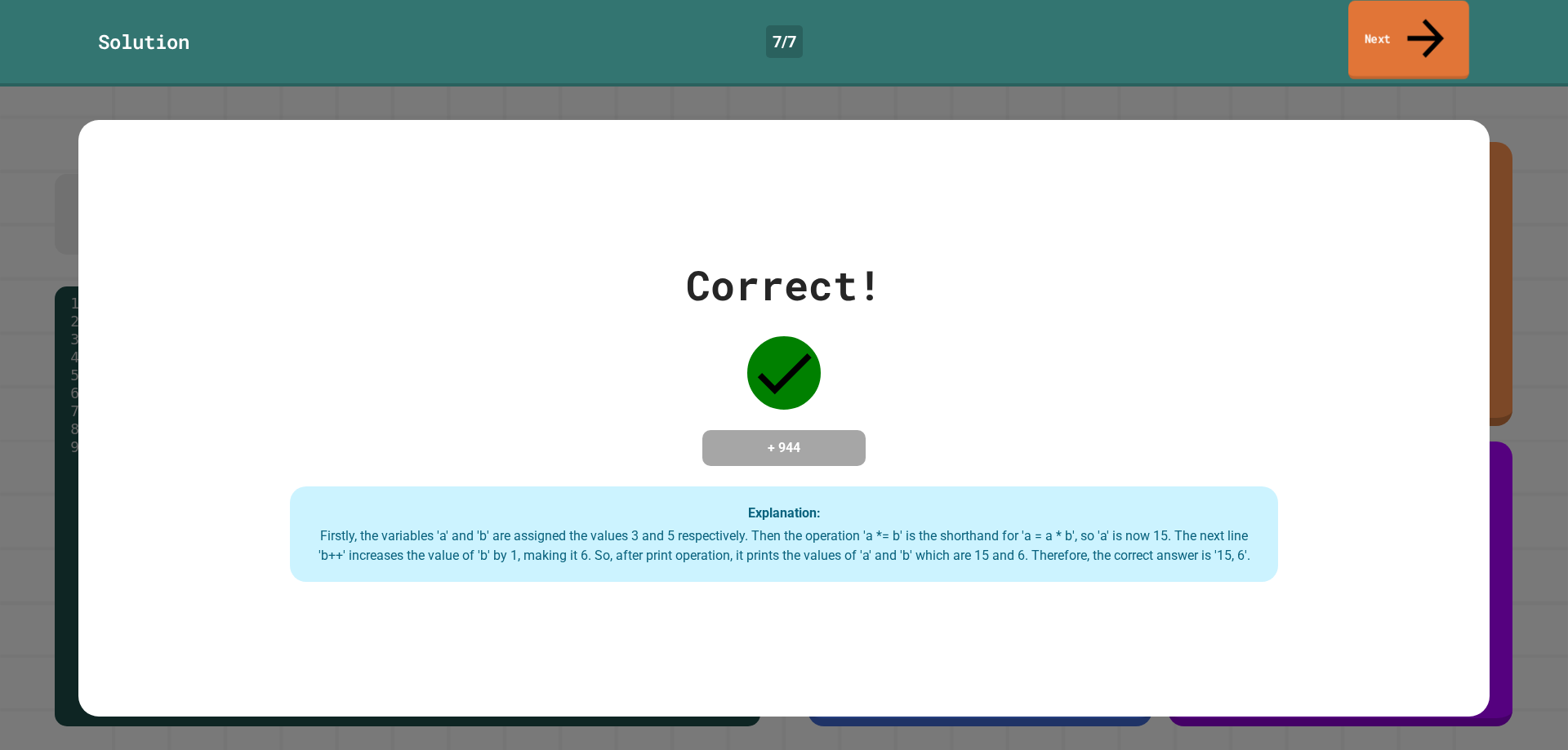
click at [1403, 17] on link "Next" at bounding box center [1409, 41] width 121 height 79
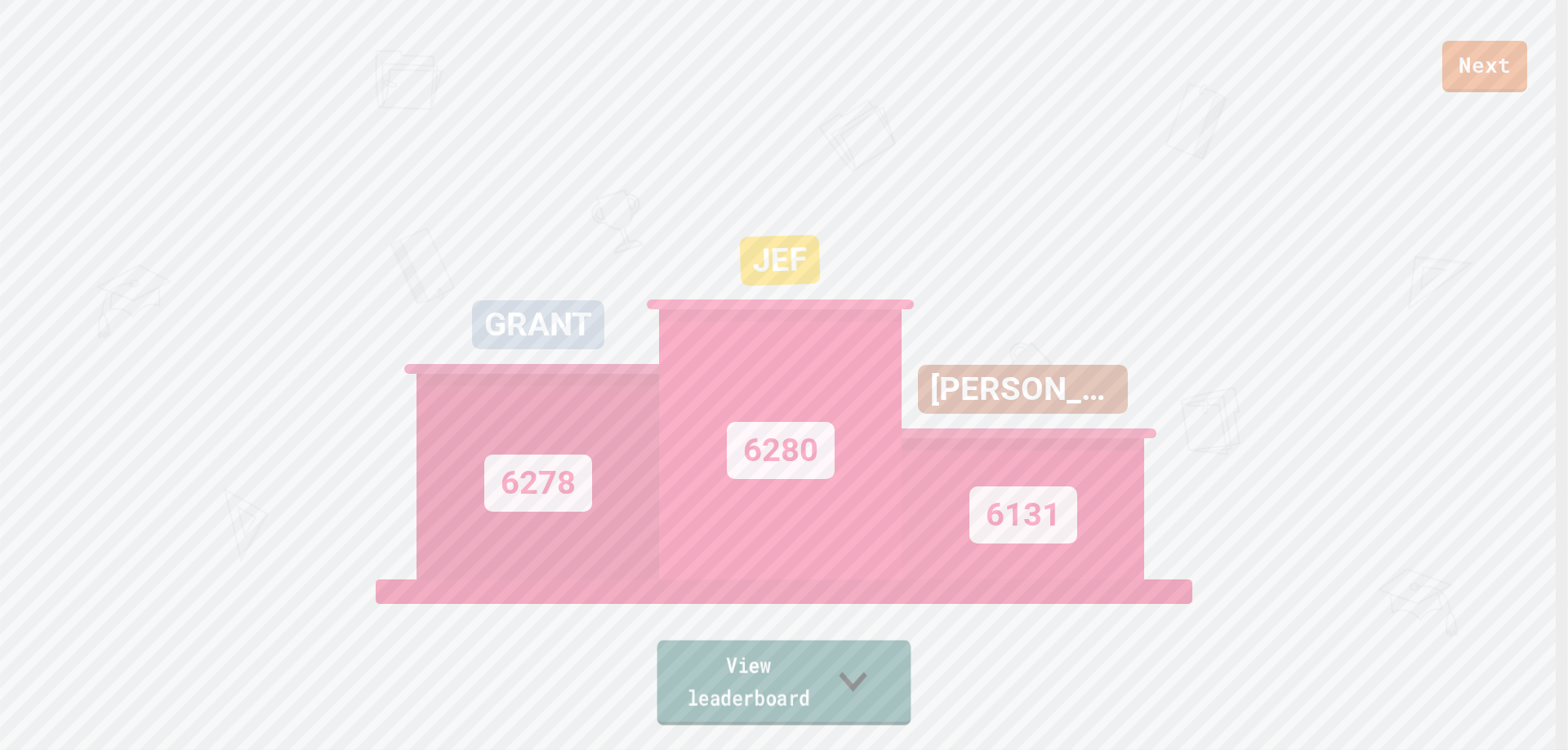
click at [892, 668] on link "View leaderboard" at bounding box center [785, 682] width 254 height 84
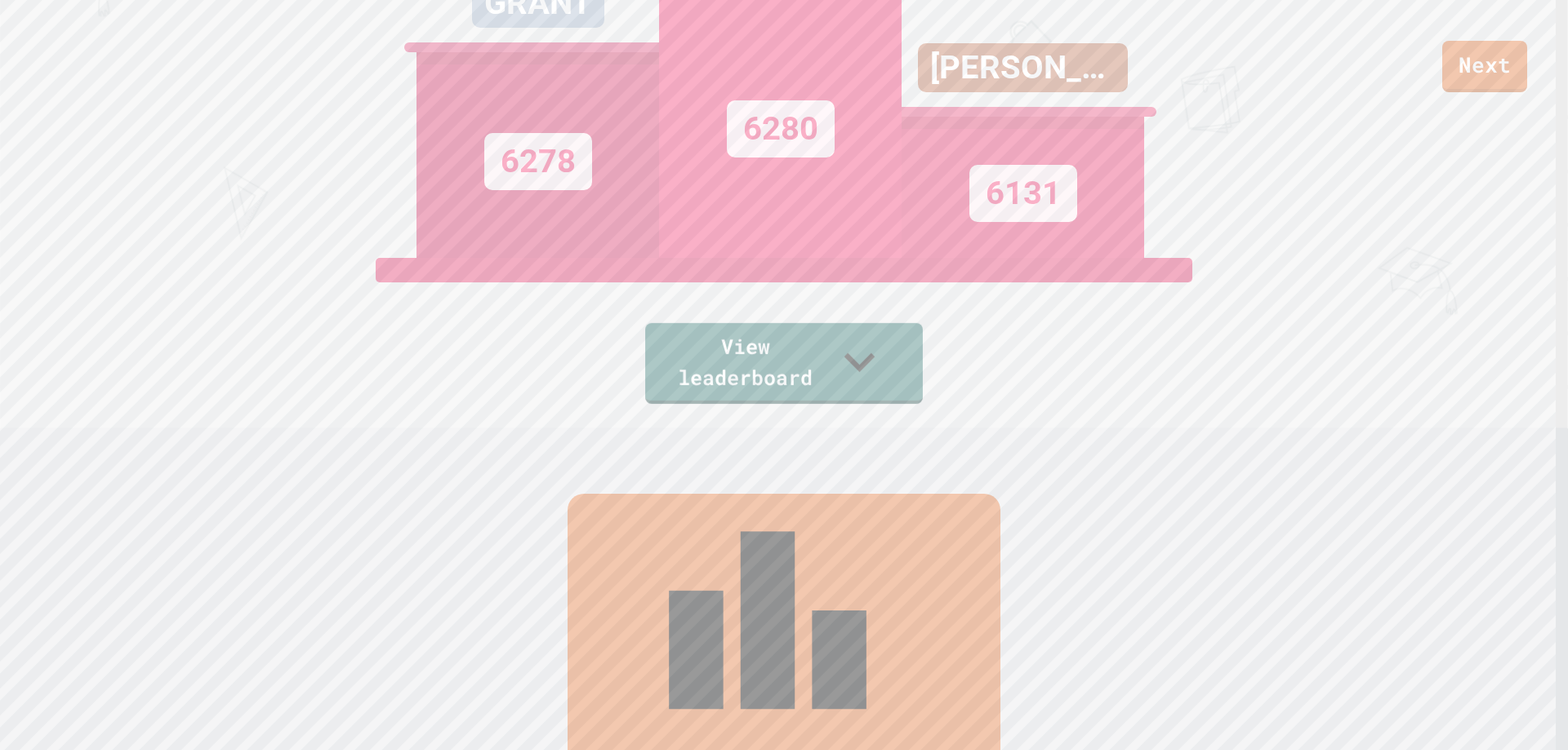
scroll to position [254, 0]
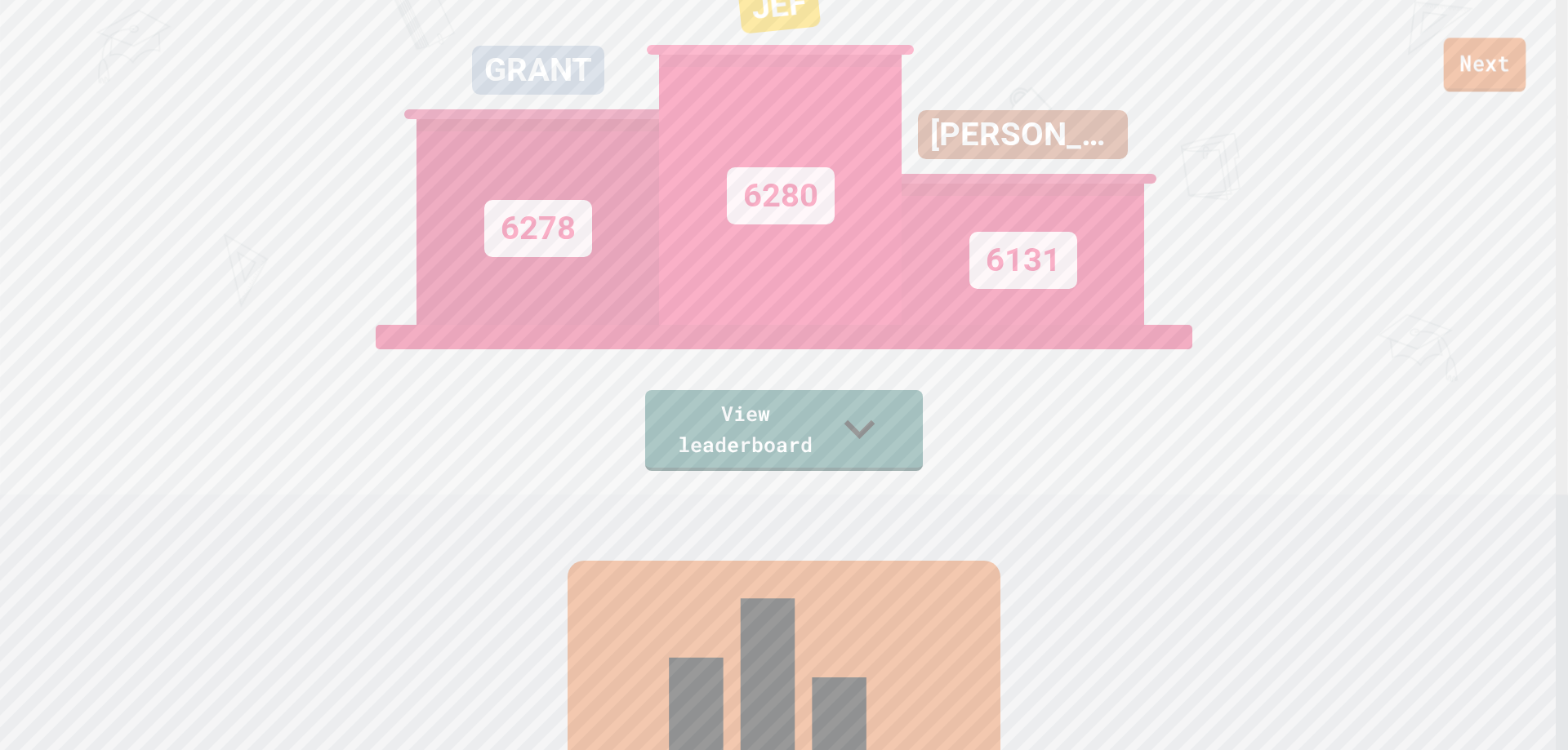
click at [1490, 69] on link "Next" at bounding box center [1485, 65] width 82 height 54
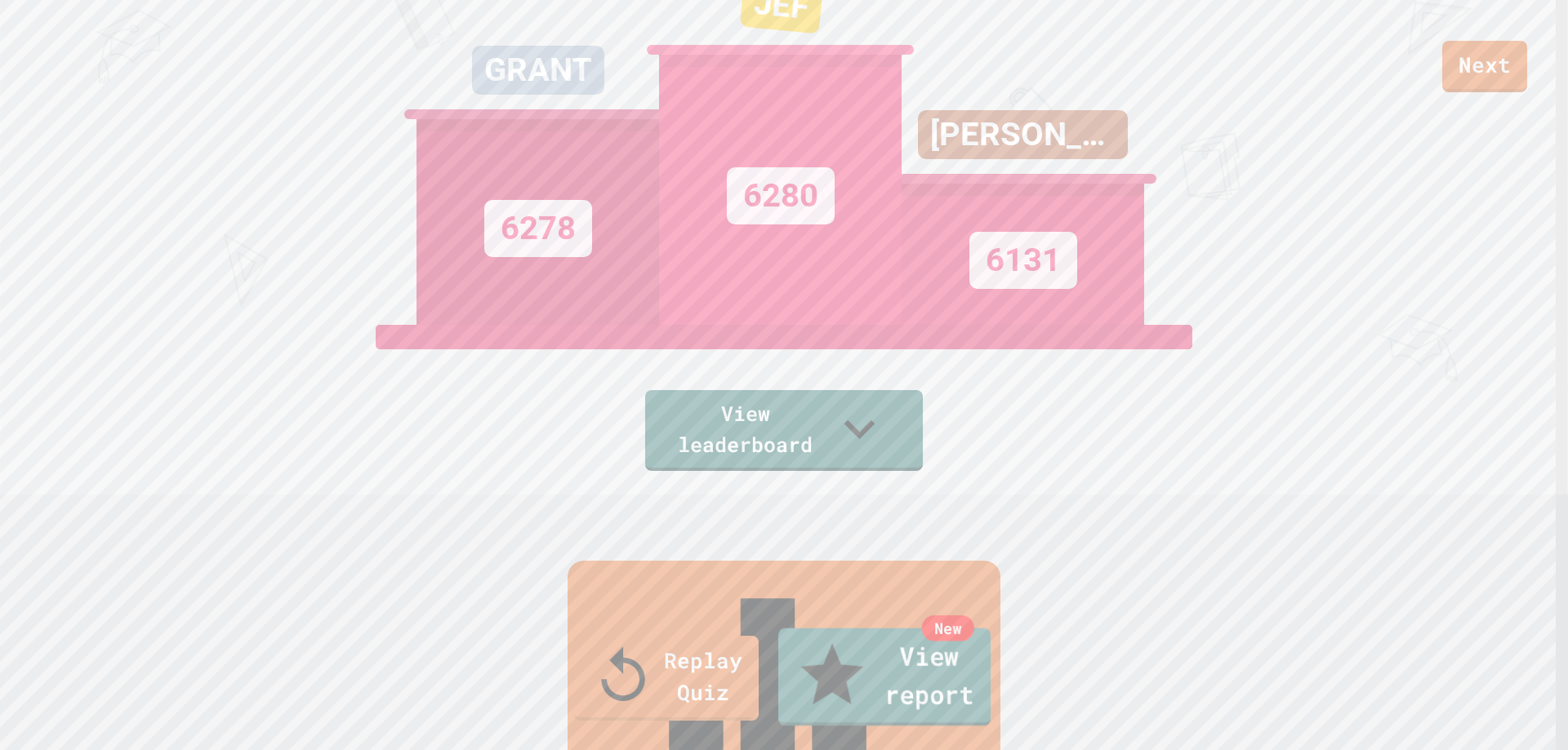
click at [818, 697] on link "New View report" at bounding box center [884, 677] width 213 height 98
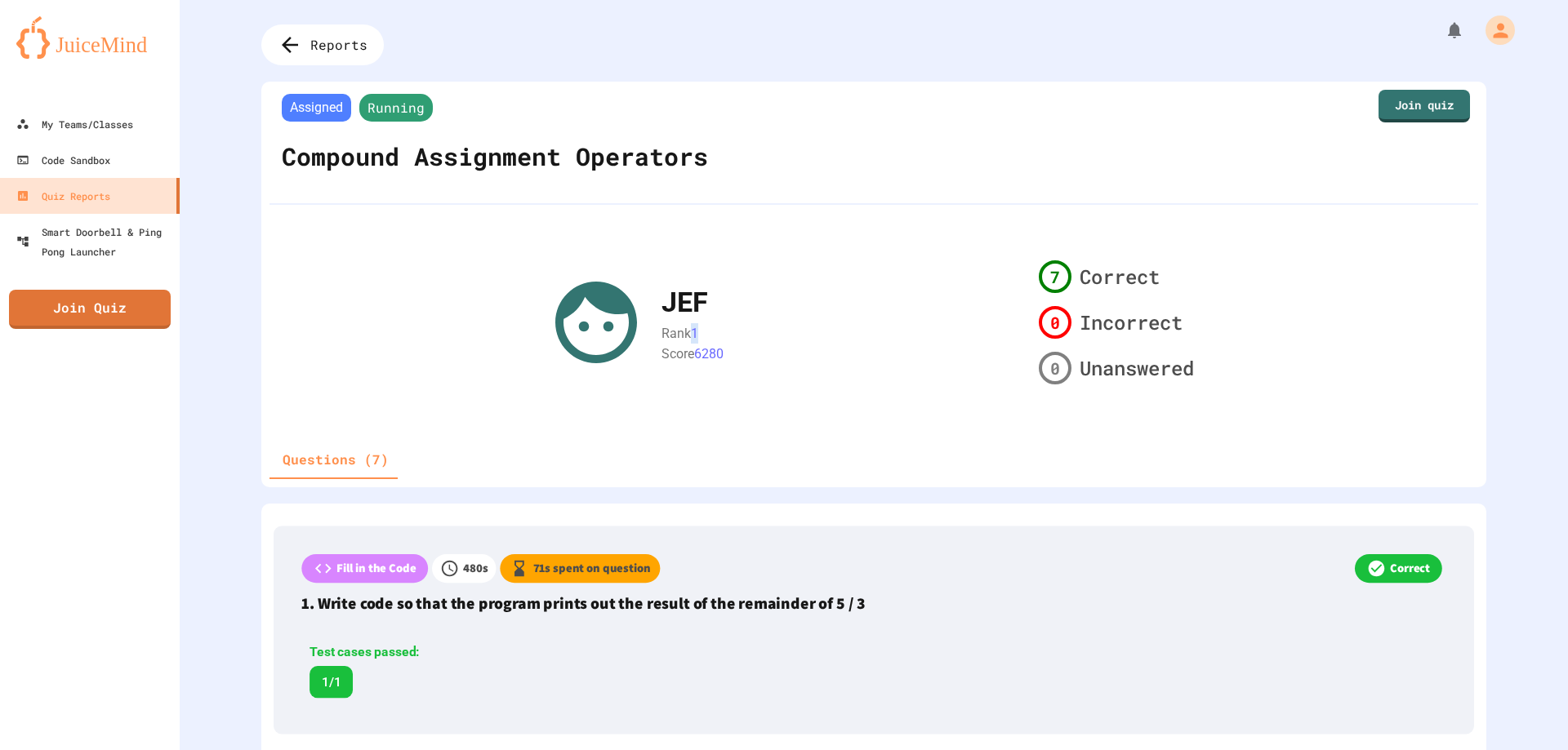
click at [686, 333] on div "Rank 1" at bounding box center [680, 333] width 37 height 21
click at [686, 333] on span "Rank" at bounding box center [677, 334] width 30 height 16
